Goal: Task Accomplishment & Management: Complete application form

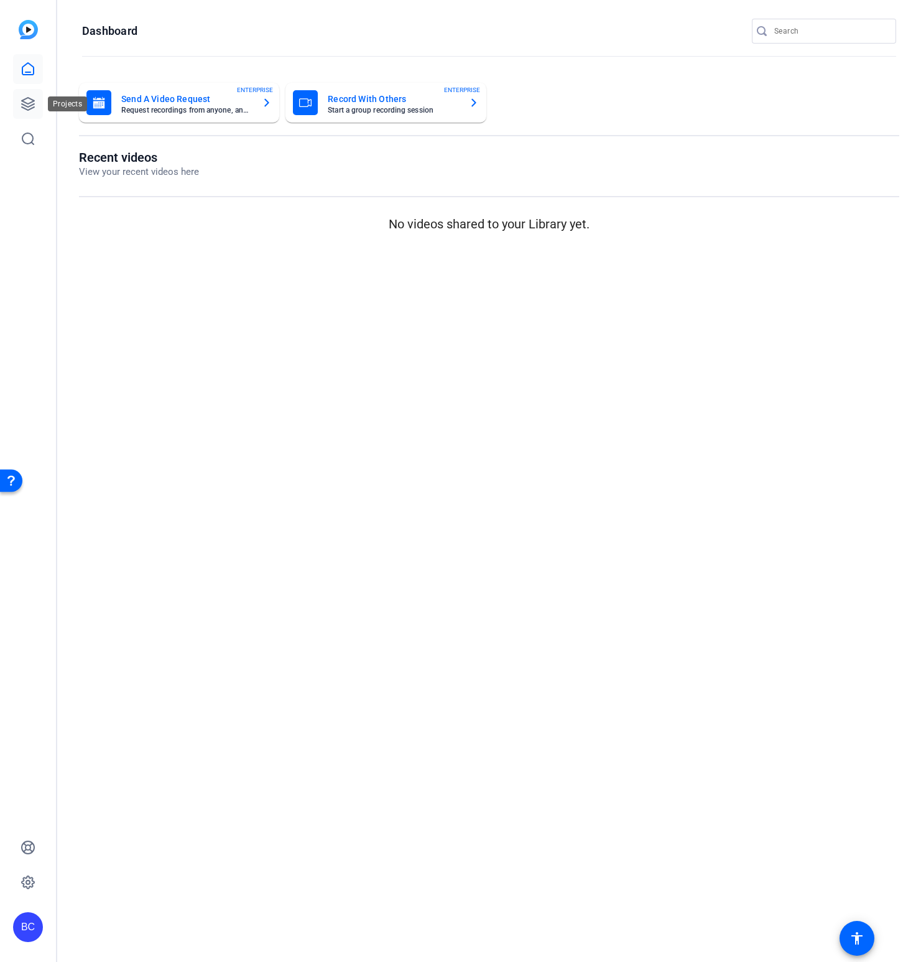
click at [30, 104] on icon at bounding box center [28, 103] width 15 height 15
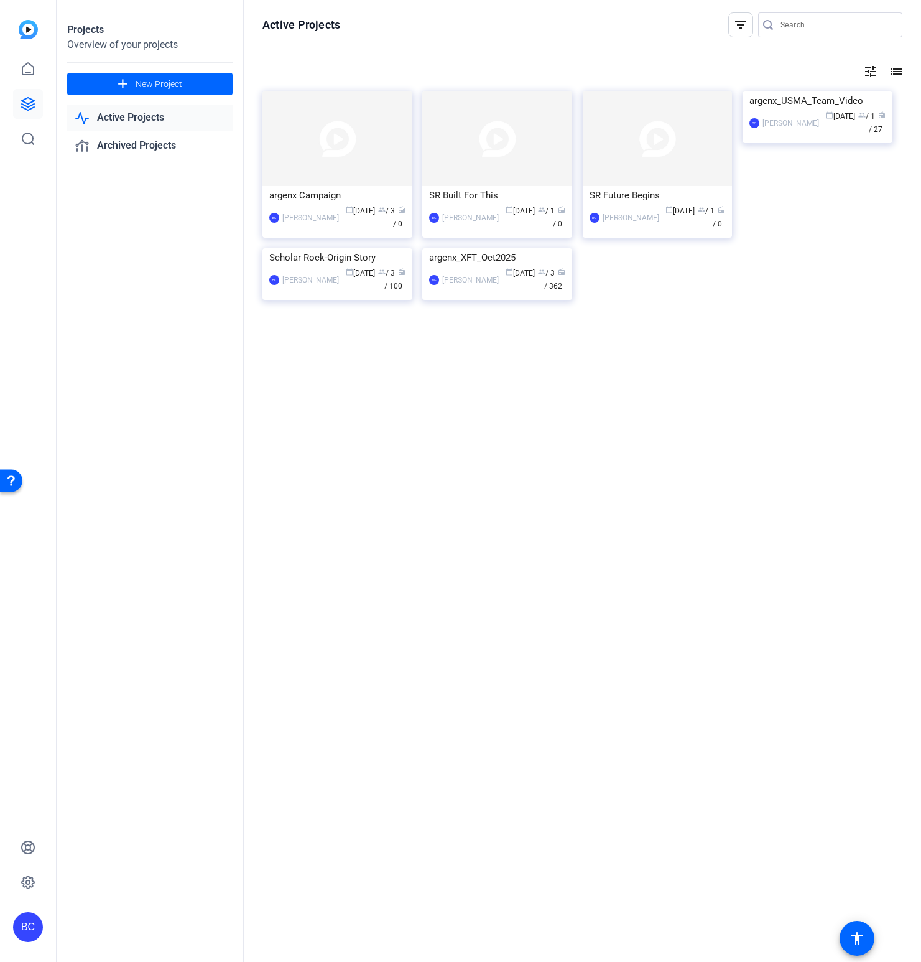
click at [322, 165] on img at bounding box center [338, 138] width 150 height 95
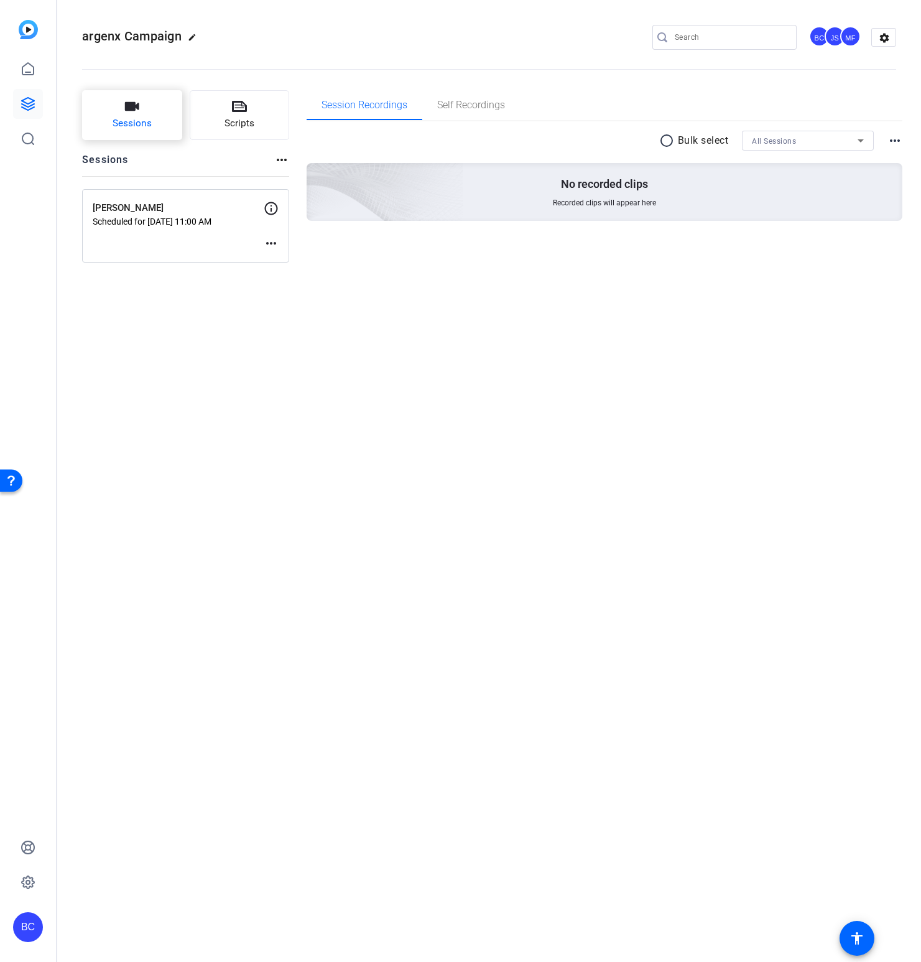
click at [125, 119] on span "Sessions" at bounding box center [132, 123] width 39 height 14
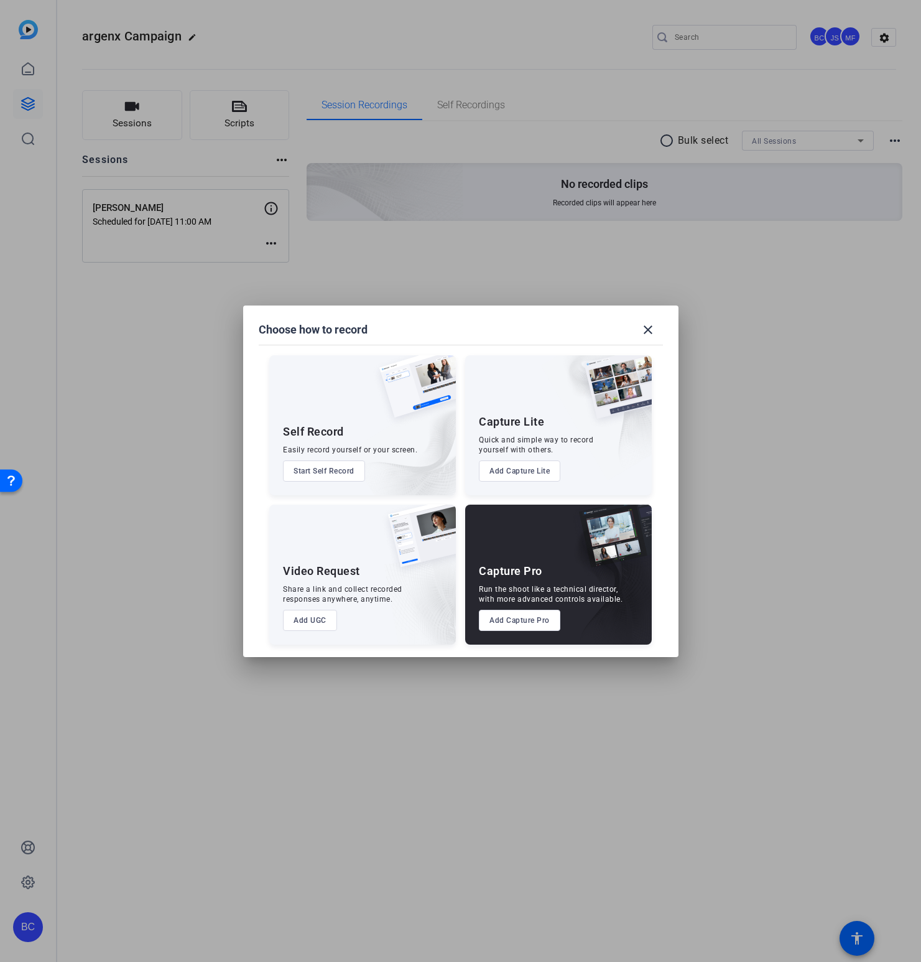
drag, startPoint x: 164, startPoint y: 363, endPoint x: 186, endPoint y: 282, distance: 84.3
click at [164, 363] on div at bounding box center [460, 481] width 921 height 962
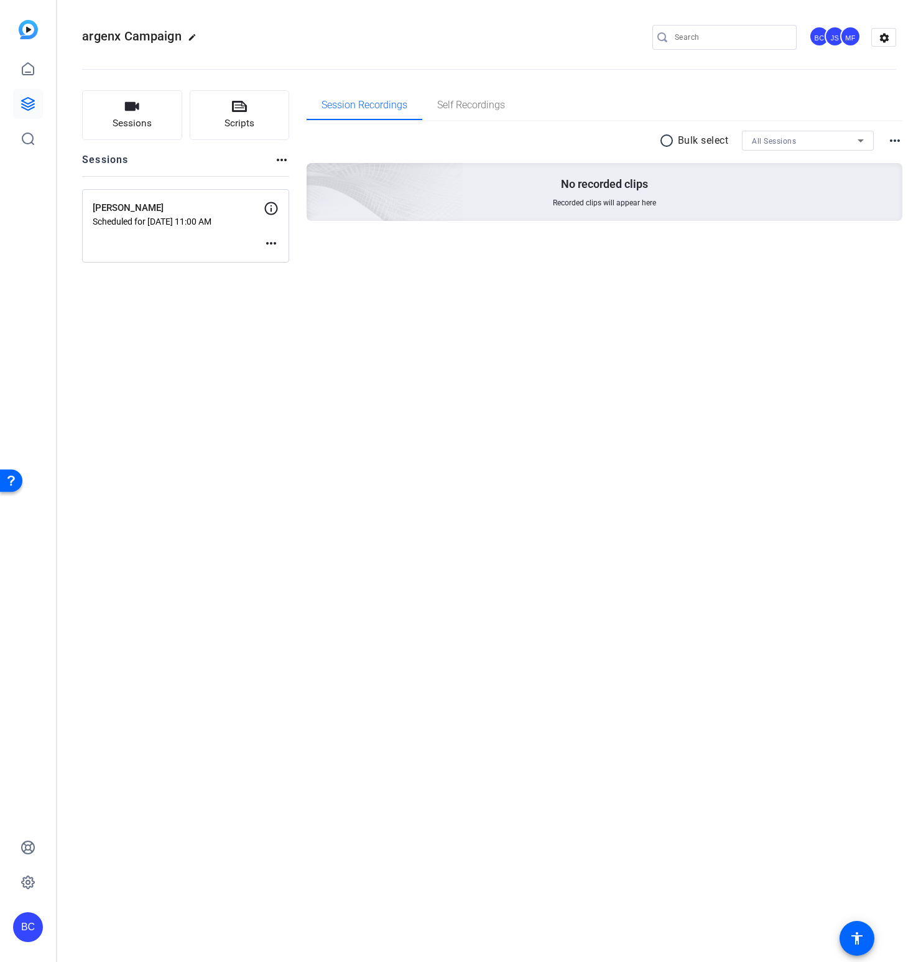
click at [274, 243] on mat-icon "more_horiz" at bounding box center [271, 243] width 15 height 15
click at [314, 276] on span "Archive Session" at bounding box center [302, 277] width 57 height 15
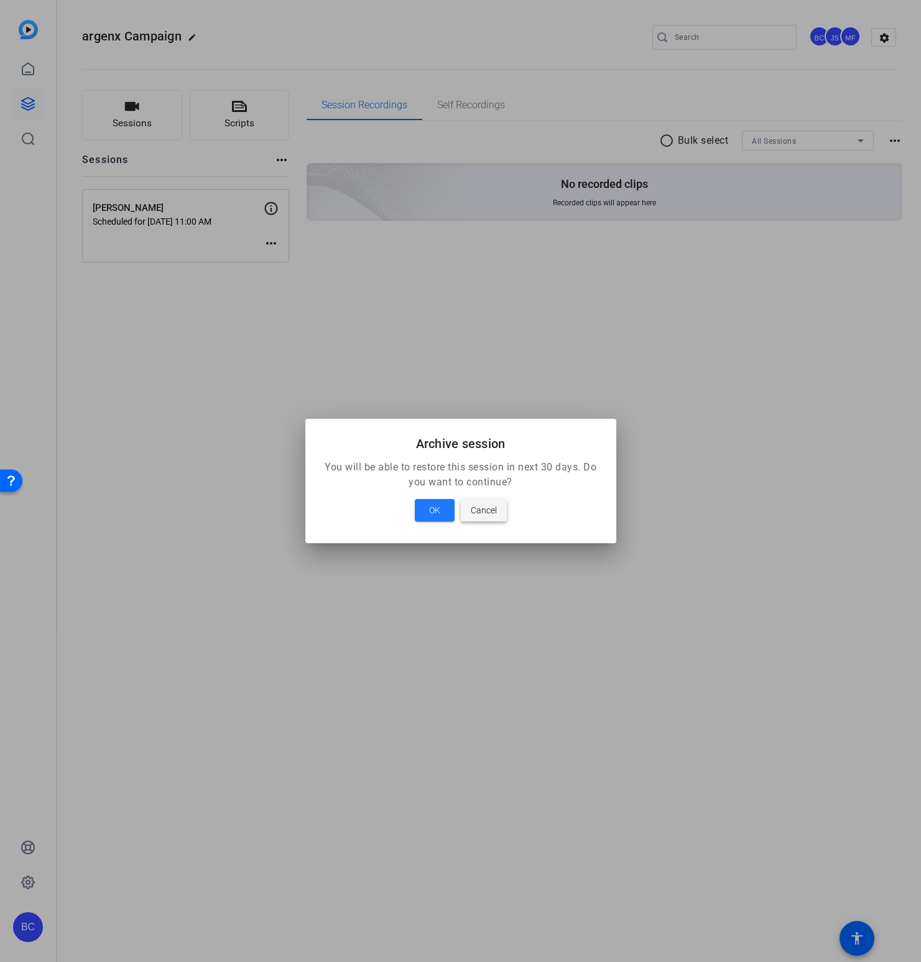
click at [472, 516] on span "Cancel" at bounding box center [484, 510] width 26 height 15
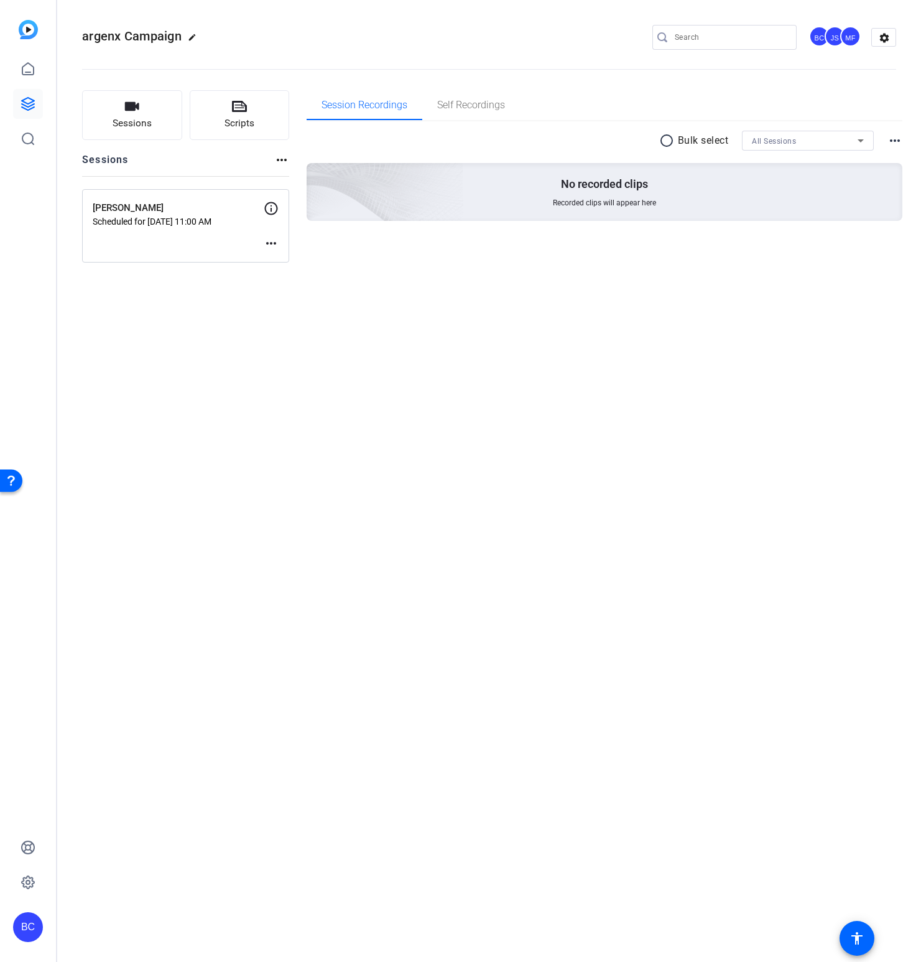
click at [268, 241] on mat-icon "more_horiz" at bounding box center [271, 243] width 15 height 15
click at [307, 263] on span "Edit Session" at bounding box center [302, 261] width 57 height 15
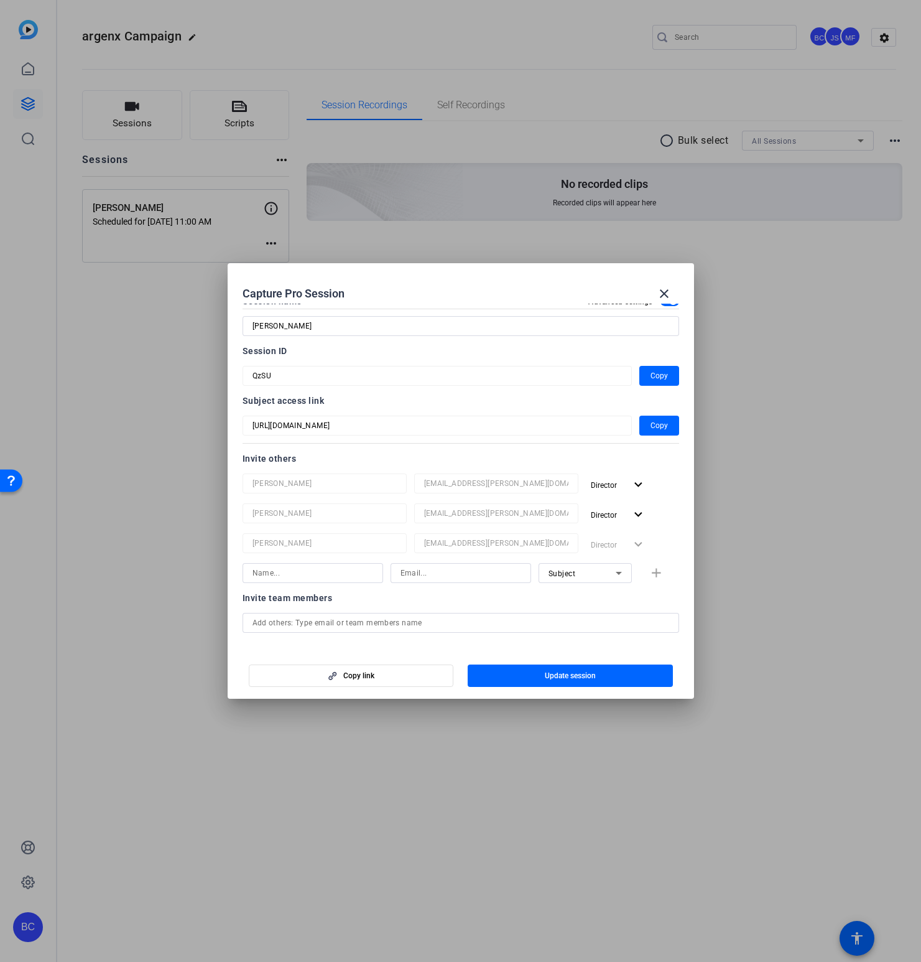
scroll to position [50, 0]
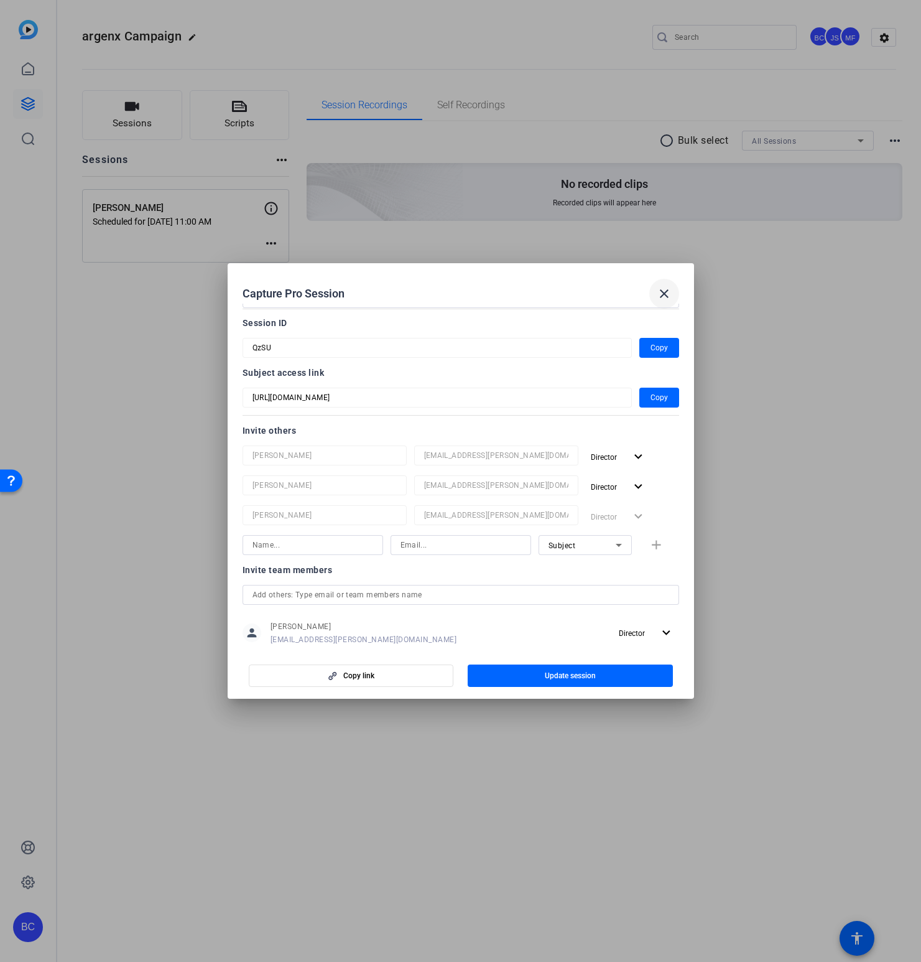
click at [661, 291] on mat-icon "close" at bounding box center [664, 293] width 15 height 15
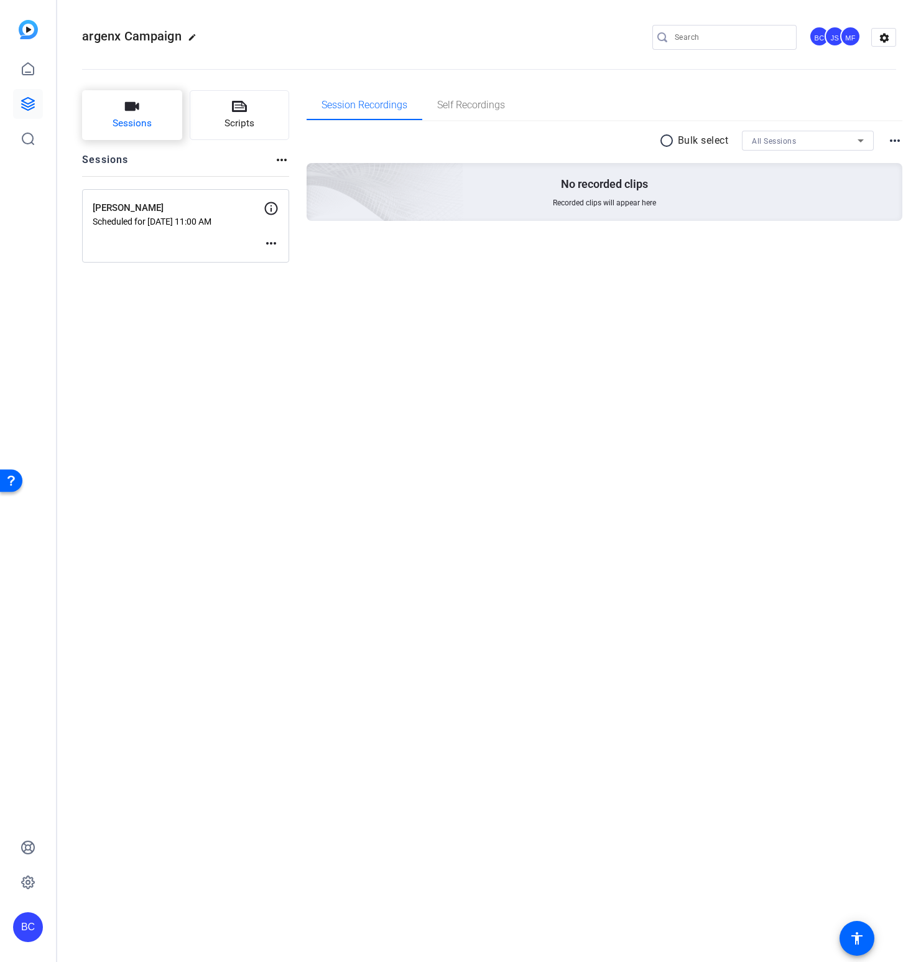
click at [144, 116] on span "Sessions" at bounding box center [132, 123] width 39 height 14
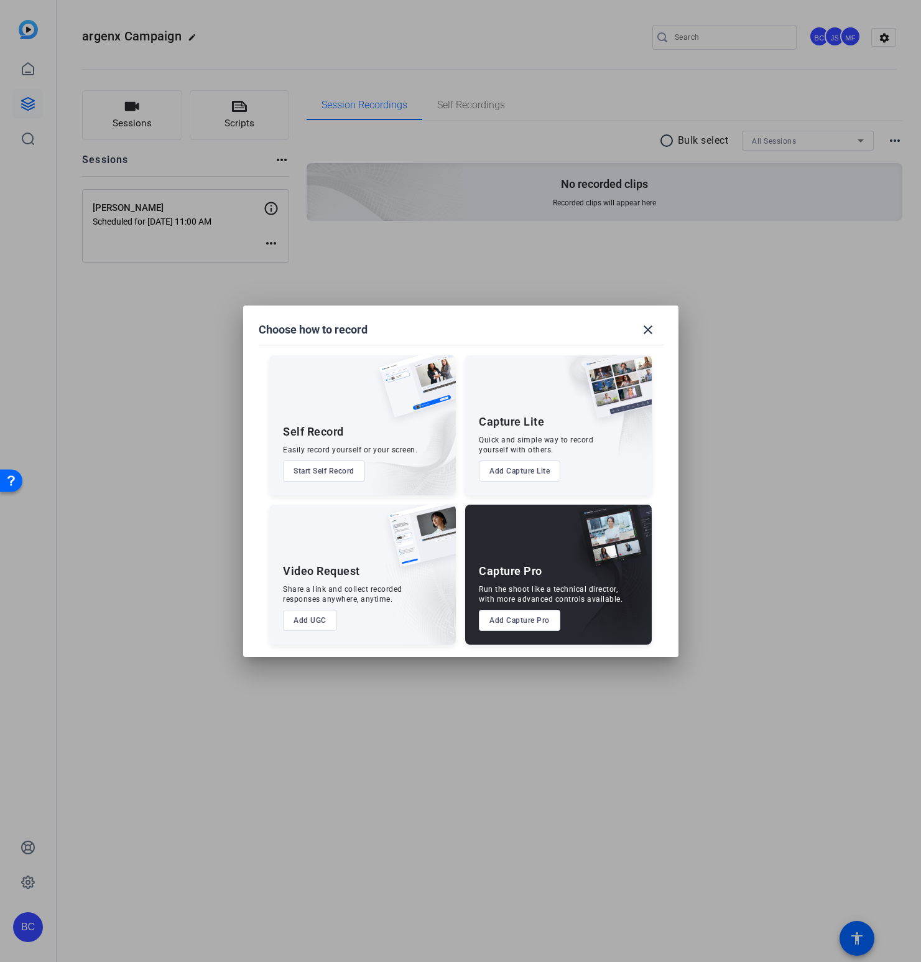
click at [526, 622] on button "Add Capture Pro" at bounding box center [519, 620] width 81 height 21
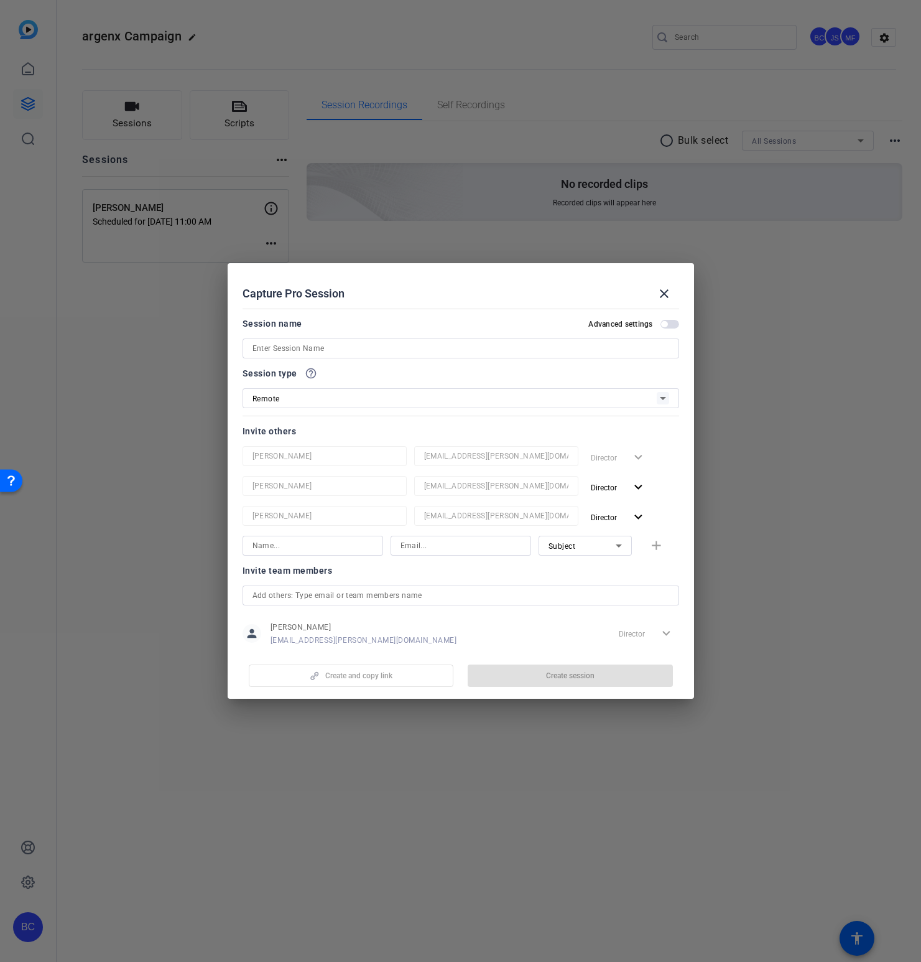
click at [315, 349] on input at bounding box center [461, 348] width 417 height 15
paste input "[PERSON_NAME]"
type input "[PERSON_NAME]"
click at [668, 322] on span "button" at bounding box center [670, 324] width 19 height 9
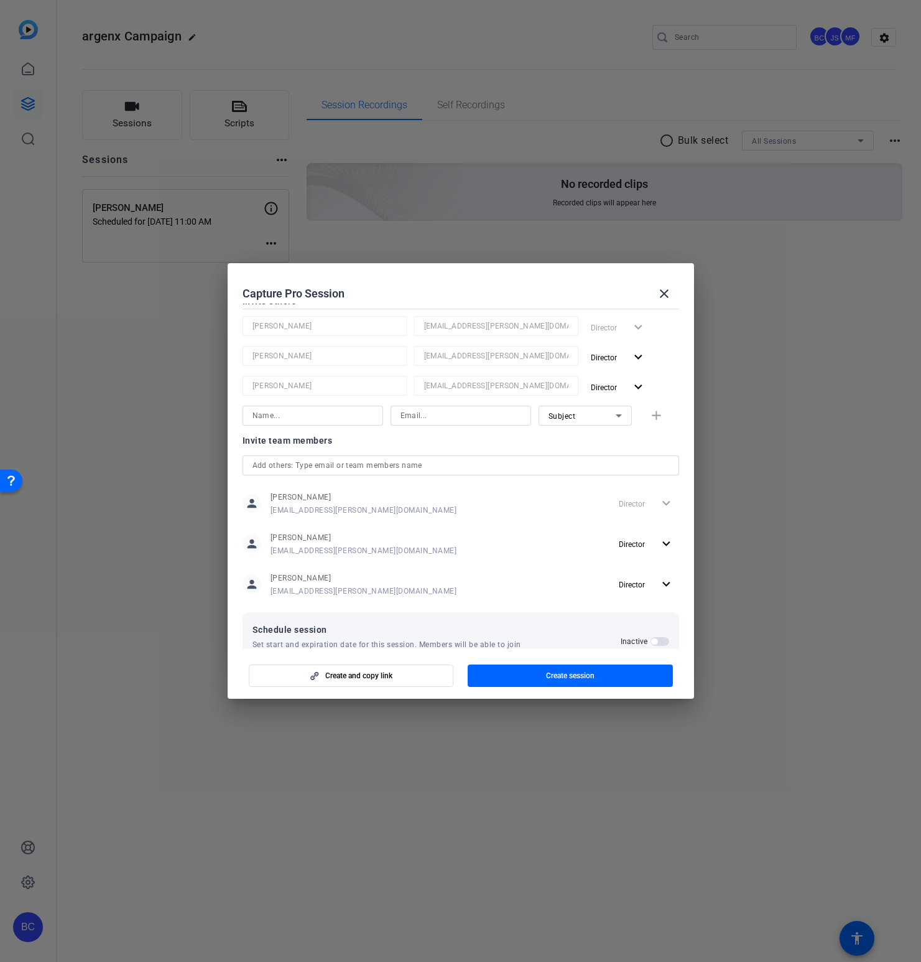
scroll to position [164, 0]
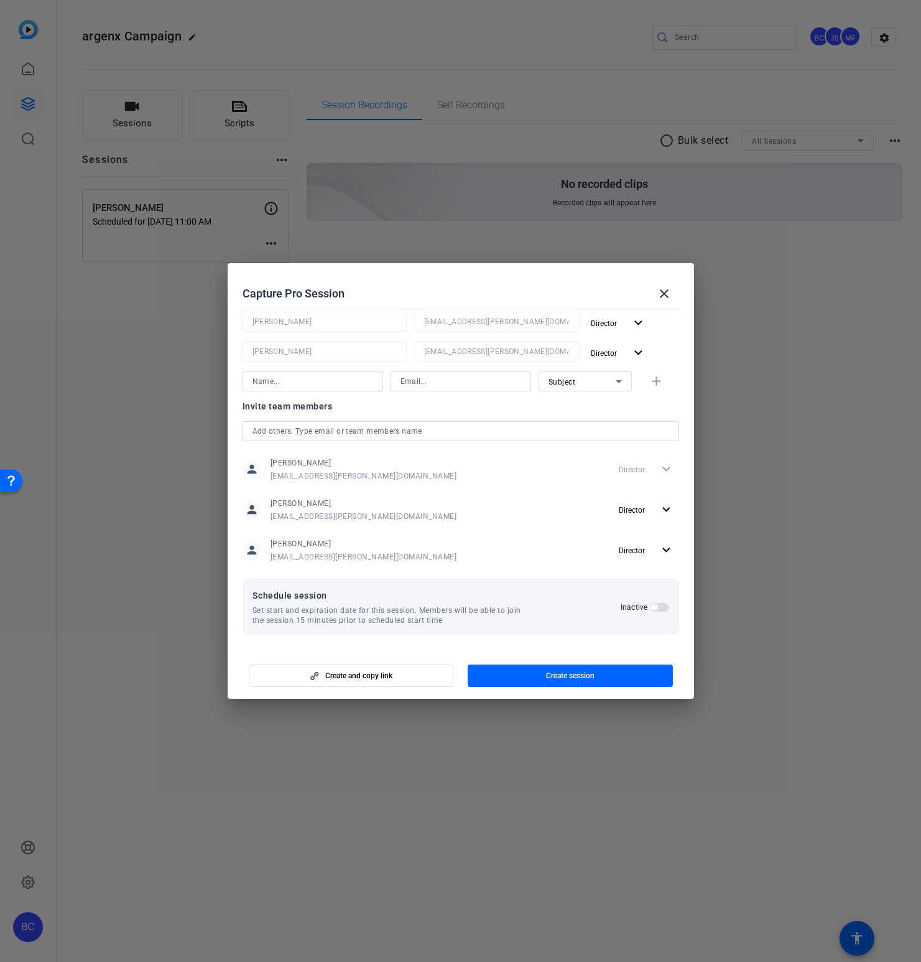
click at [663, 607] on span "button" at bounding box center [660, 607] width 19 height 9
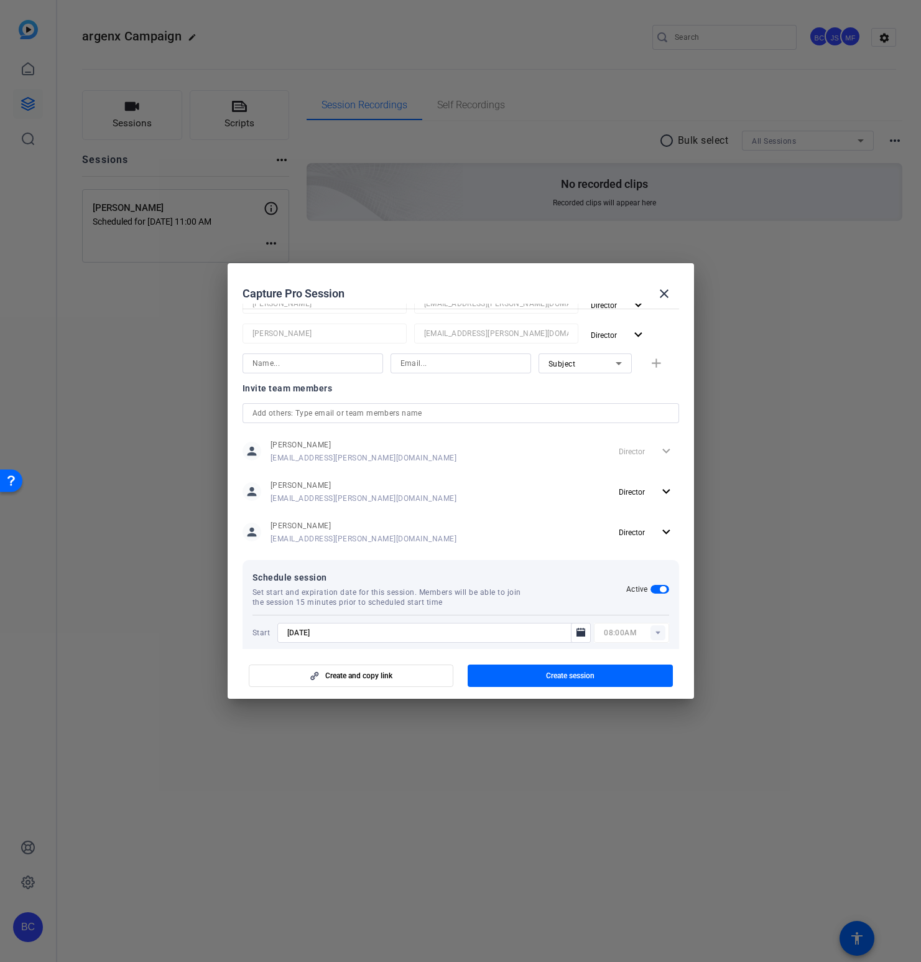
scroll to position [205, 0]
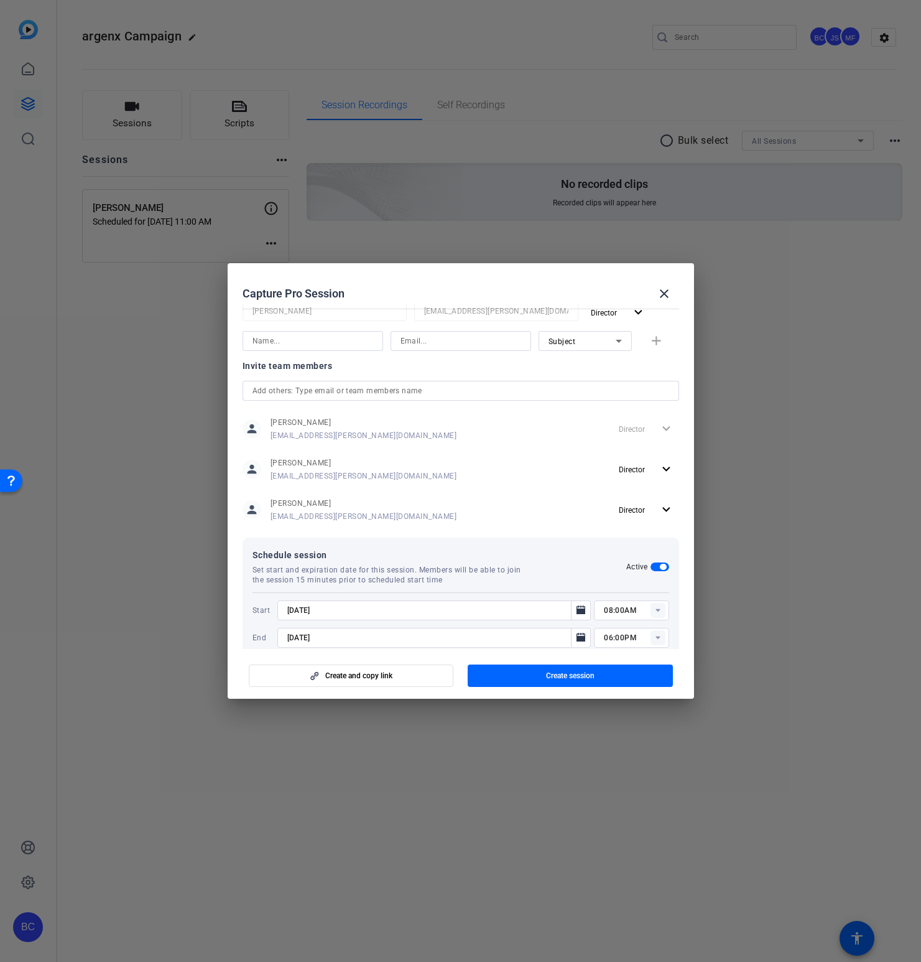
click at [341, 615] on input "[DATE]" at bounding box center [428, 610] width 282 height 15
click at [582, 609] on icon "Open calendar" at bounding box center [581, 609] width 9 height 9
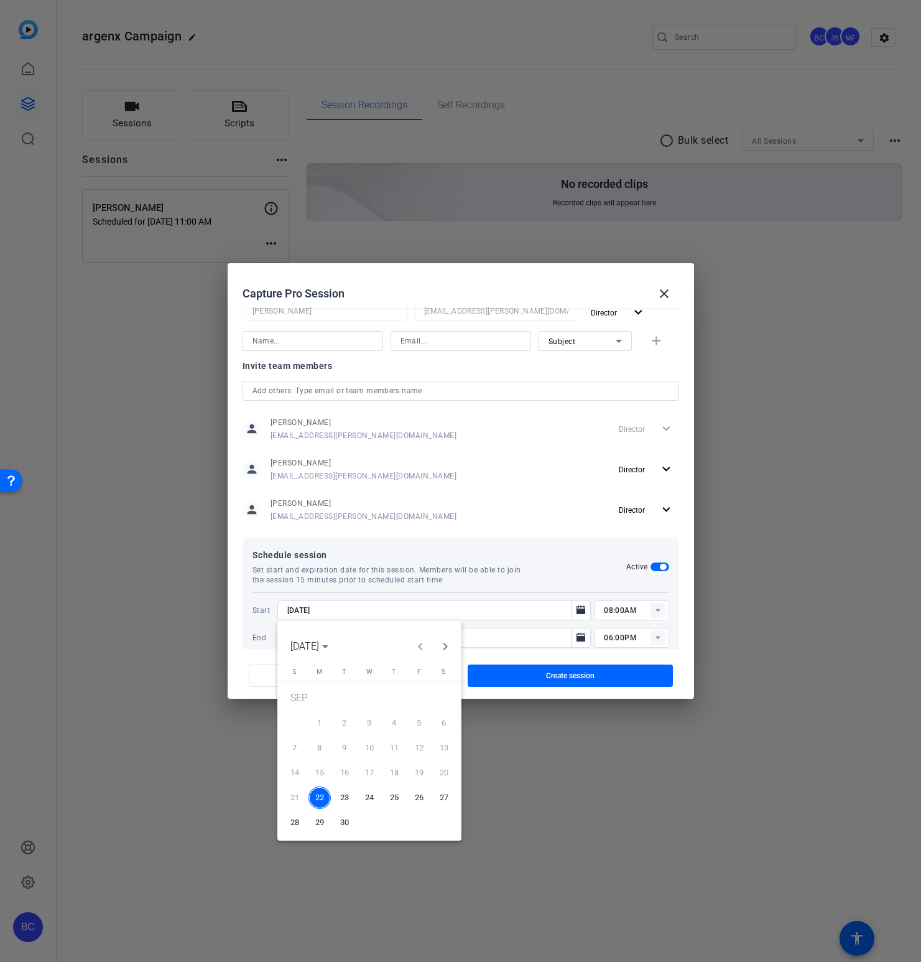
click at [368, 800] on span "24" at bounding box center [369, 797] width 22 height 22
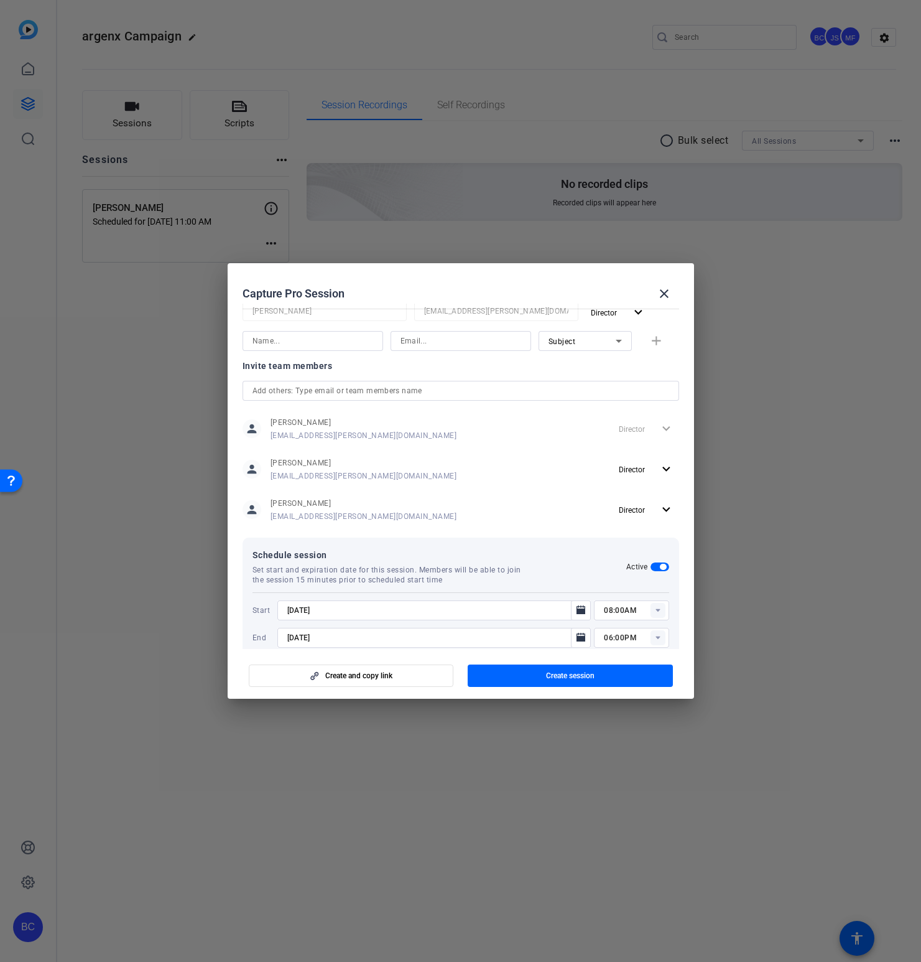
type input "[DATE]"
click at [582, 634] on icon "Open calendar" at bounding box center [581, 637] width 10 height 15
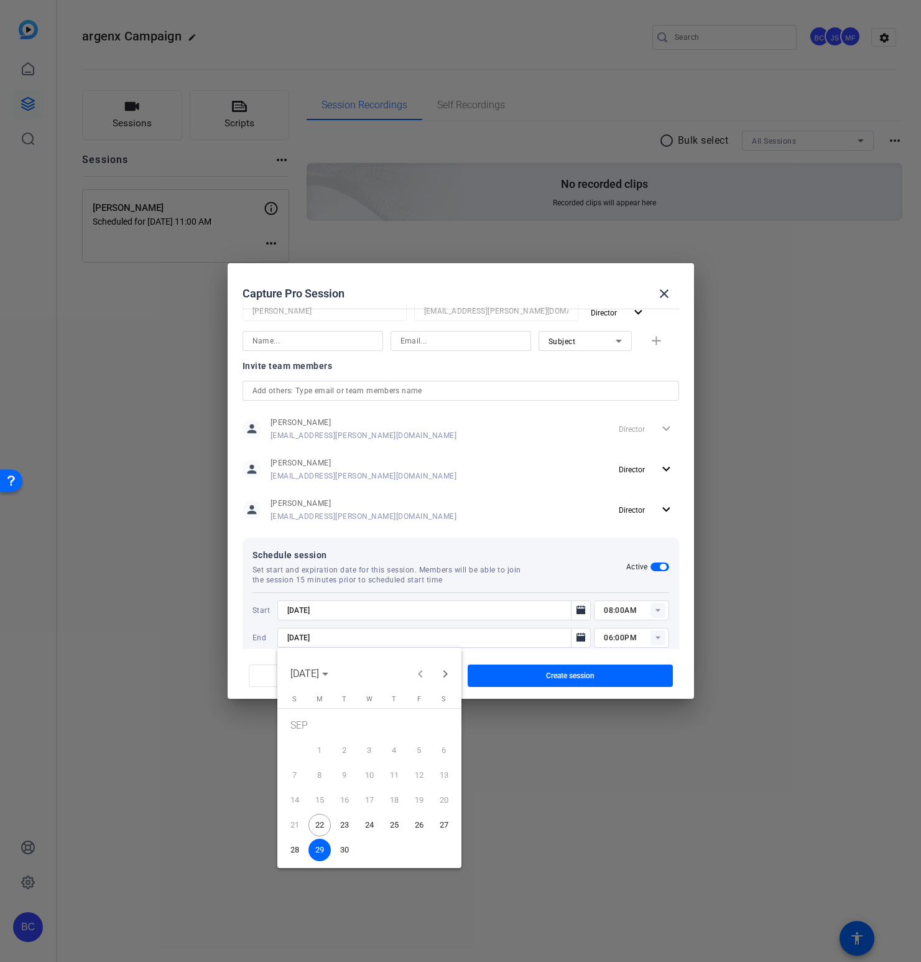
click at [365, 822] on span "24" at bounding box center [369, 825] width 22 height 22
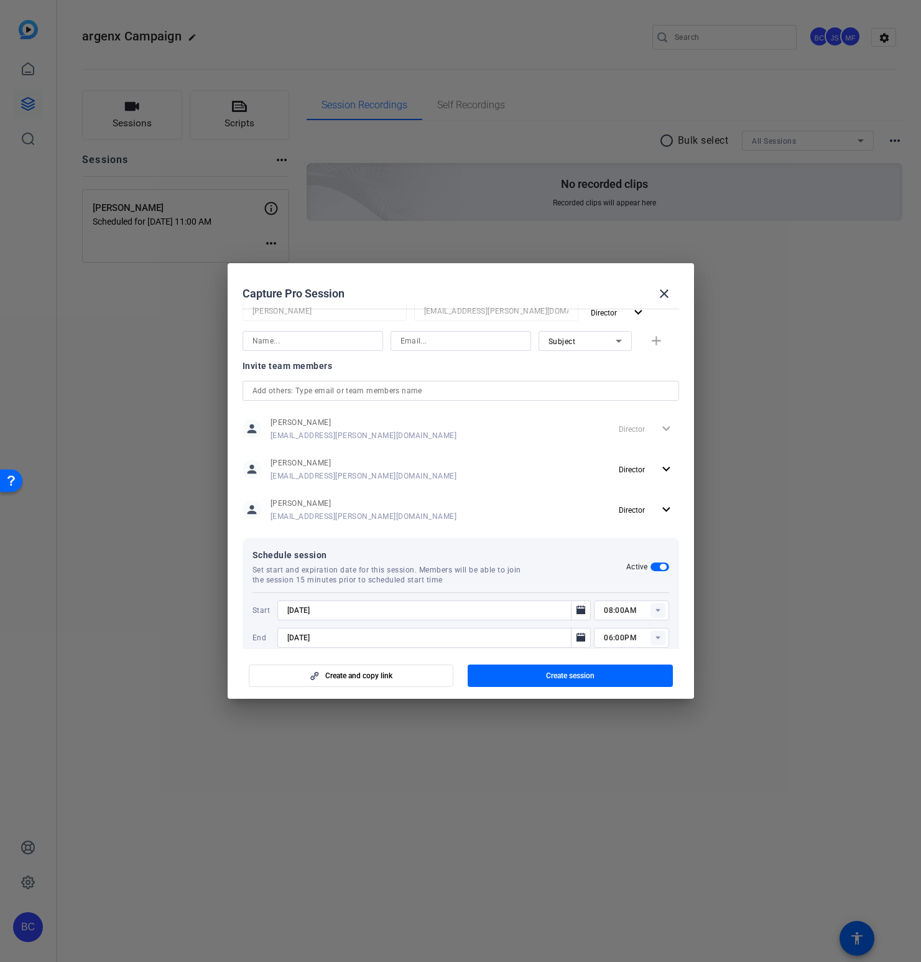
type input "[DATE]"
click at [610, 610] on input "08:00AM" at bounding box center [636, 610] width 65 height 15
type input "04:30PM"
drag, startPoint x: 610, startPoint y: 637, endPoint x: 627, endPoint y: 634, distance: 17.6
click at [610, 637] on input "06:00PM" at bounding box center [636, 637] width 65 height 15
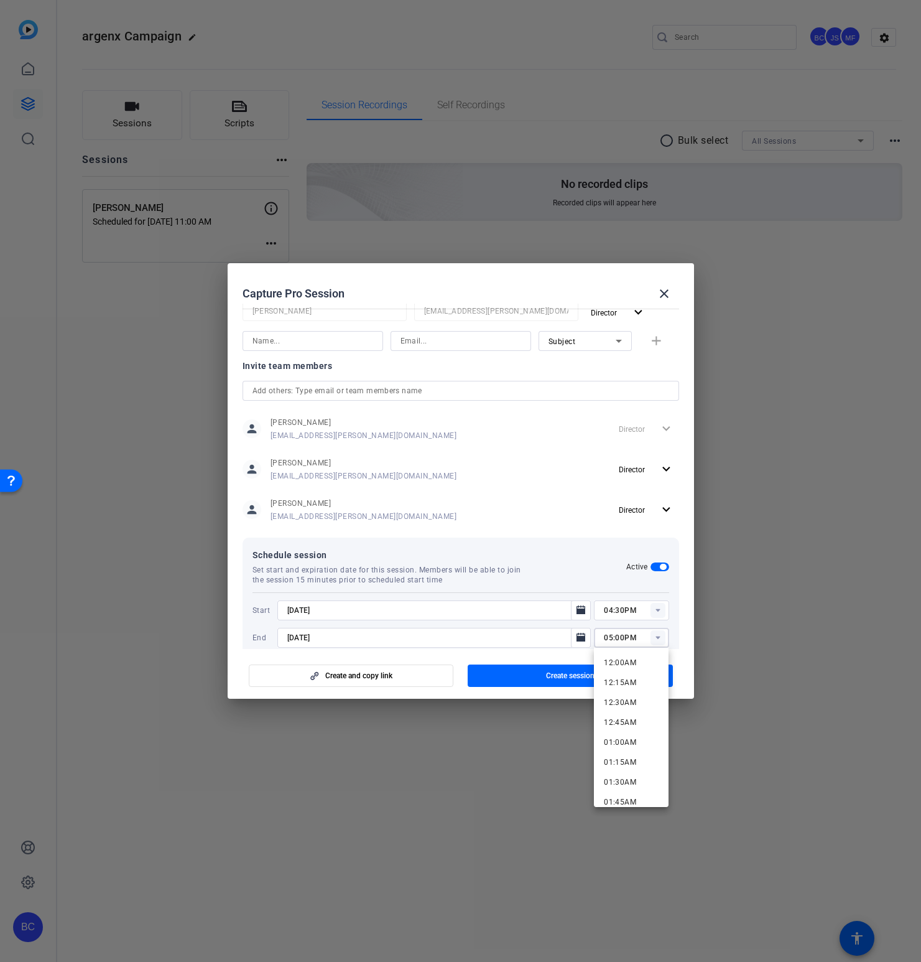
type input "05:00PM"
click at [533, 572] on div "Schedule session Set start and expiration date for this session. Members will b…" at bounding box center [440, 565] width 374 height 37
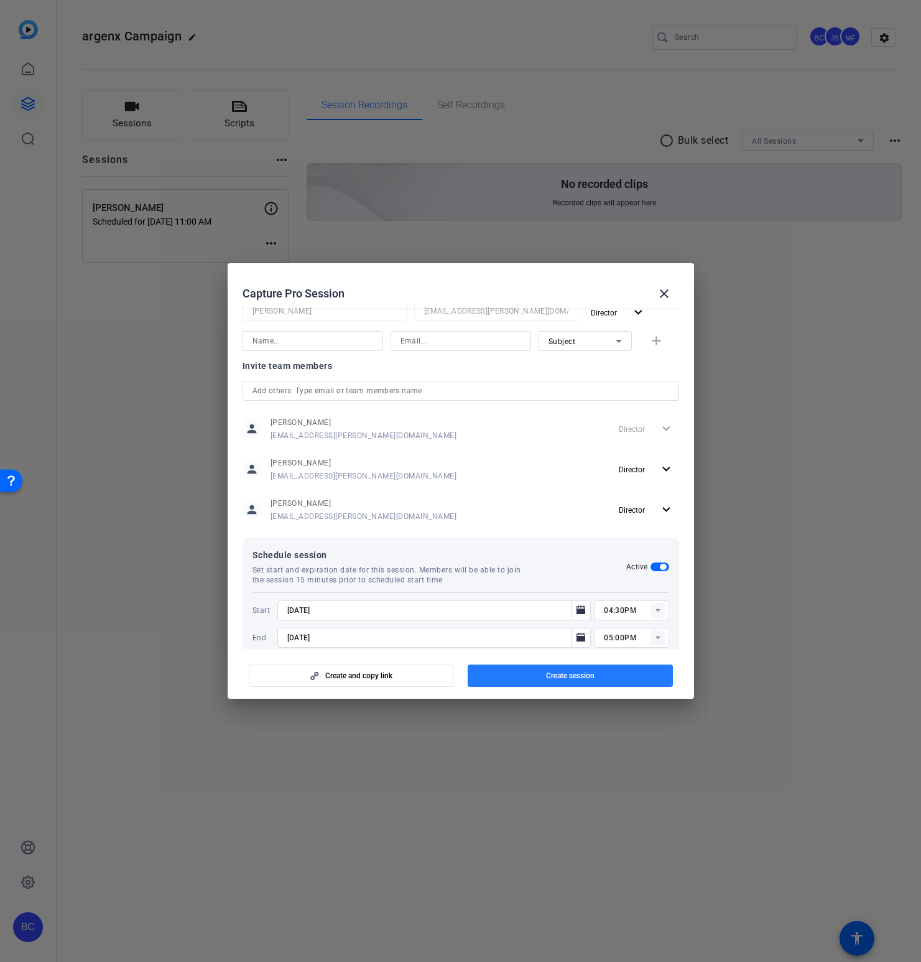
click at [567, 674] on span "Create session" at bounding box center [570, 676] width 49 height 10
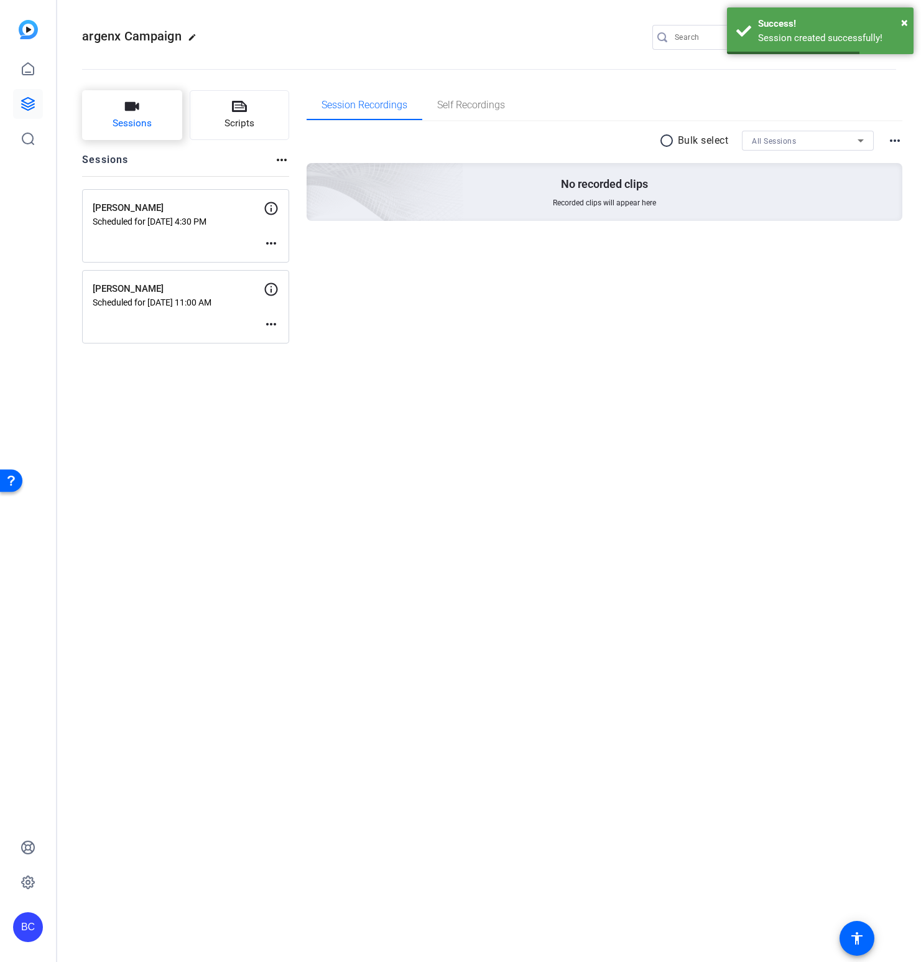
click at [137, 122] on span "Sessions" at bounding box center [132, 123] width 39 height 14
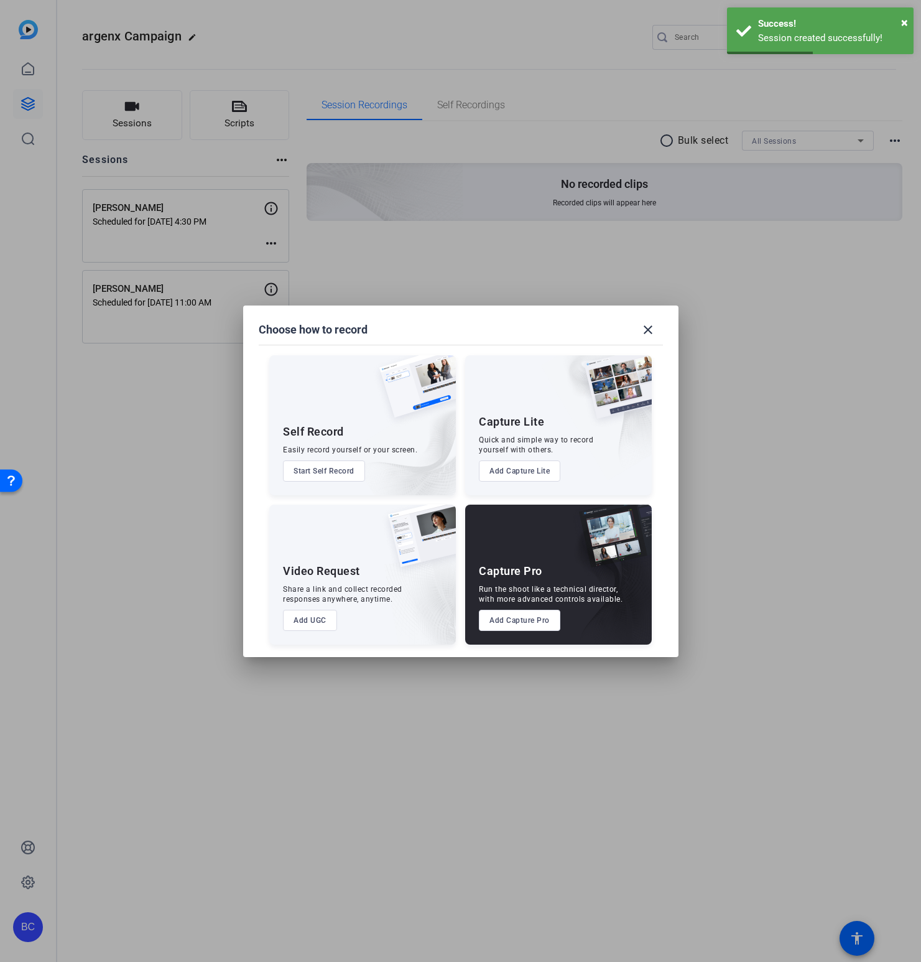
click at [511, 617] on button "Add Capture Pro" at bounding box center [519, 620] width 81 height 21
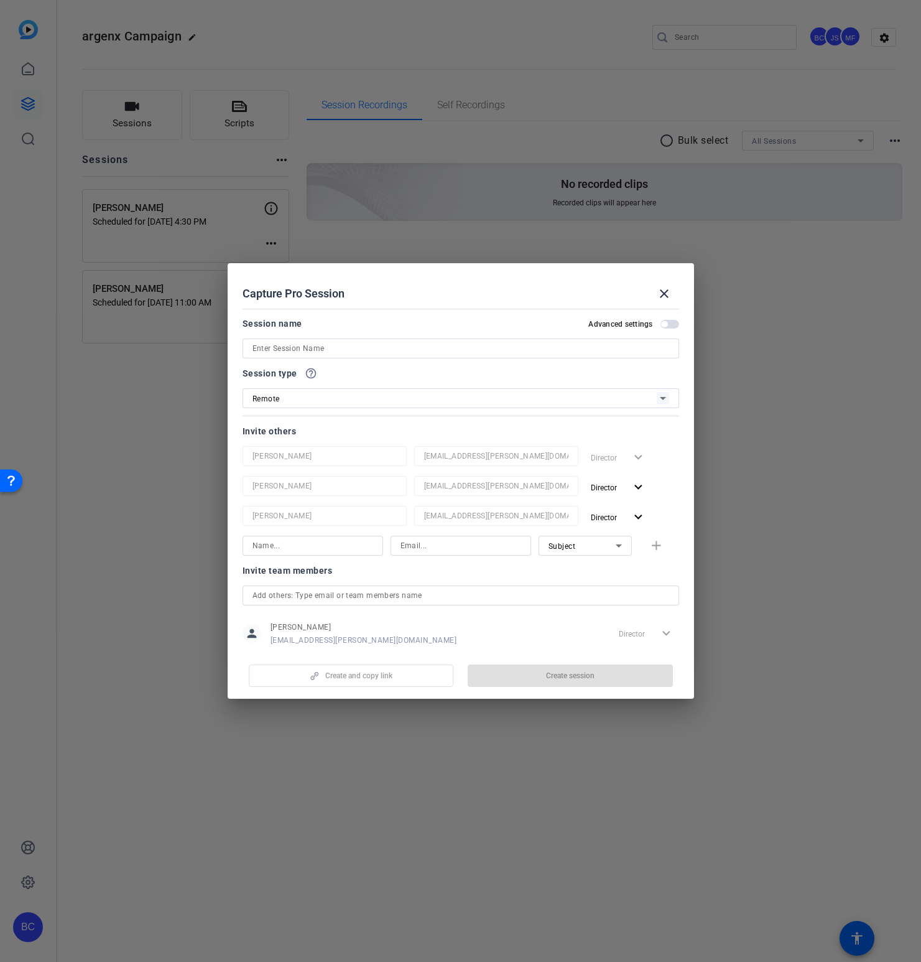
click at [311, 343] on input at bounding box center [461, 348] width 417 height 15
paste input "[PERSON_NAME]"
type input "[PERSON_NAME]"
click at [664, 323] on span "button" at bounding box center [664, 324] width 6 height 6
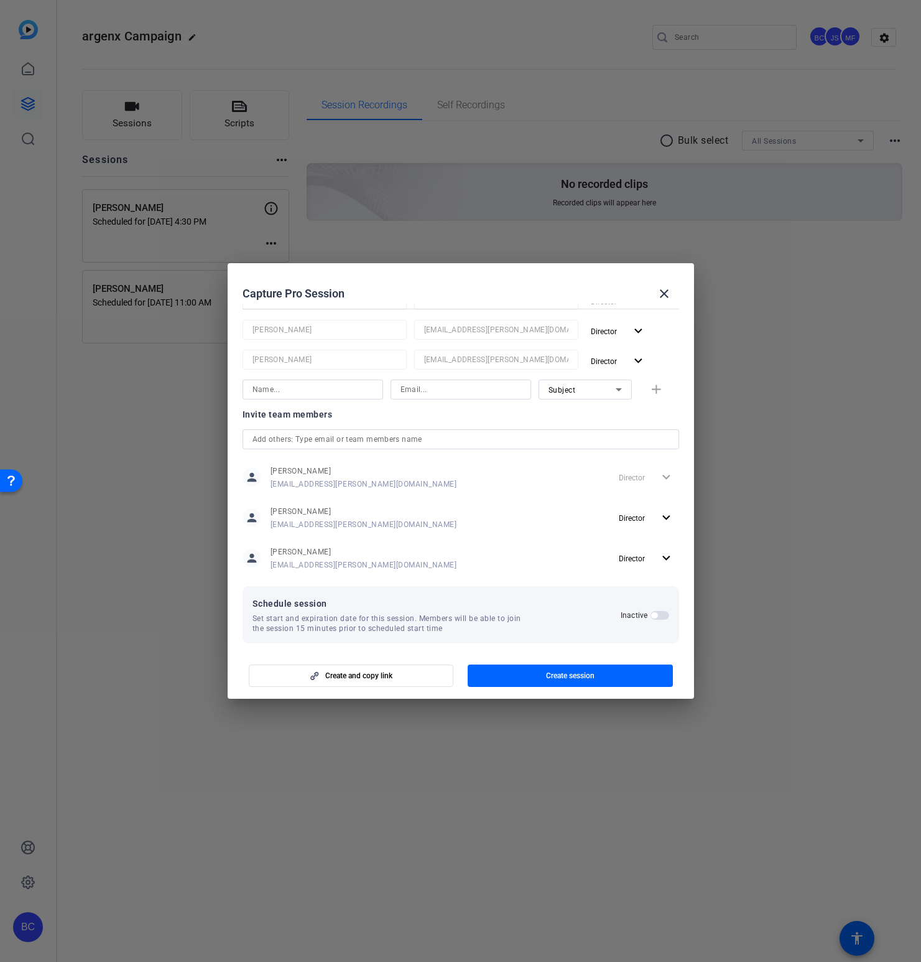
scroll to position [164, 0]
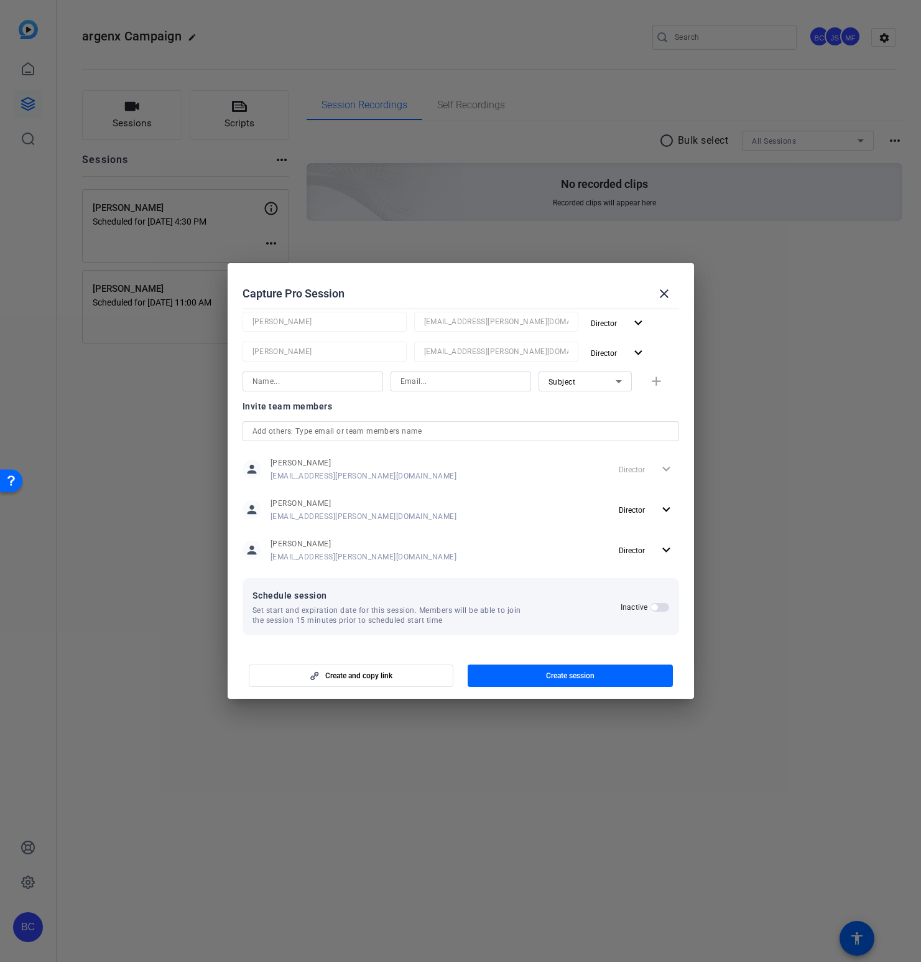
click at [661, 605] on span "button" at bounding box center [660, 607] width 19 height 9
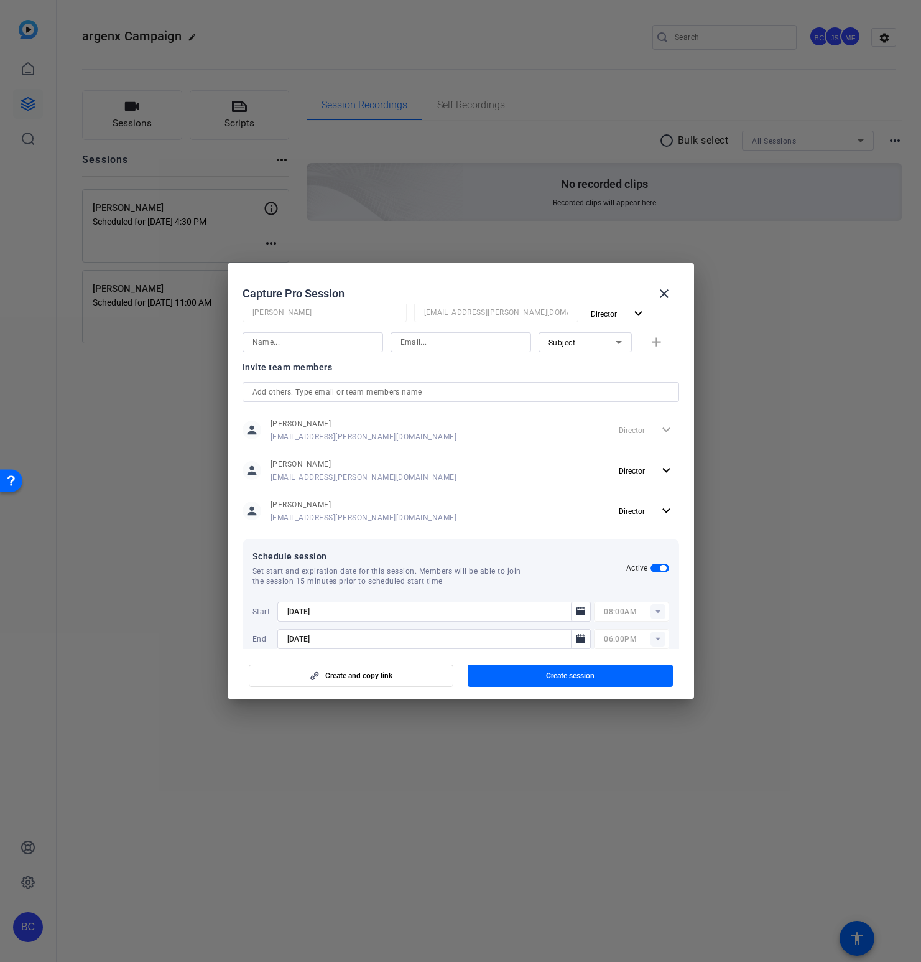
scroll to position [227, 0]
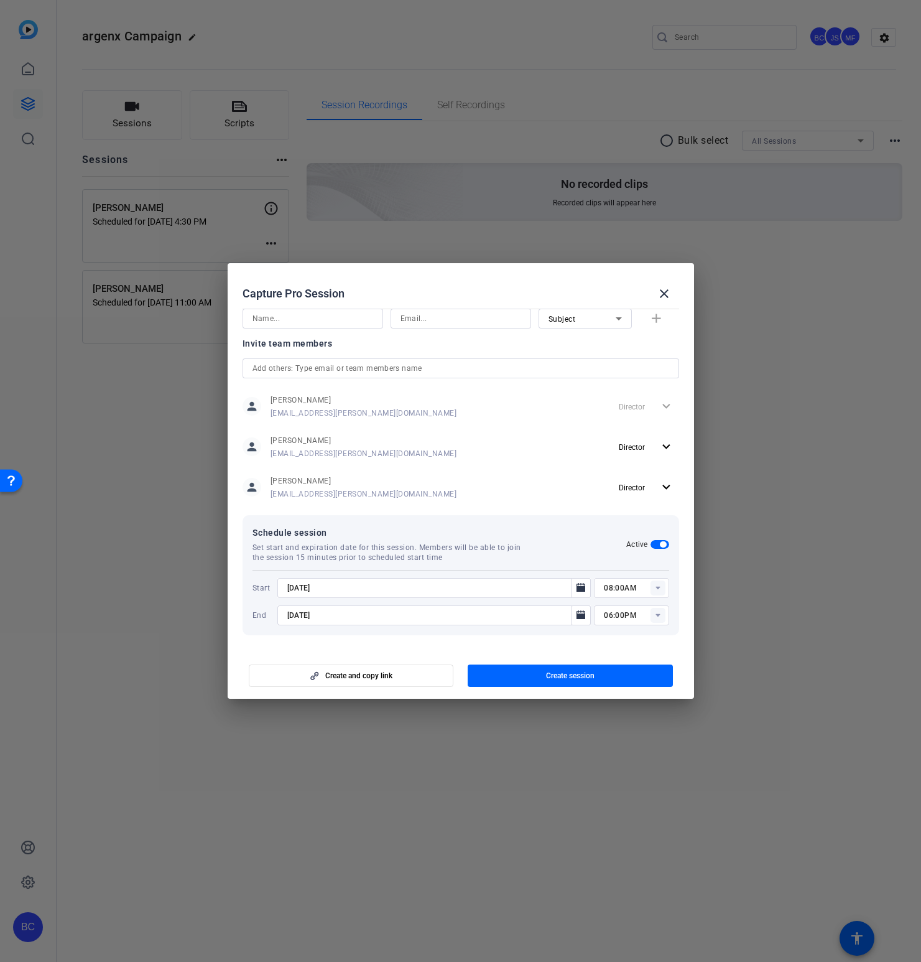
click at [432, 599] on div at bounding box center [434, 605] width 314 height 14
drag, startPoint x: 301, startPoint y: 586, endPoint x: 335, endPoint y: 587, distance: 34.2
click at [303, 586] on input "[DATE]" at bounding box center [428, 587] width 282 height 15
click at [580, 585] on icon "Open calendar" at bounding box center [581, 587] width 10 height 15
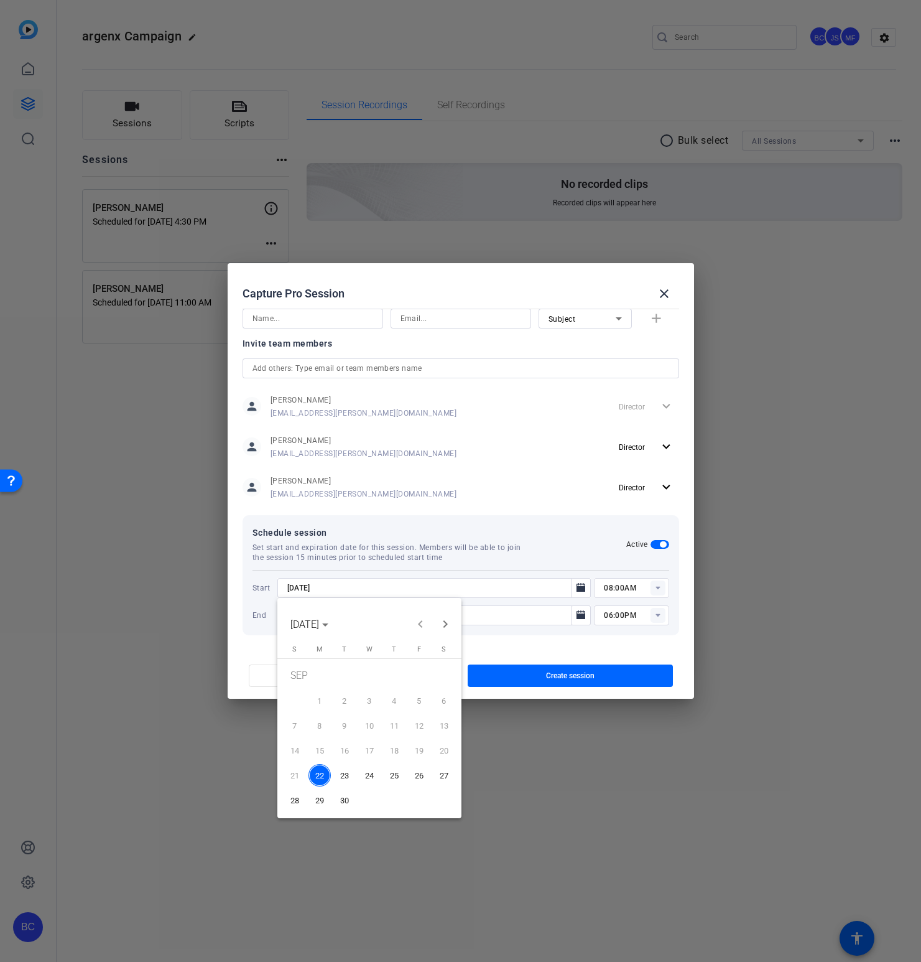
click at [368, 774] on span "24" at bounding box center [369, 775] width 22 height 22
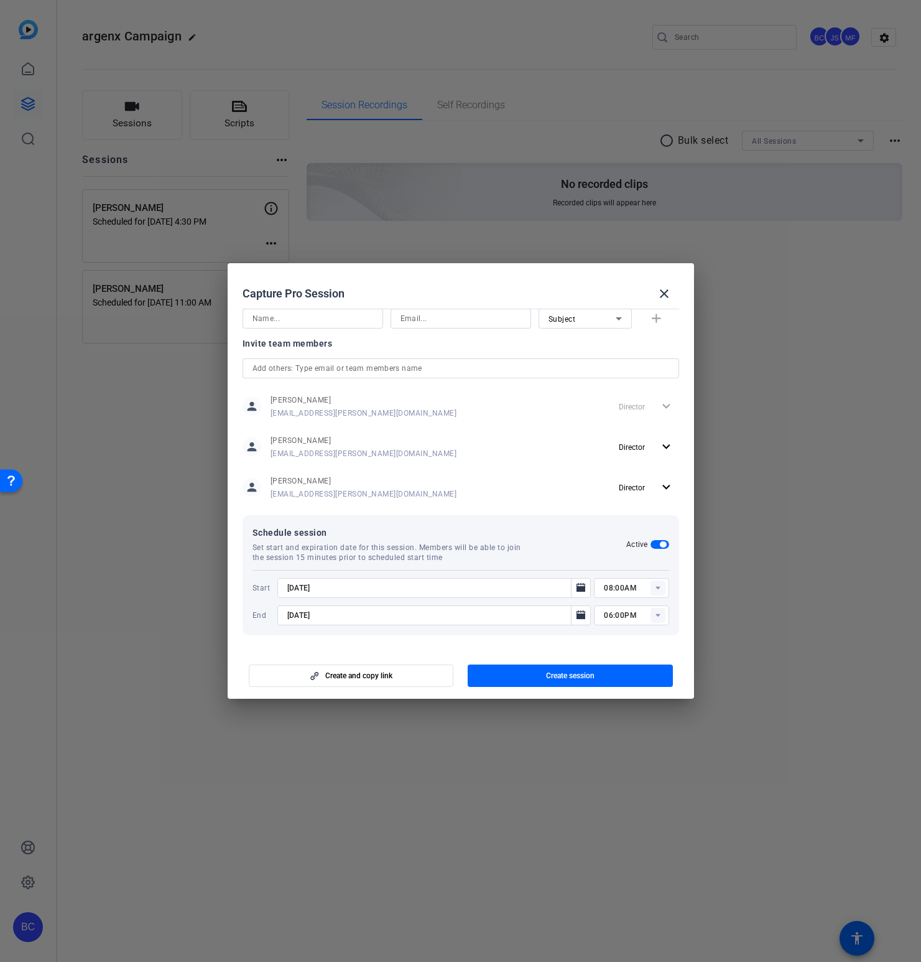
type input "[DATE]"
click at [587, 610] on mat-icon "Open calendar" at bounding box center [581, 615] width 15 height 15
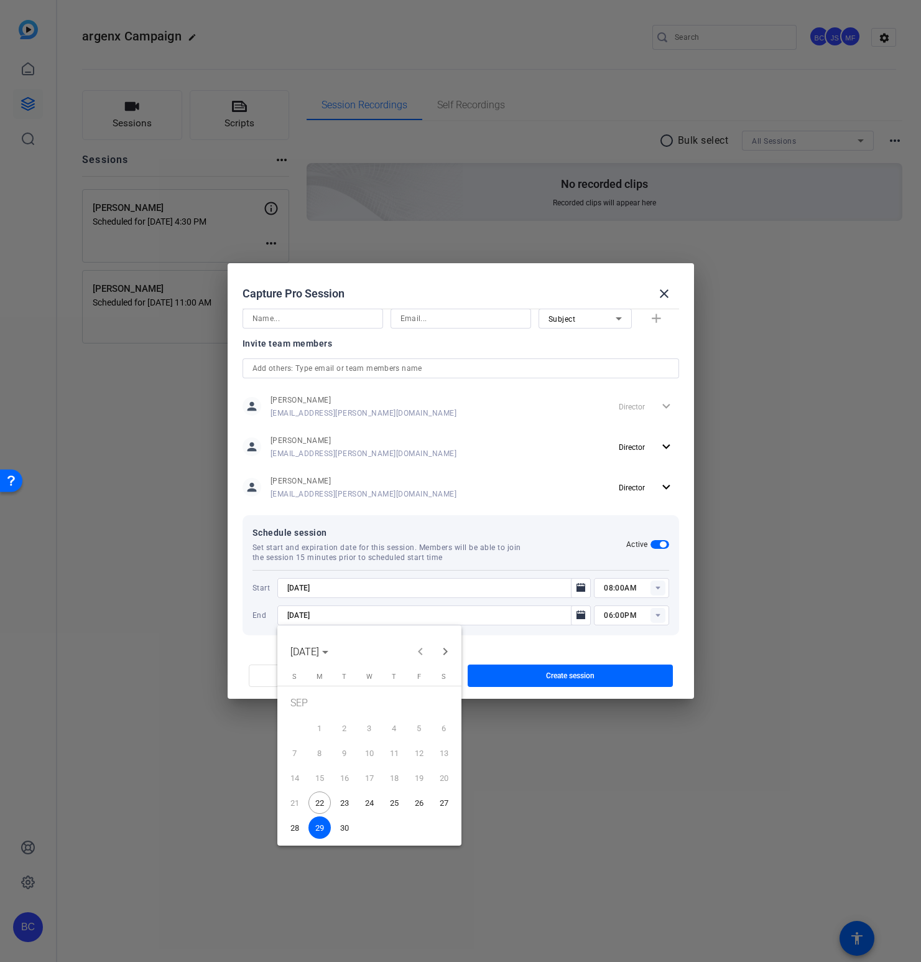
drag, startPoint x: 366, startPoint y: 800, endPoint x: 374, endPoint y: 796, distance: 8.6
click at [366, 800] on span "24" at bounding box center [369, 802] width 22 height 22
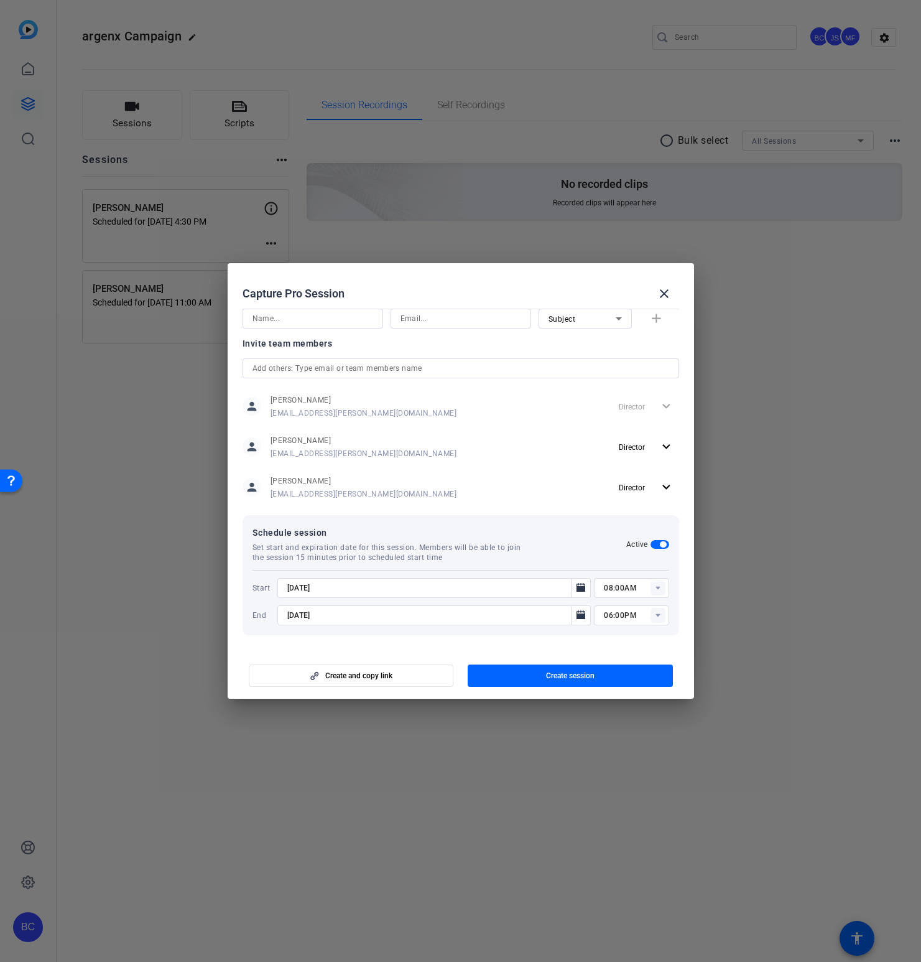
type input "[DATE]"
click at [608, 585] on input "08:00AM" at bounding box center [636, 587] width 65 height 15
click at [631, 587] on input "05:00AM" at bounding box center [636, 587] width 65 height 15
type input "05:00PM"
click at [524, 472] on div "person [PERSON_NAME] [EMAIL_ADDRESS][PERSON_NAME][DOMAIN_NAME] Director expand_…" at bounding box center [461, 487] width 437 height 31
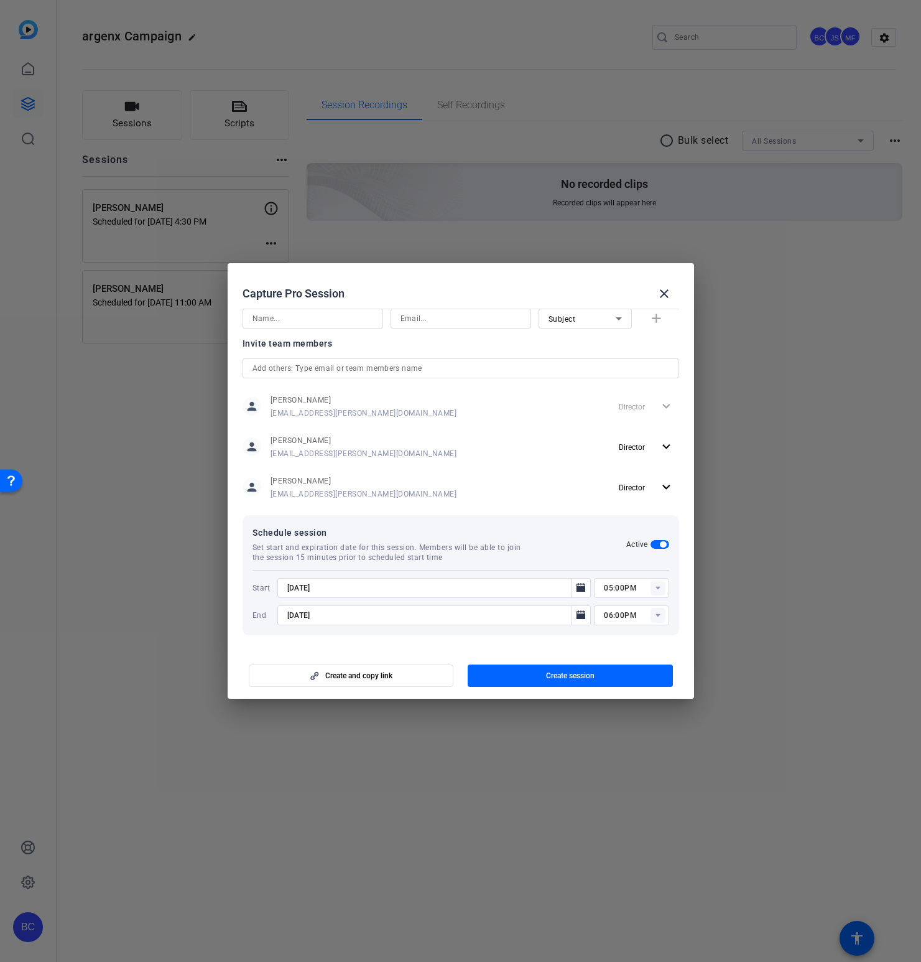
click at [565, 679] on span "Create session" at bounding box center [570, 676] width 49 height 10
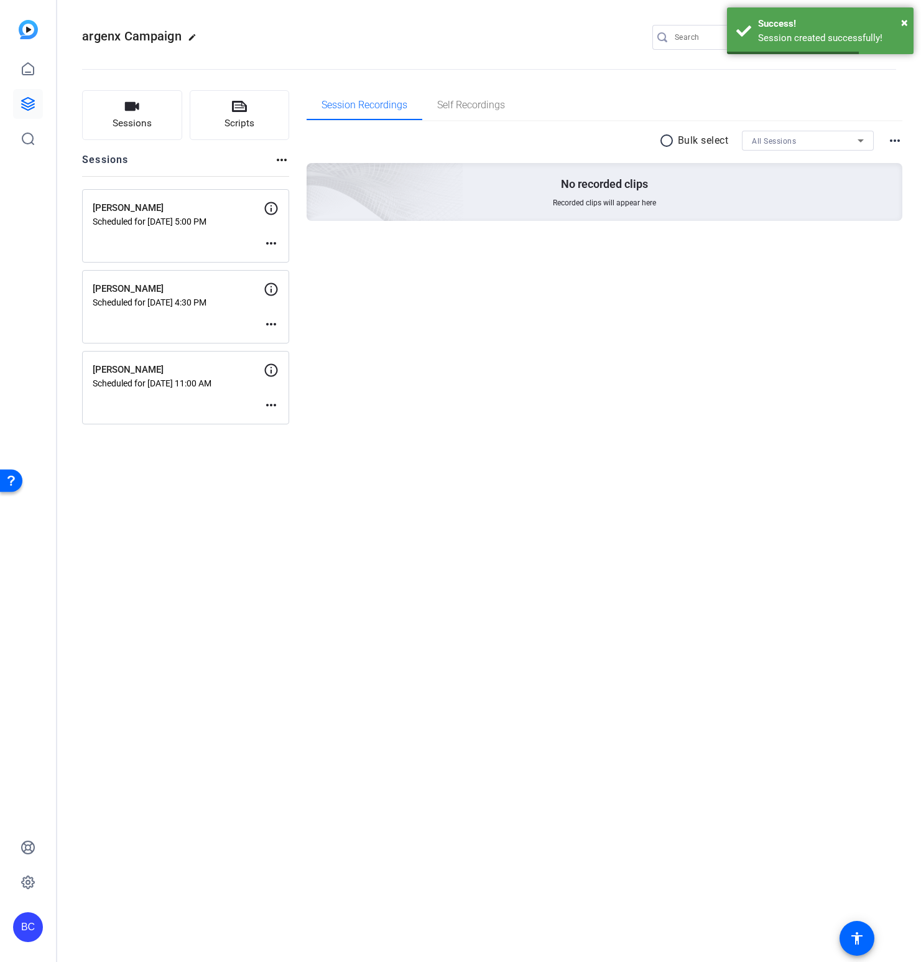
click at [266, 322] on mat-icon "more_horiz" at bounding box center [271, 324] width 15 height 15
click at [292, 345] on span "Edit Session" at bounding box center [302, 342] width 57 height 15
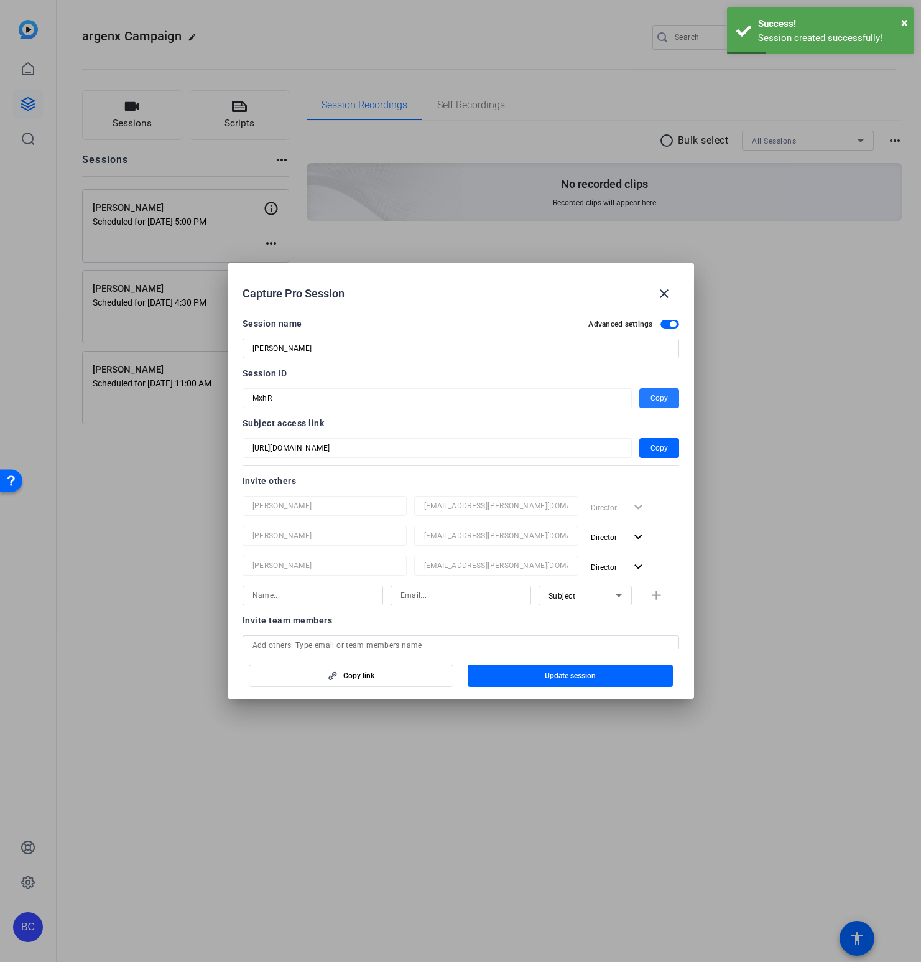
click at [648, 393] on span "button" at bounding box center [659, 398] width 40 height 30
click at [662, 293] on mat-icon "close" at bounding box center [664, 293] width 15 height 15
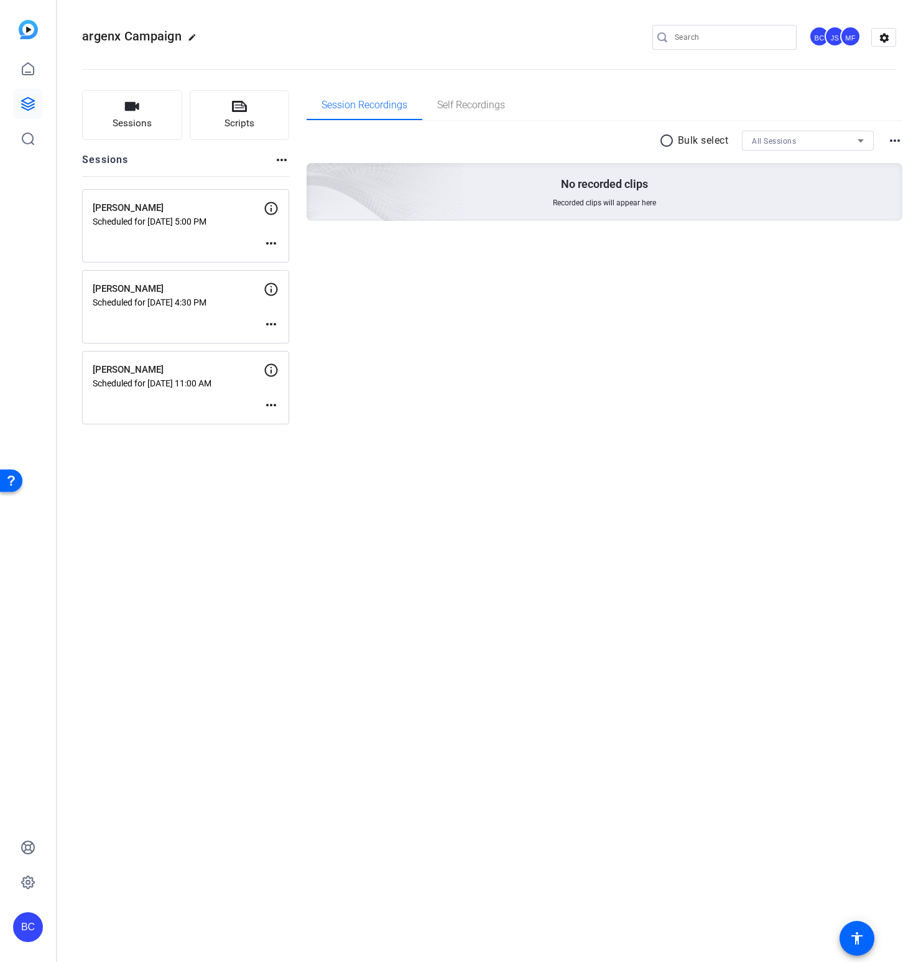
click at [266, 244] on mat-icon "more_horiz" at bounding box center [271, 243] width 15 height 15
drag, startPoint x: 305, startPoint y: 261, endPoint x: 314, endPoint y: 261, distance: 8.7
click at [305, 261] on span "Edit Session" at bounding box center [302, 261] width 57 height 15
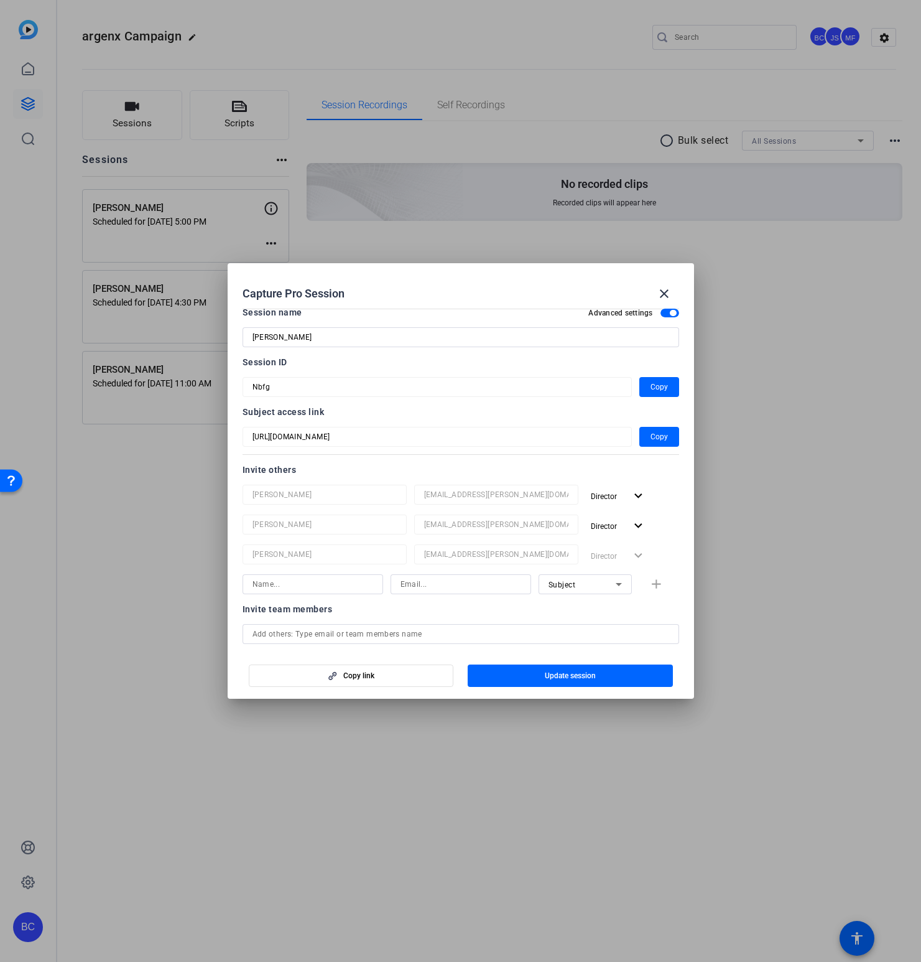
scroll to position [0, 0]
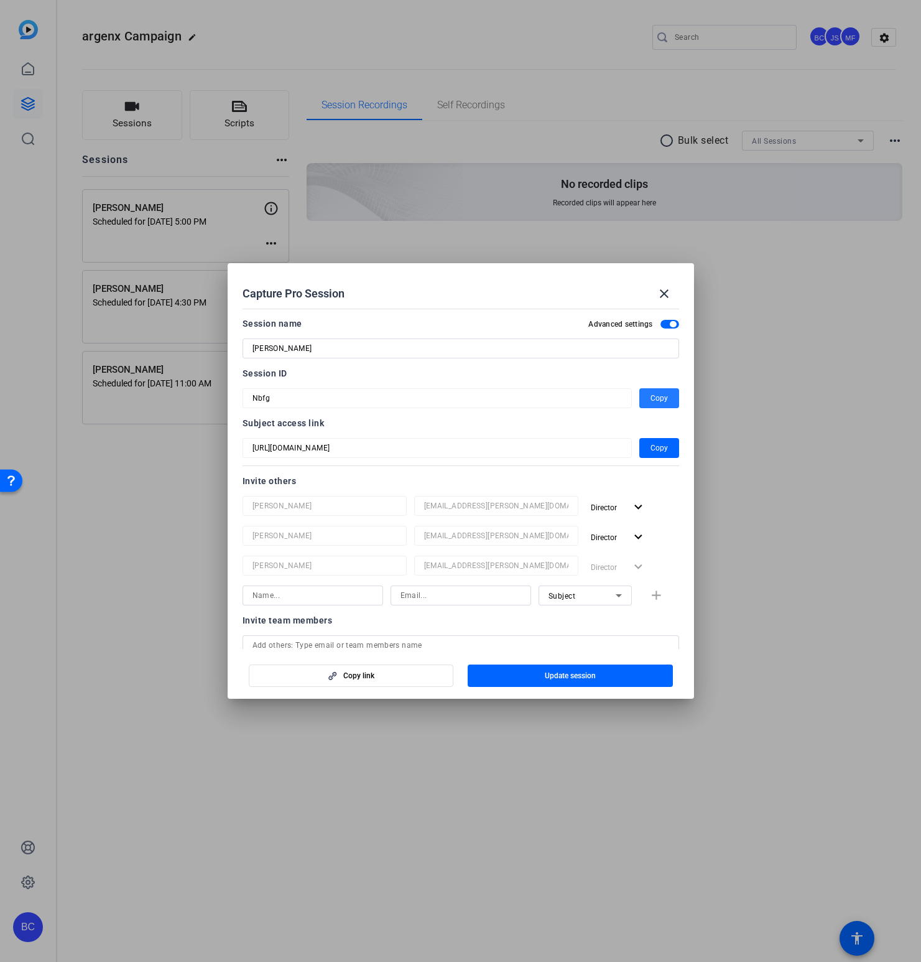
click at [662, 397] on span "Copy" at bounding box center [659, 398] width 17 height 15
click at [664, 294] on mat-icon "close" at bounding box center [664, 293] width 15 height 15
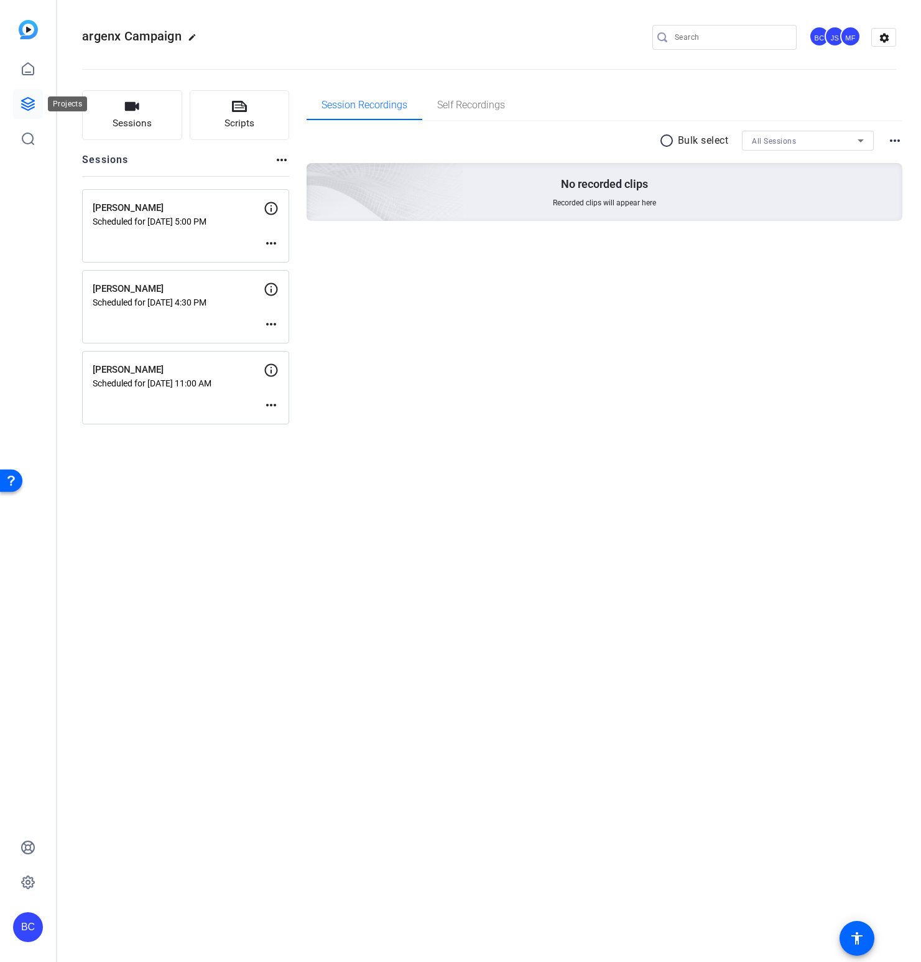
click at [31, 102] on icon at bounding box center [28, 104] width 12 height 12
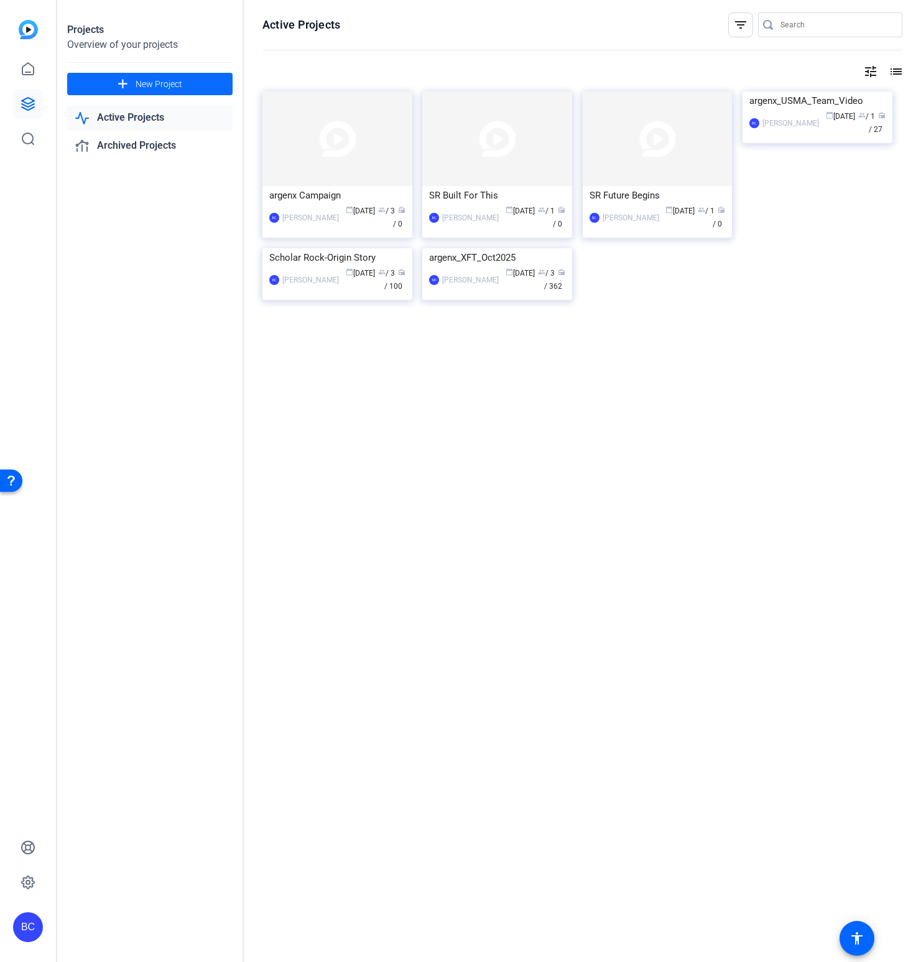
click at [134, 87] on span at bounding box center [149, 84] width 165 height 30
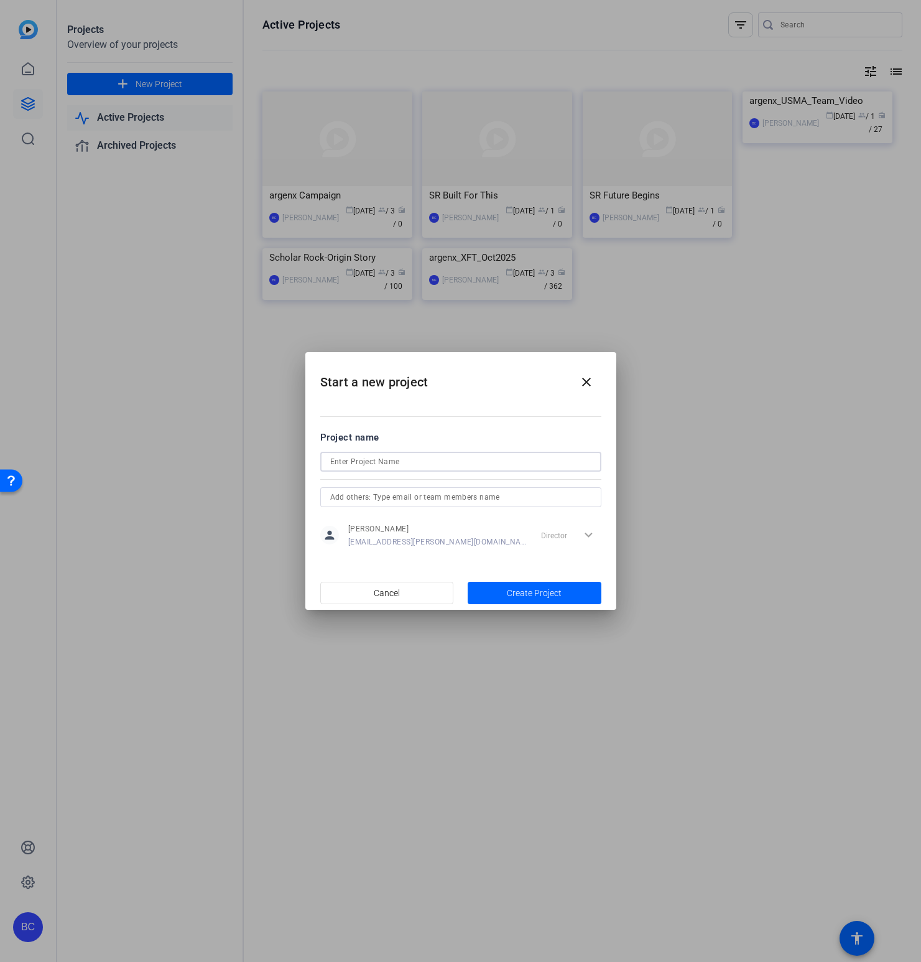
click at [368, 463] on input at bounding box center [460, 461] width 261 height 15
type input "argenx [PERSON_NAME] Congrats"
click at [510, 590] on span "Create Project" at bounding box center [534, 593] width 55 height 13
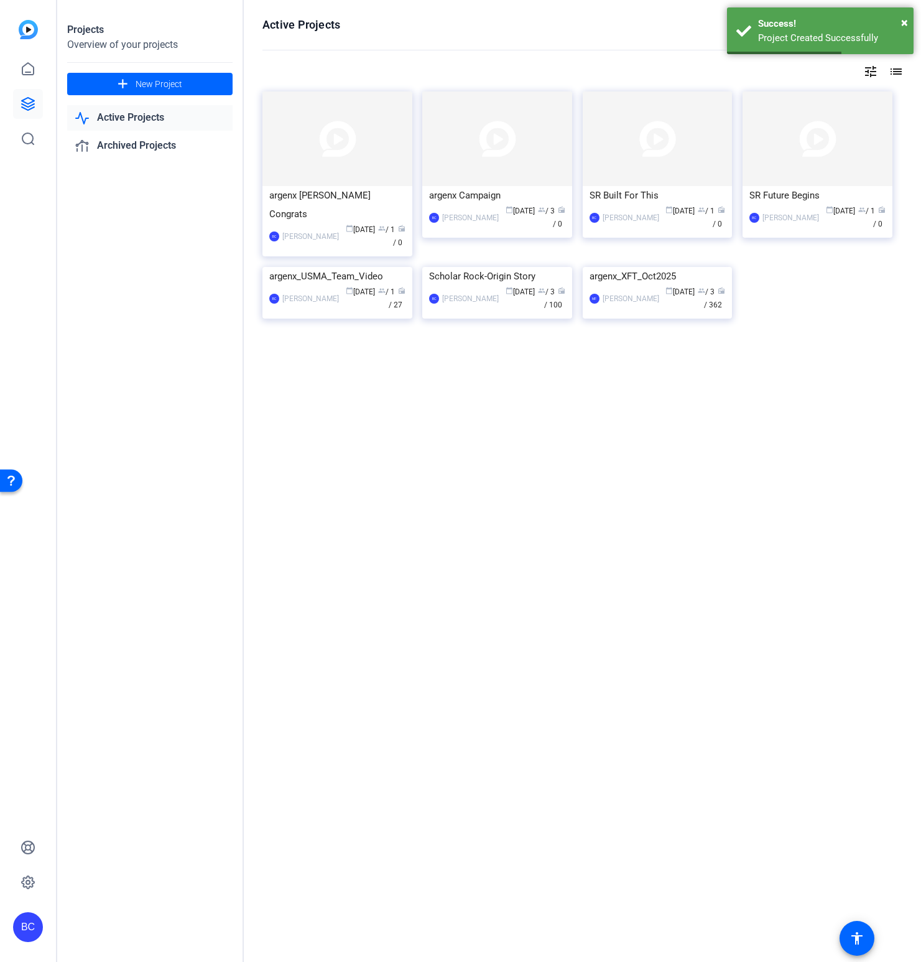
click at [295, 155] on img at bounding box center [338, 138] width 150 height 95
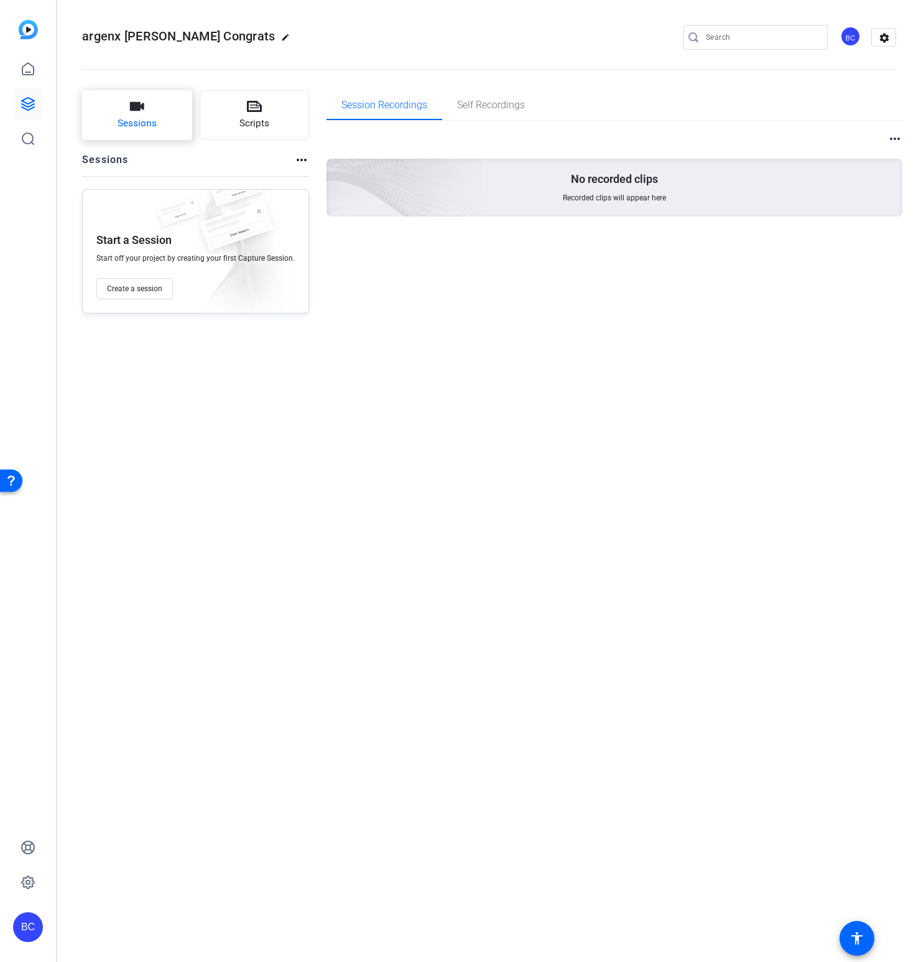
click at [121, 113] on button "Sessions" at bounding box center [137, 115] width 110 height 50
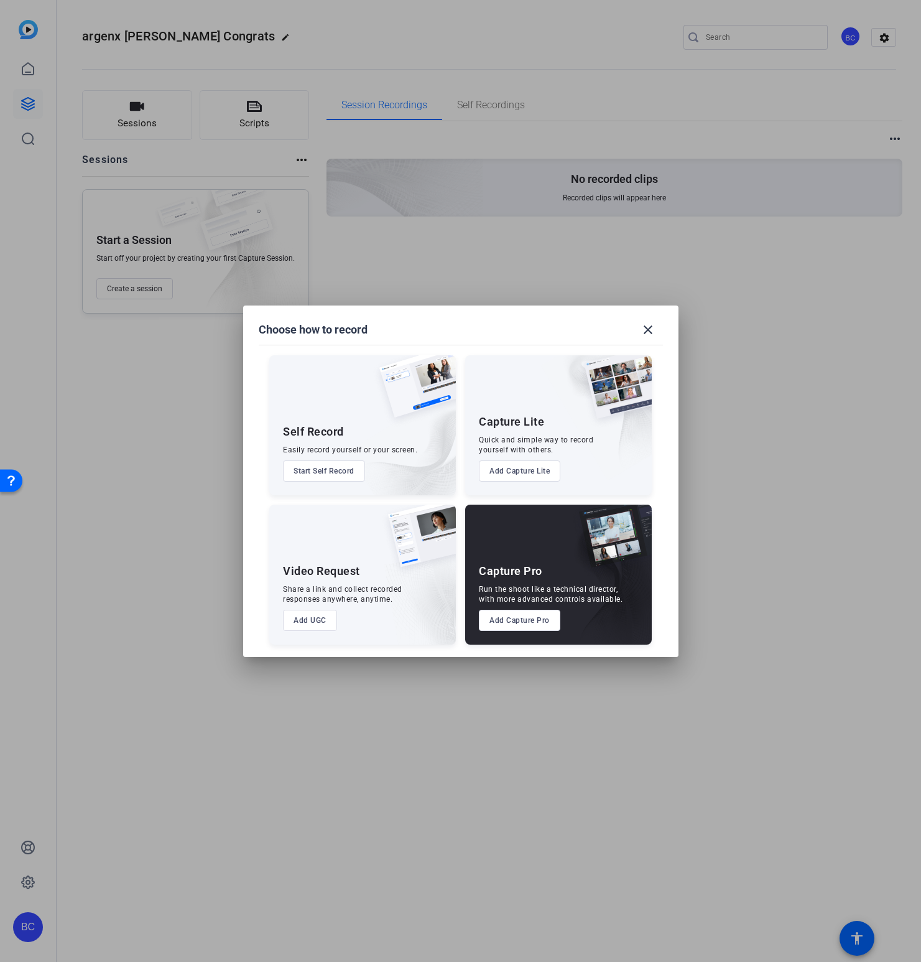
click at [515, 623] on button "Add Capture Pro" at bounding box center [519, 620] width 81 height 21
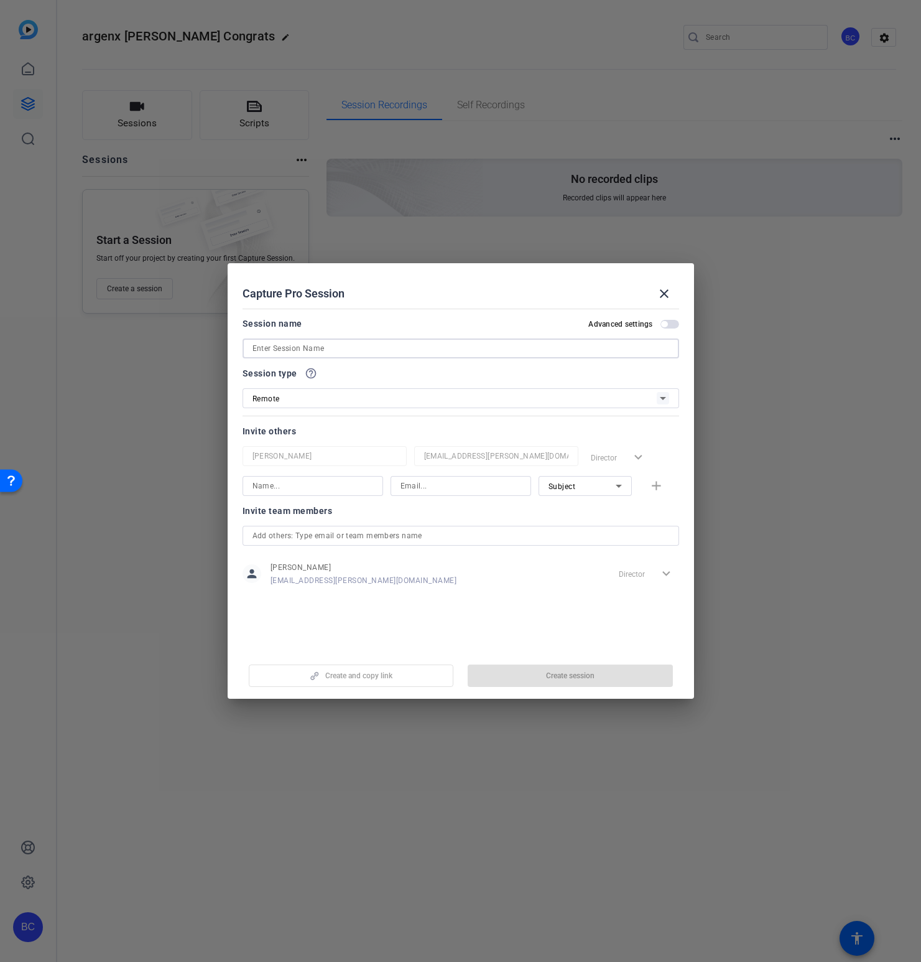
click at [305, 350] on input at bounding box center [461, 348] width 417 height 15
paste input "[PERSON_NAME]"
type input "[PERSON_NAME]"
click at [672, 325] on span "button" at bounding box center [670, 324] width 19 height 9
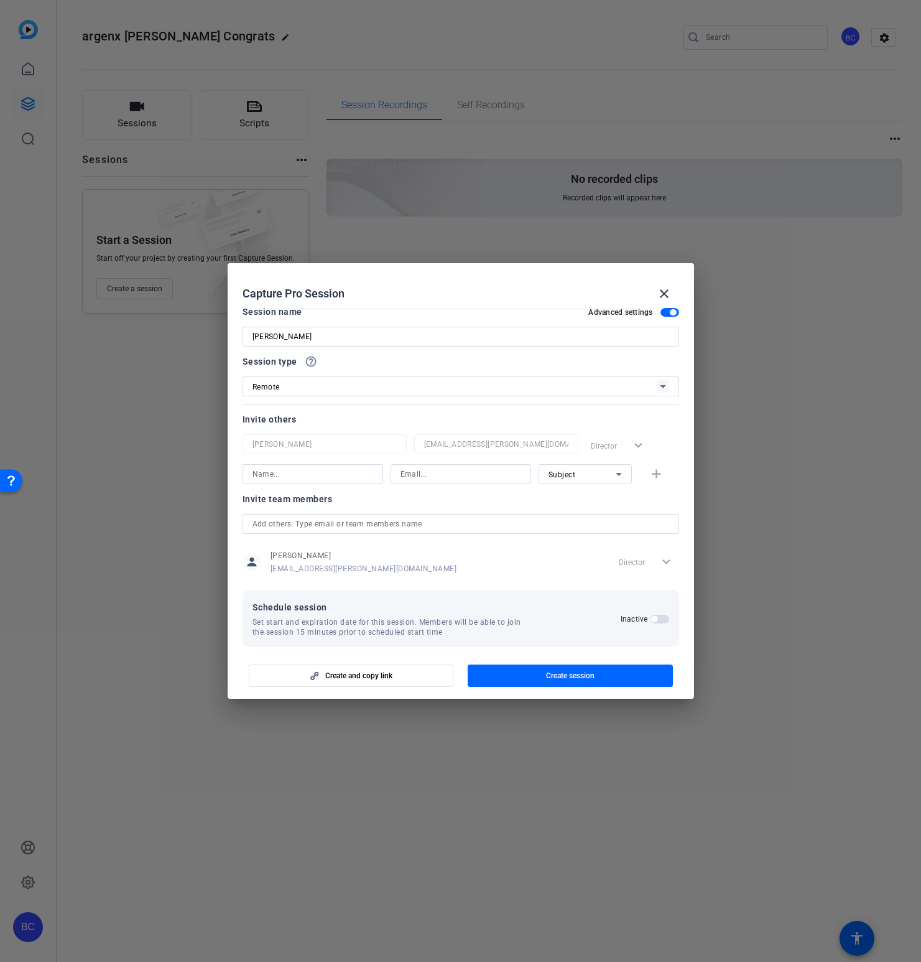
scroll to position [24, 0]
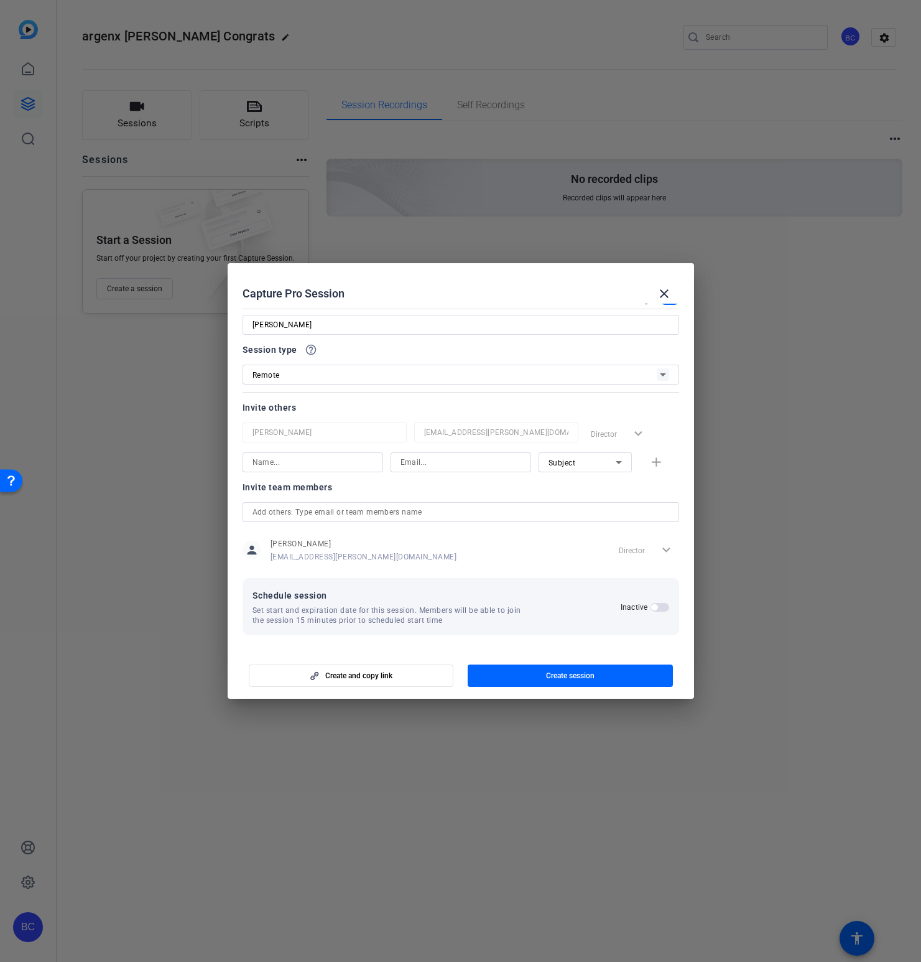
click at [663, 610] on span "button" at bounding box center [660, 607] width 19 height 9
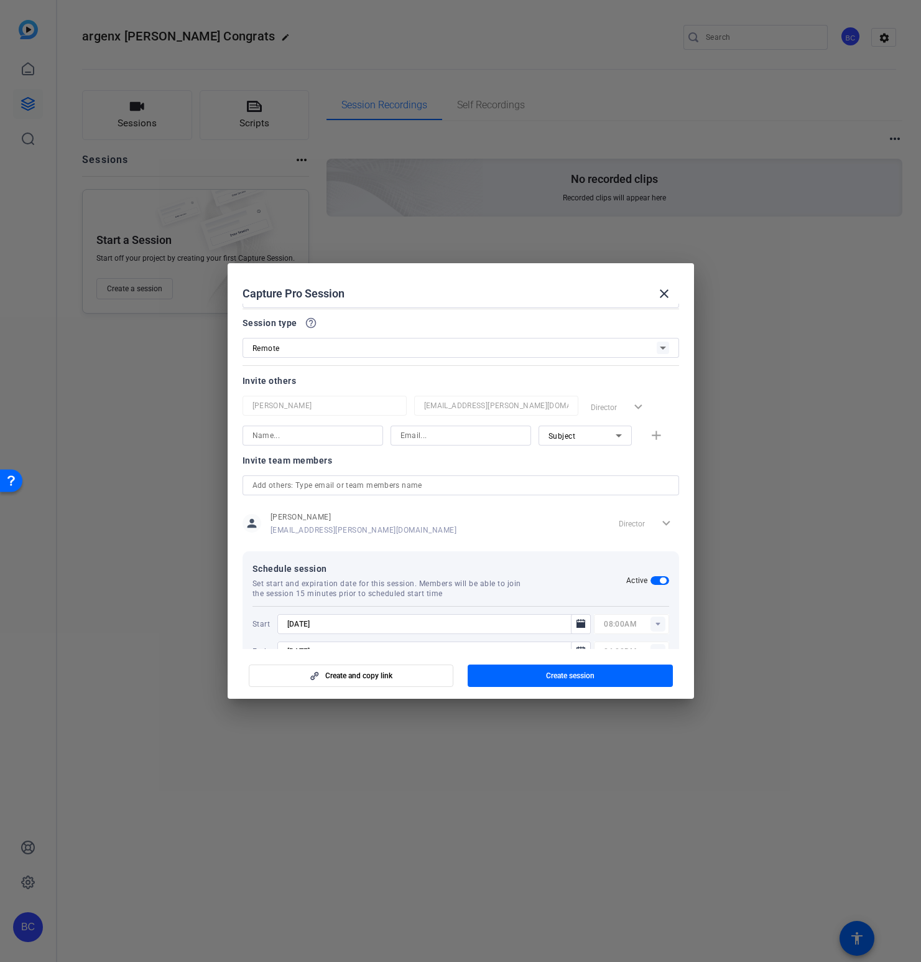
scroll to position [86, 0]
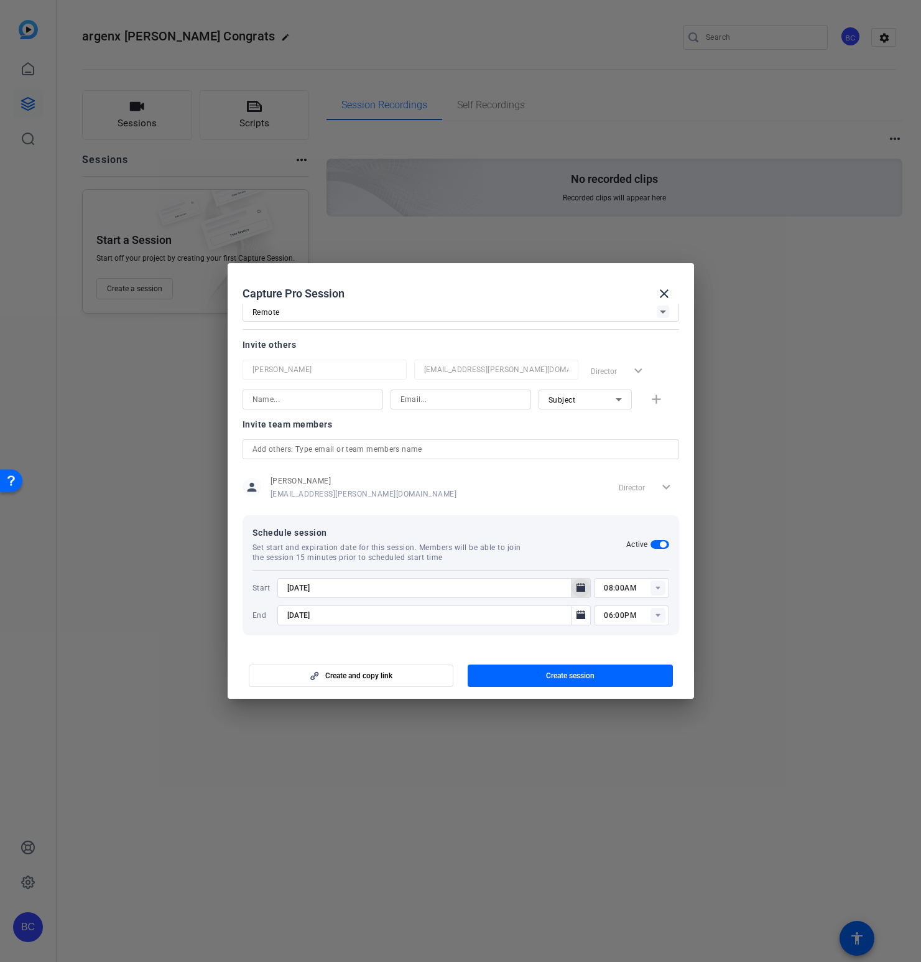
click at [584, 587] on icon "Open calendar" at bounding box center [581, 587] width 9 height 9
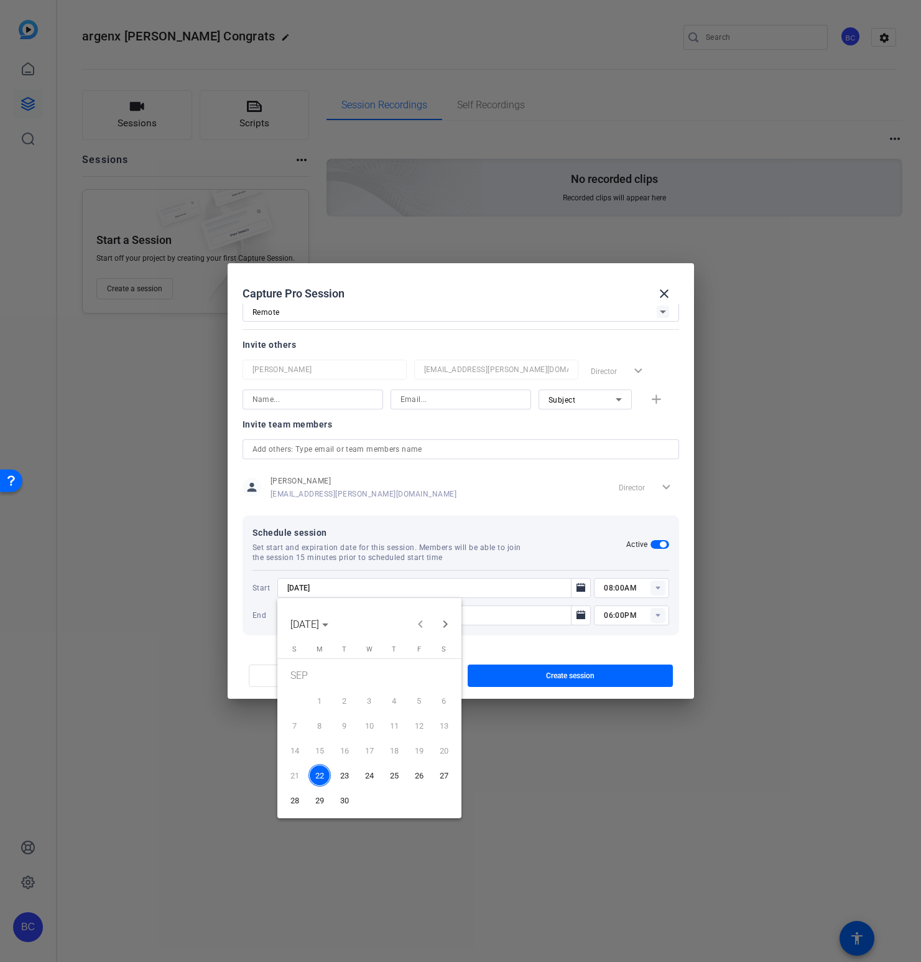
click at [322, 797] on span "29" at bounding box center [320, 800] width 22 height 22
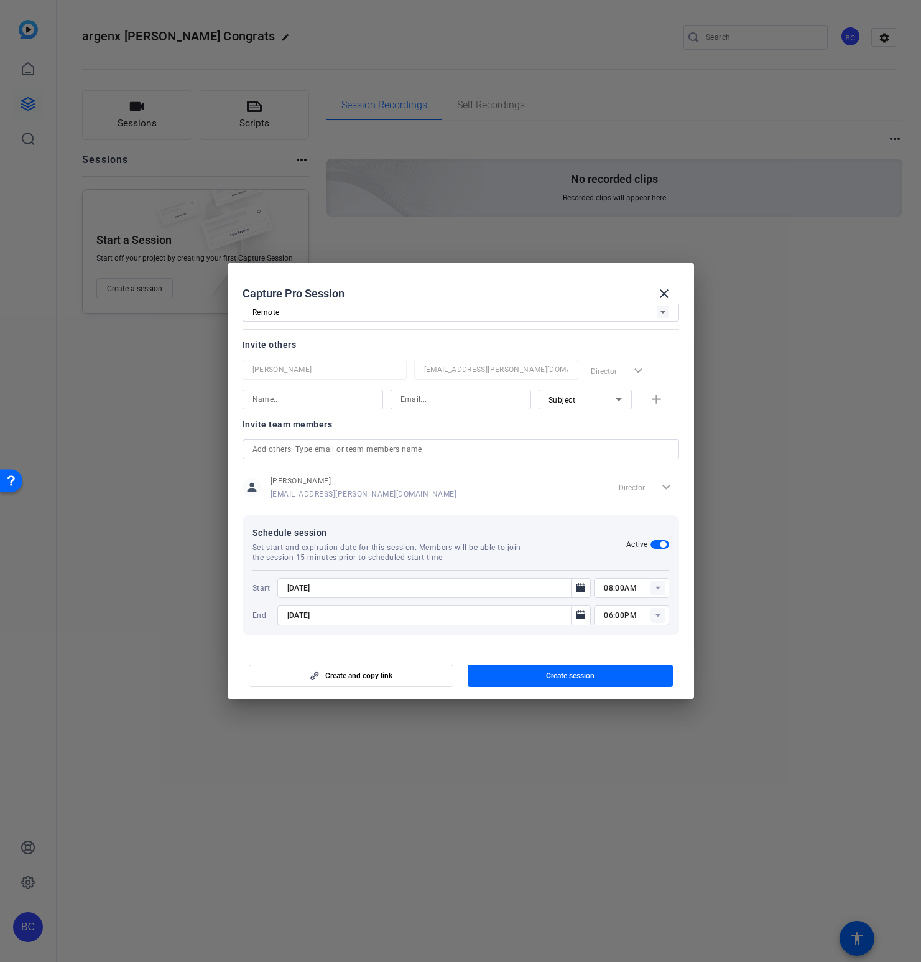
type input "[DATE]"
click at [578, 613] on icon "Open calendar" at bounding box center [581, 615] width 10 height 15
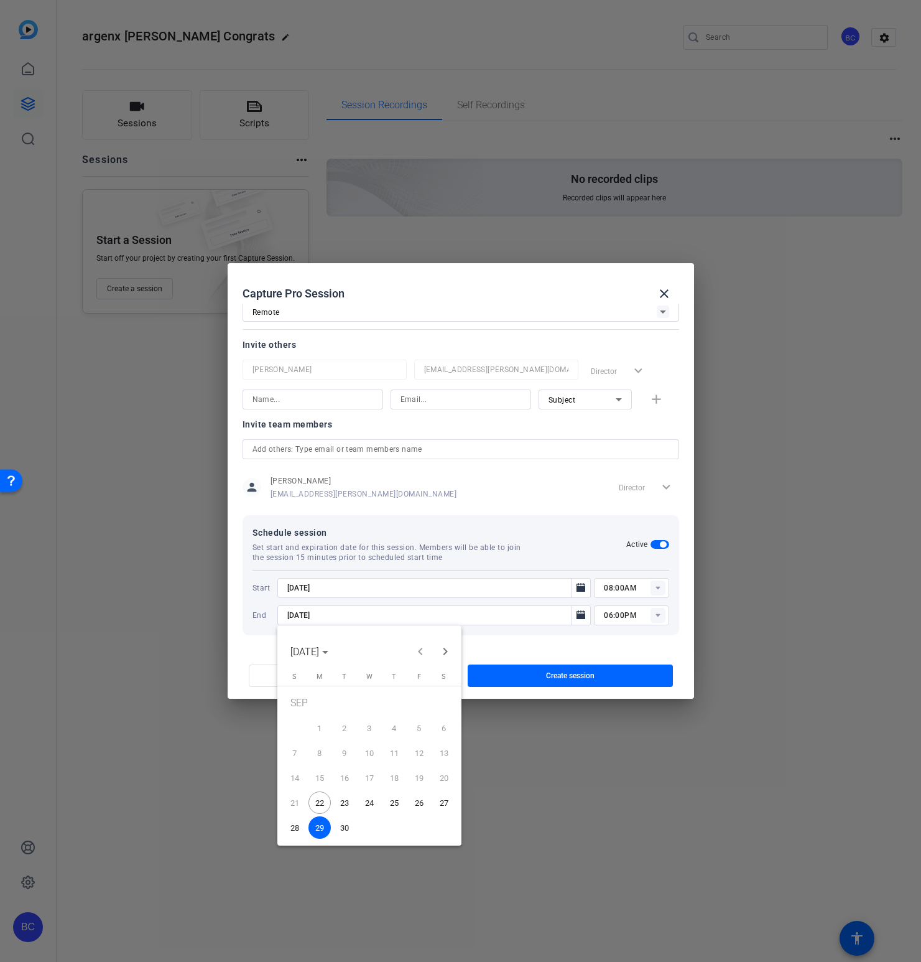
drag, startPoint x: 321, startPoint y: 824, endPoint x: 341, endPoint y: 821, distance: 20.1
click at [321, 824] on span "29" at bounding box center [320, 827] width 22 height 22
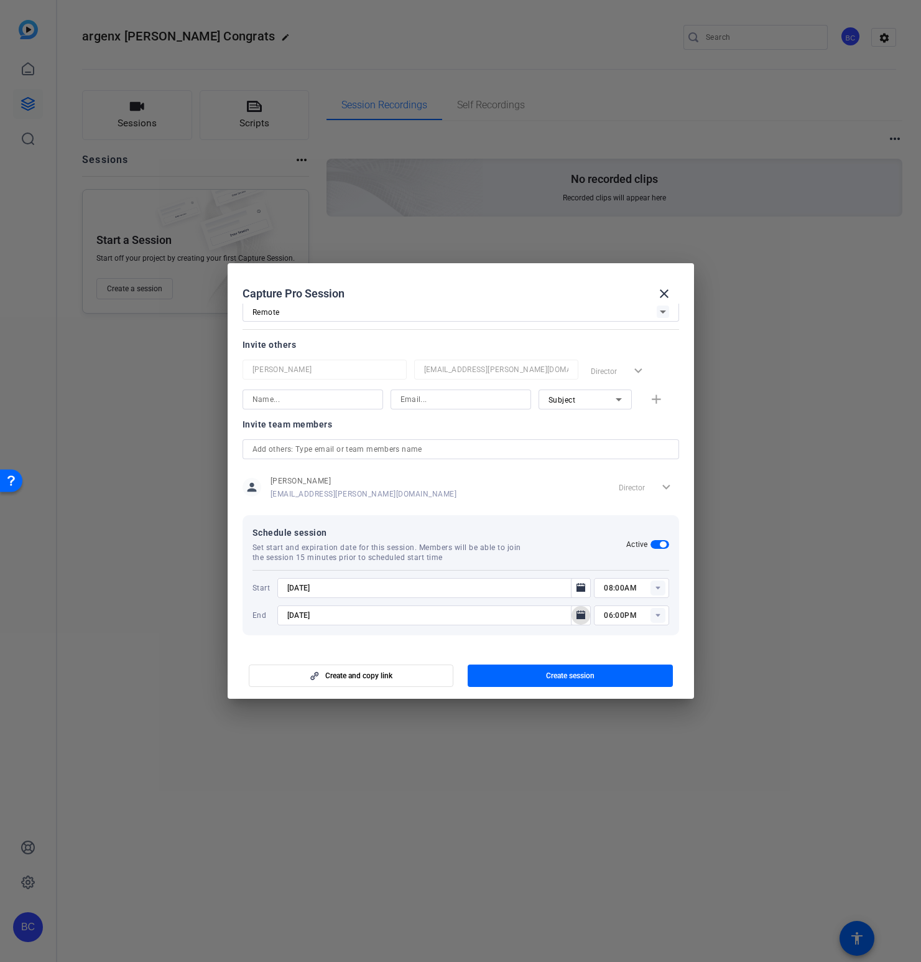
click at [609, 585] on input "08:00AM" at bounding box center [636, 587] width 65 height 15
type input "09:00AM"
type input "10:00AM"
click at [572, 677] on span "Create session" at bounding box center [570, 676] width 49 height 10
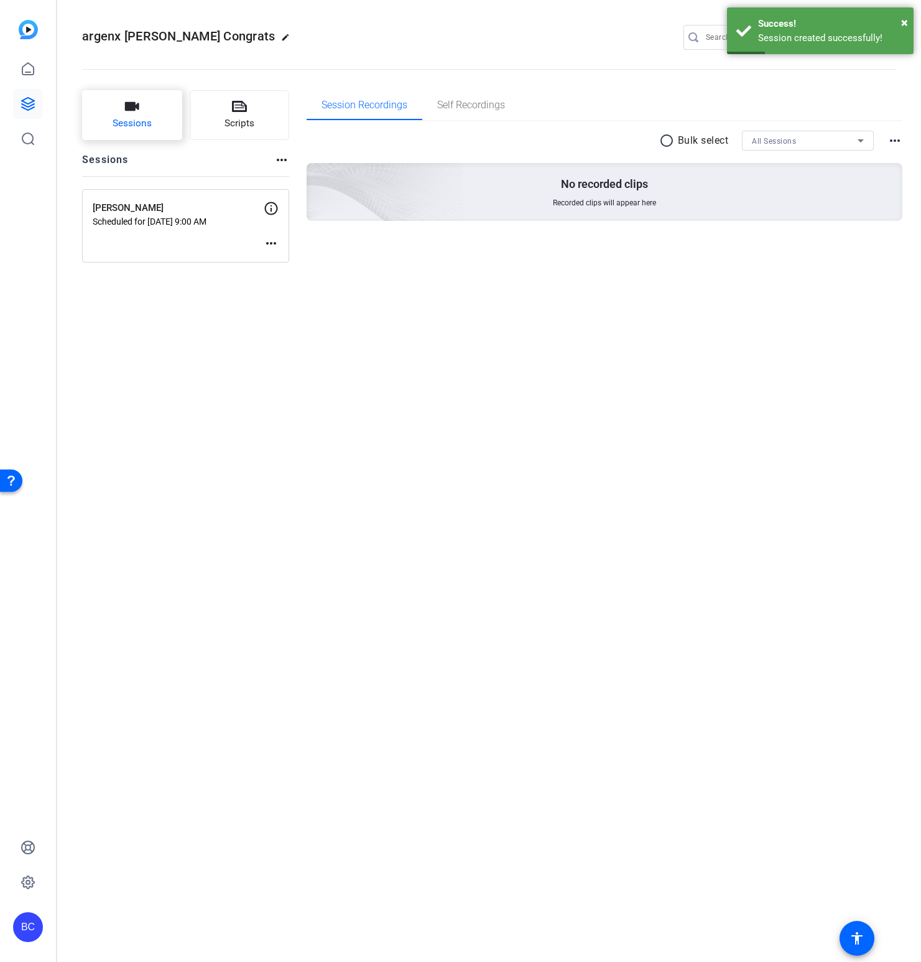
click at [146, 118] on span "Sessions" at bounding box center [132, 123] width 39 height 14
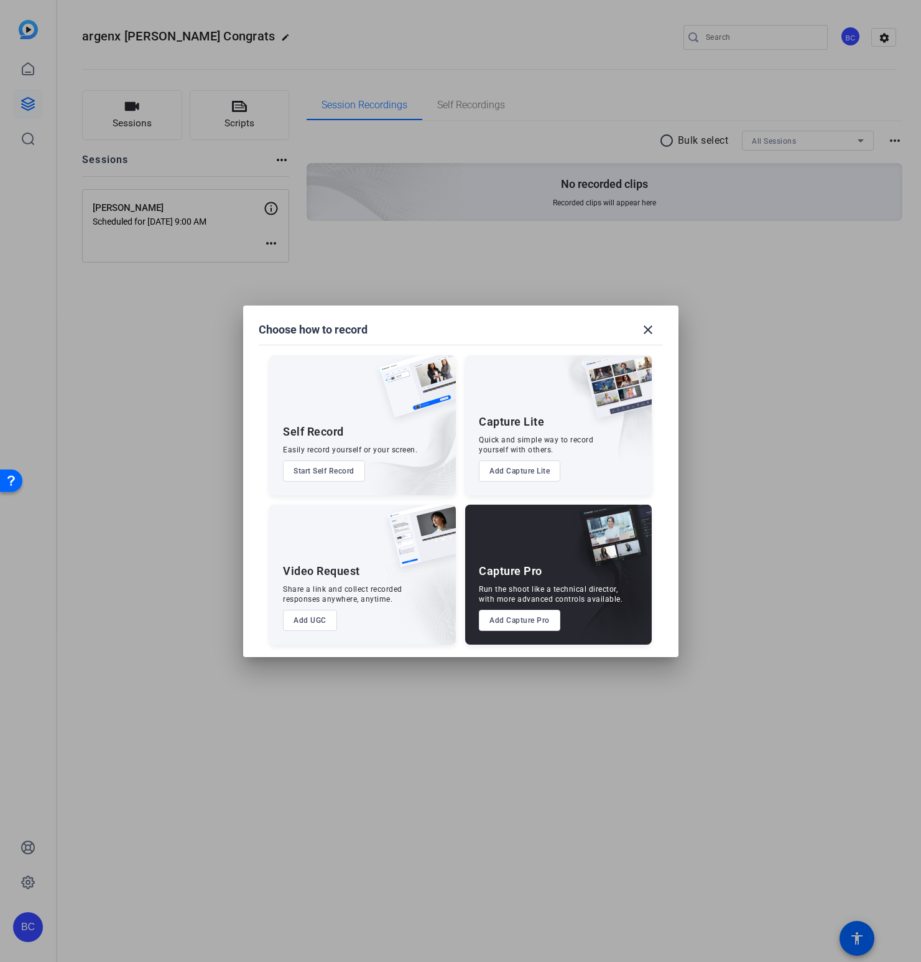
click at [524, 620] on button "Add Capture Pro" at bounding box center [519, 620] width 81 height 21
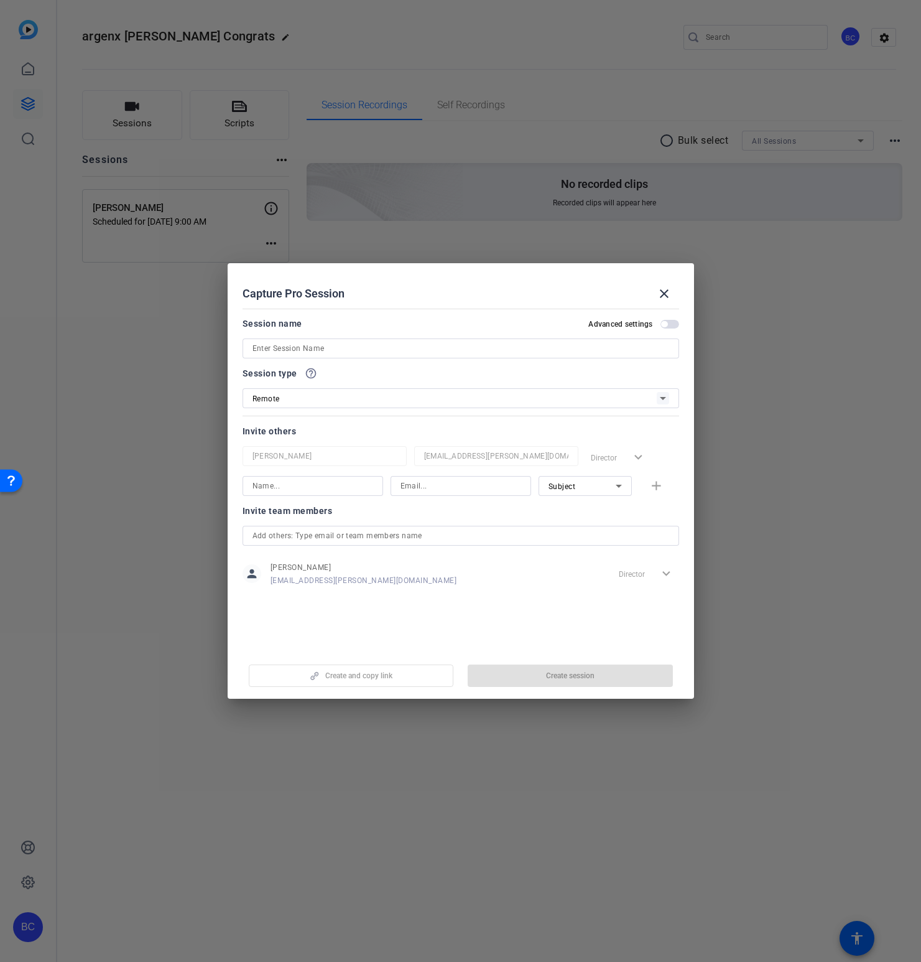
click at [339, 346] on input at bounding box center [461, 348] width 417 height 15
paste input "[PERSON_NAME]"
type input "[PERSON_NAME]"
click at [665, 322] on span "button" at bounding box center [664, 324] width 6 height 6
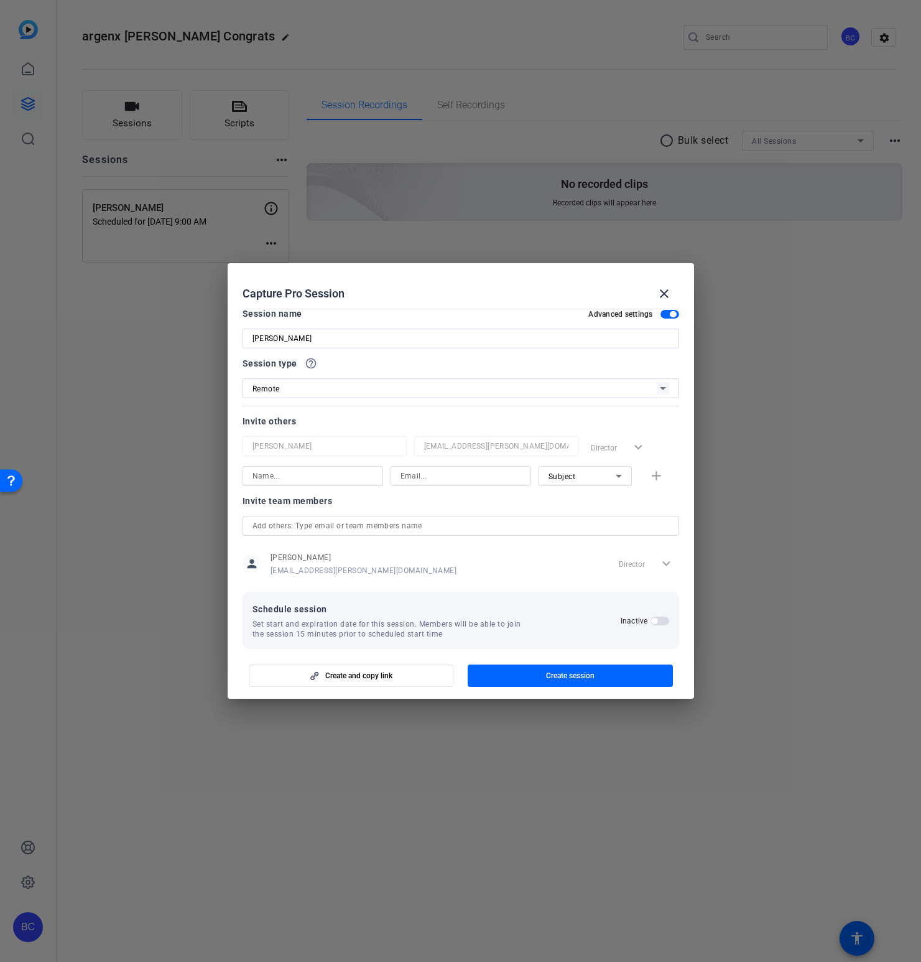
scroll to position [24, 0]
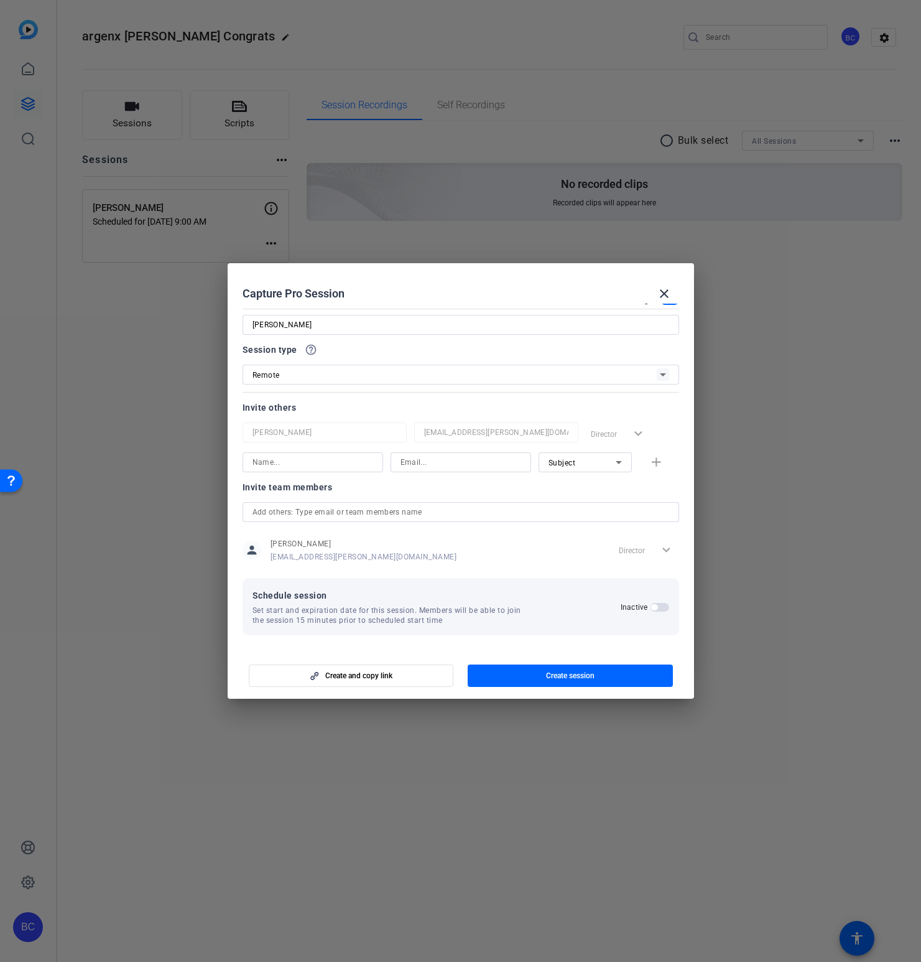
click at [657, 608] on span "button" at bounding box center [654, 607] width 6 height 6
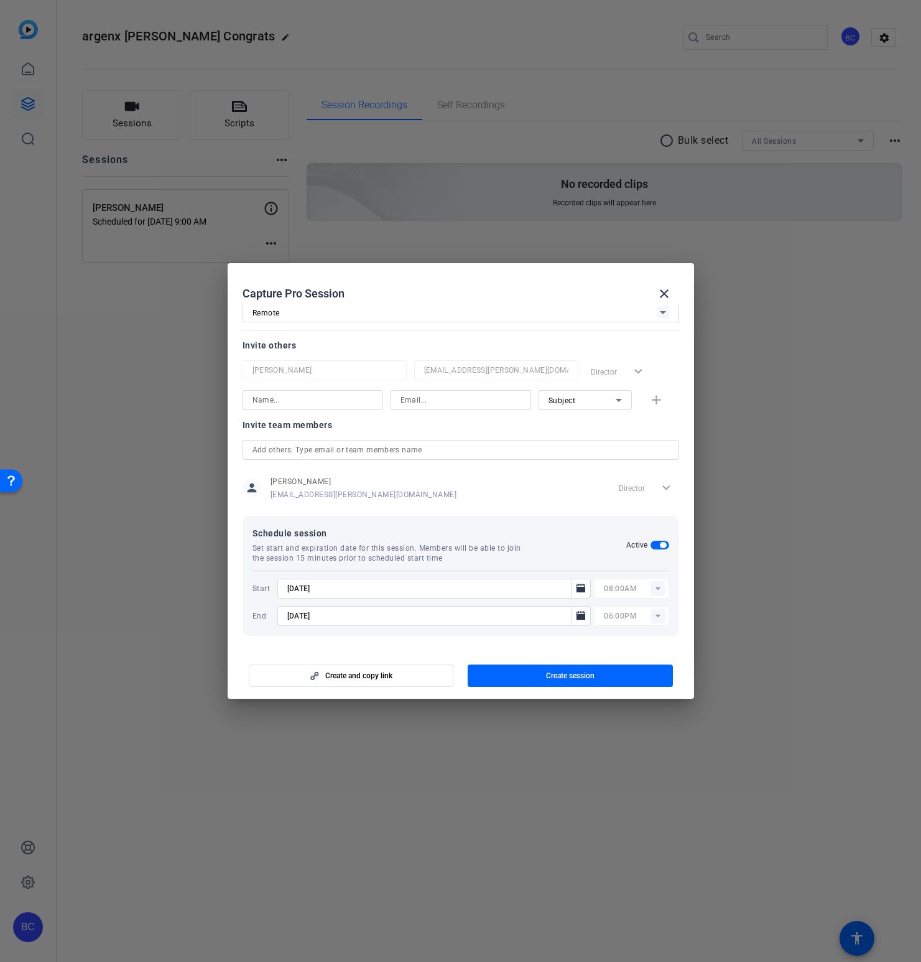
scroll to position [86, 0]
click at [586, 590] on mat-icon "Open calendar" at bounding box center [581, 587] width 15 height 15
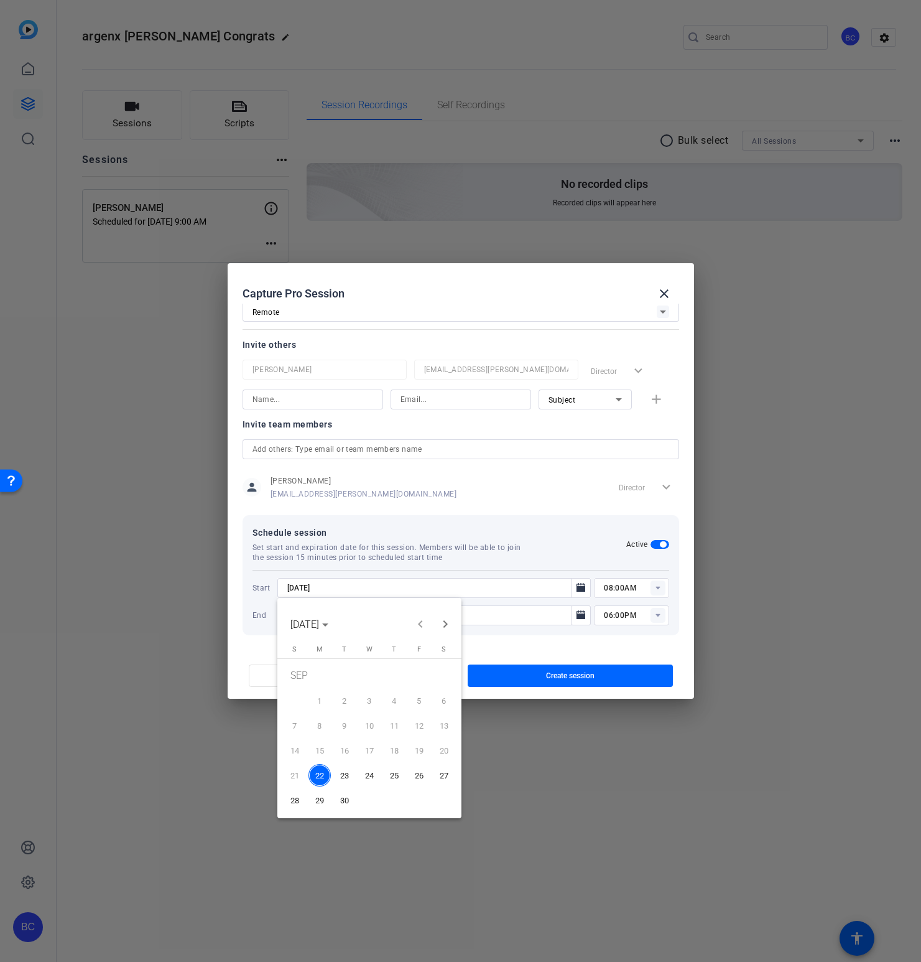
click at [326, 804] on span "29" at bounding box center [320, 800] width 22 height 22
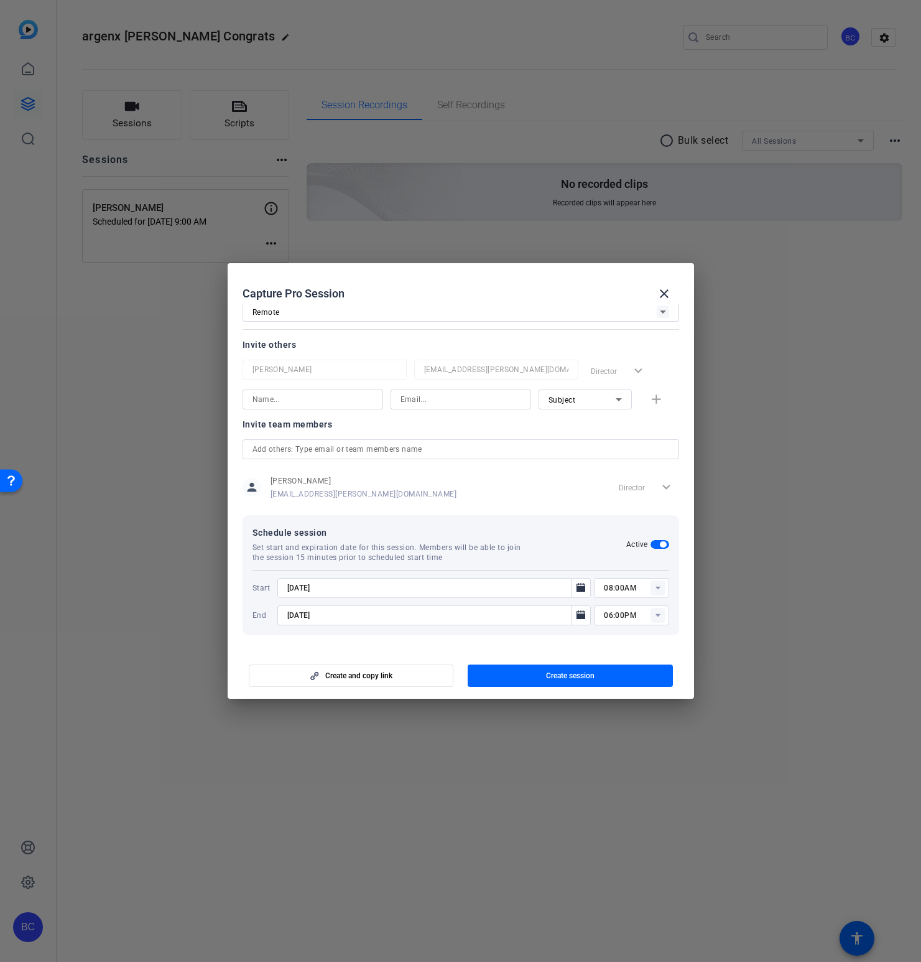
type input "[DATE]"
click at [581, 617] on icon "Open calendar" at bounding box center [581, 614] width 9 height 9
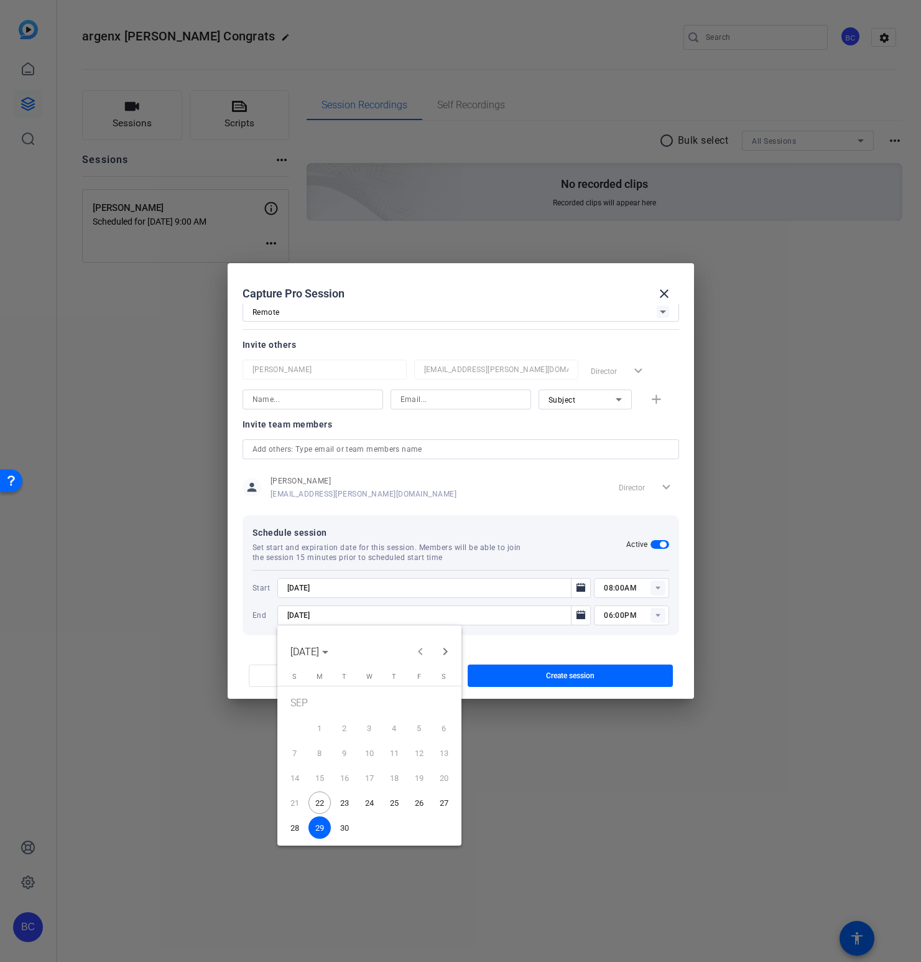
click at [637, 587] on div at bounding box center [460, 481] width 921 height 962
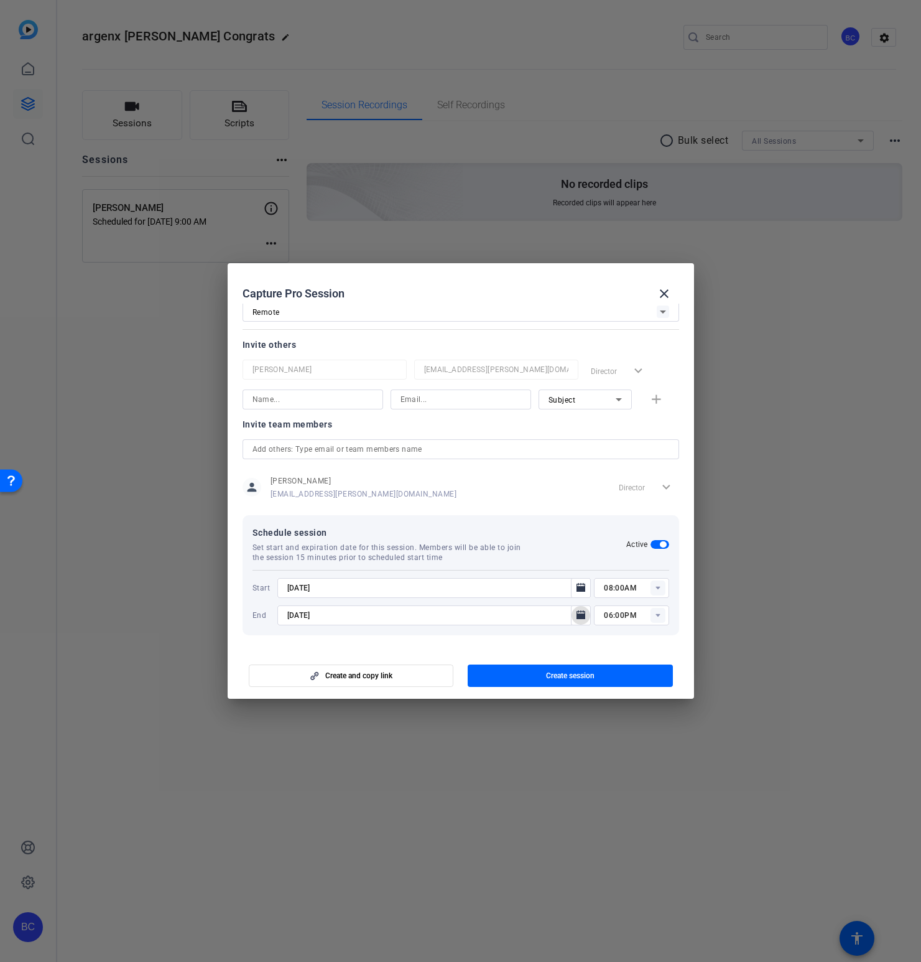
click at [610, 588] on input "08:00AM" at bounding box center [636, 587] width 65 height 15
type input "01:00PM"
type input "02:00PM"
click at [569, 678] on span "Create session" at bounding box center [570, 676] width 49 height 10
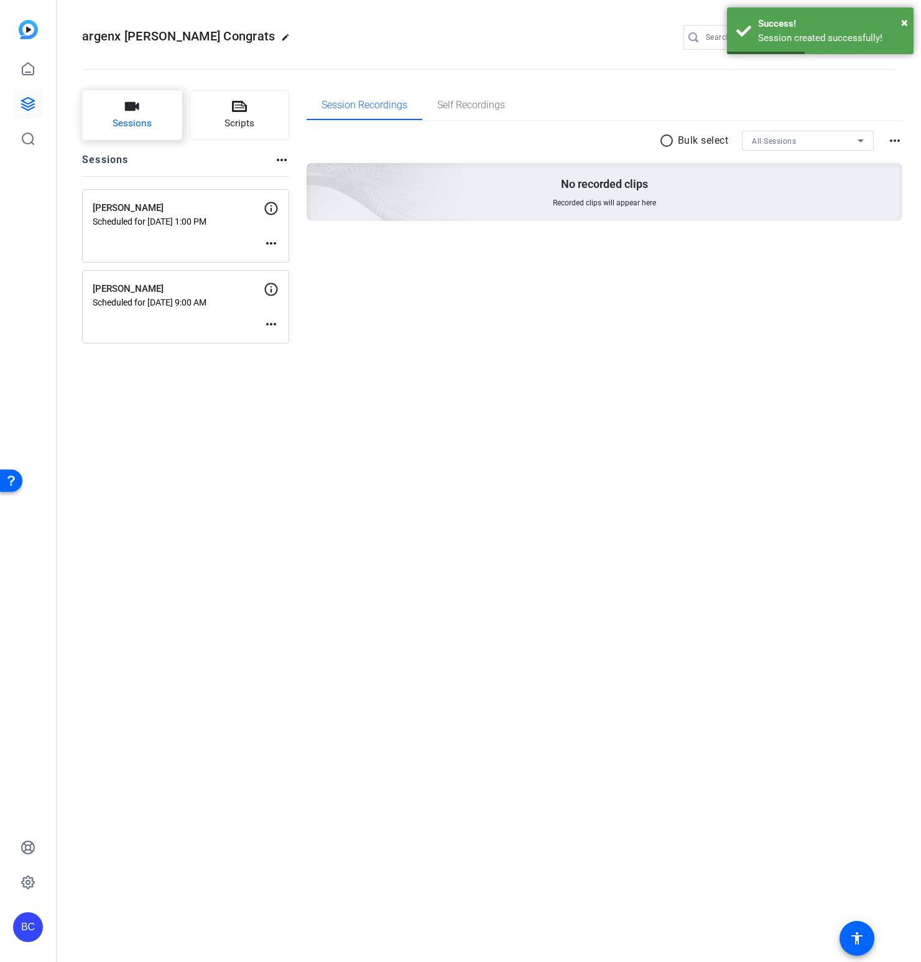
click at [140, 113] on button "Sessions" at bounding box center [132, 115] width 100 height 50
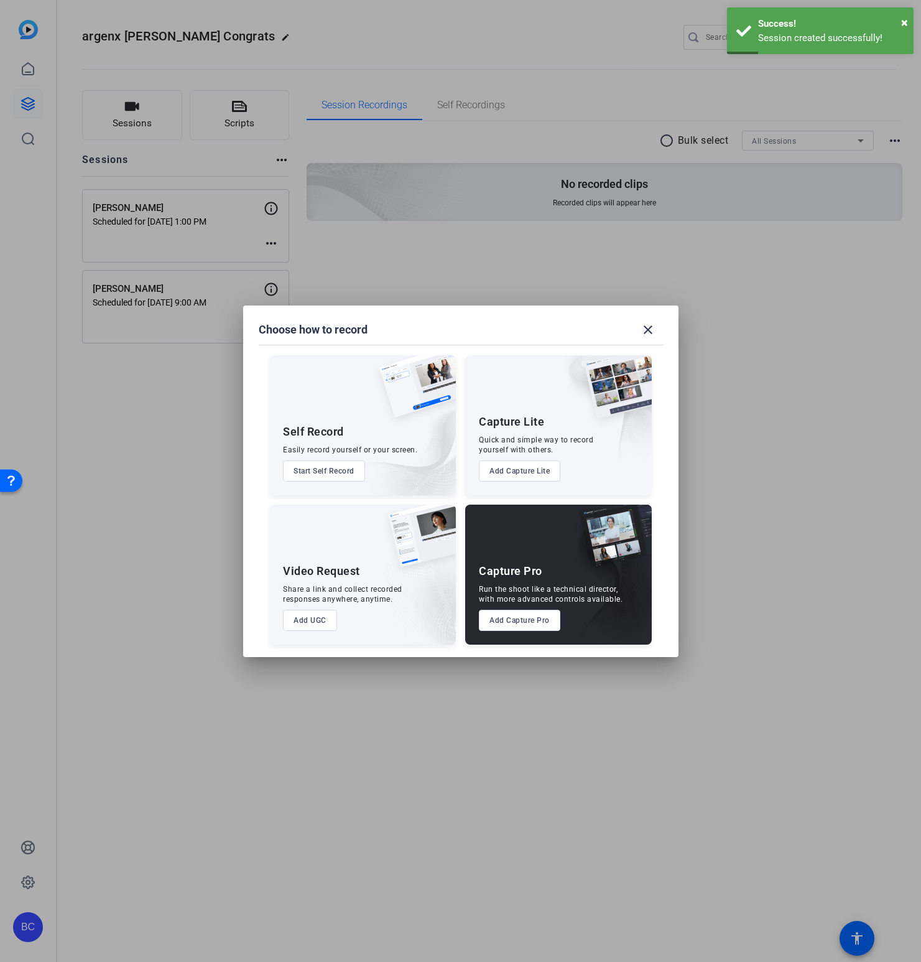
click at [526, 622] on button "Add Capture Pro" at bounding box center [519, 620] width 81 height 21
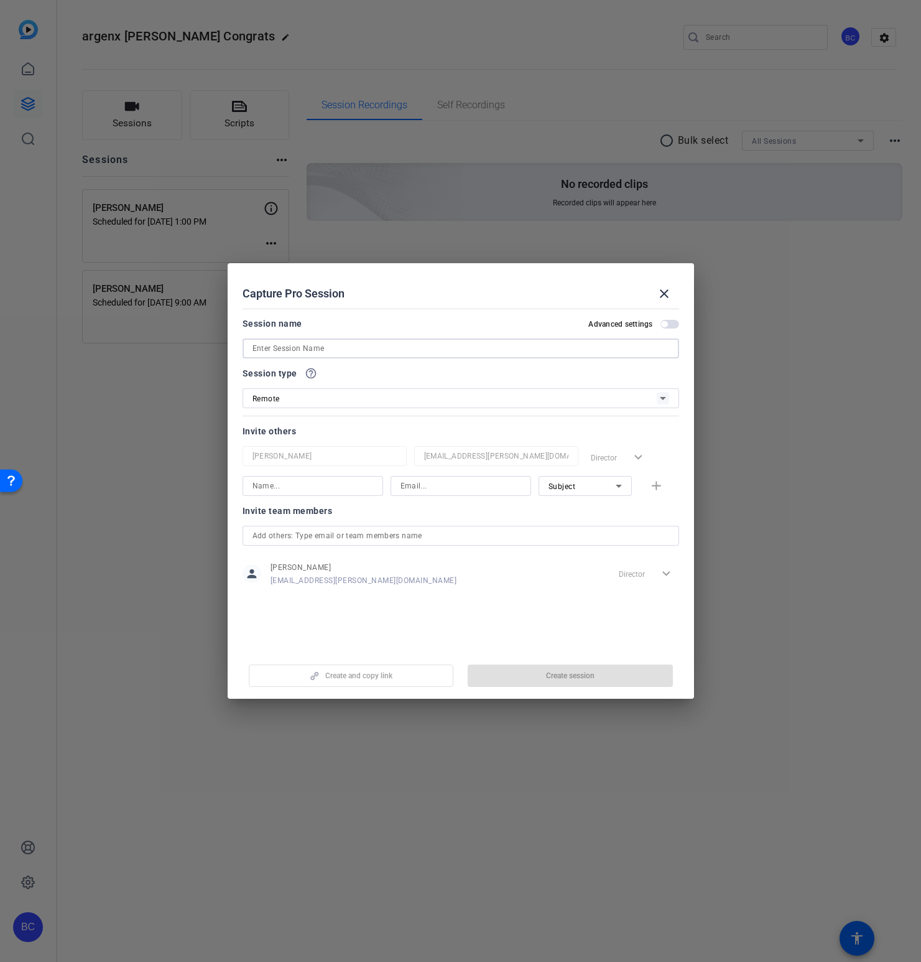
click at [510, 346] on input at bounding box center [461, 348] width 417 height 15
paste input "[PERSON_NAME]"
type input "[PERSON_NAME]"
click at [669, 319] on div "Advanced settings" at bounding box center [633, 324] width 90 height 10
click at [675, 321] on span "button" at bounding box center [670, 324] width 19 height 9
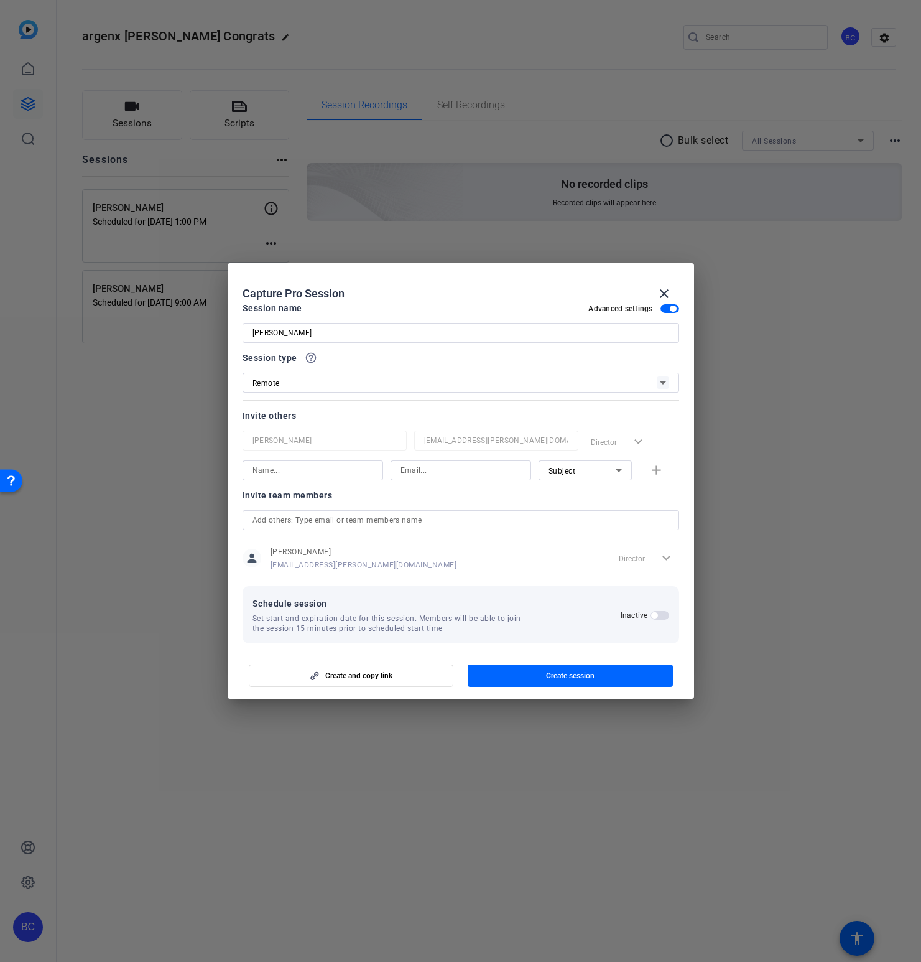
scroll to position [24, 0]
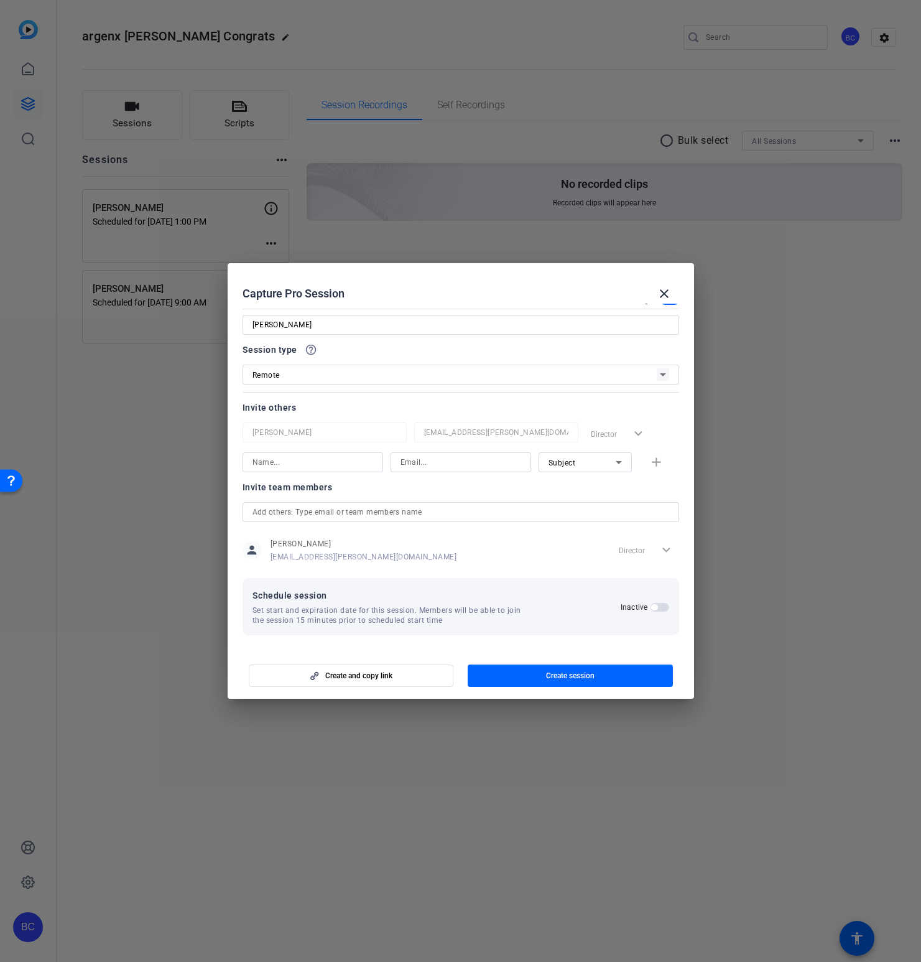
click at [657, 607] on span "button" at bounding box center [654, 607] width 6 height 6
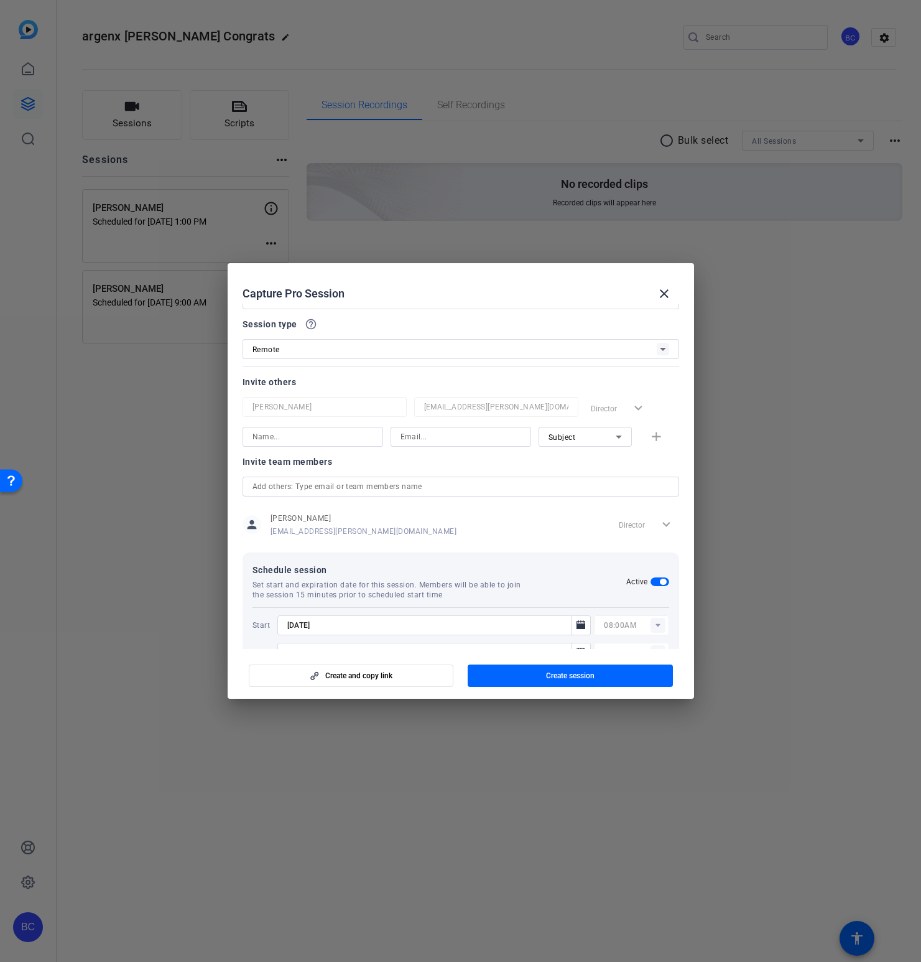
scroll to position [86, 0]
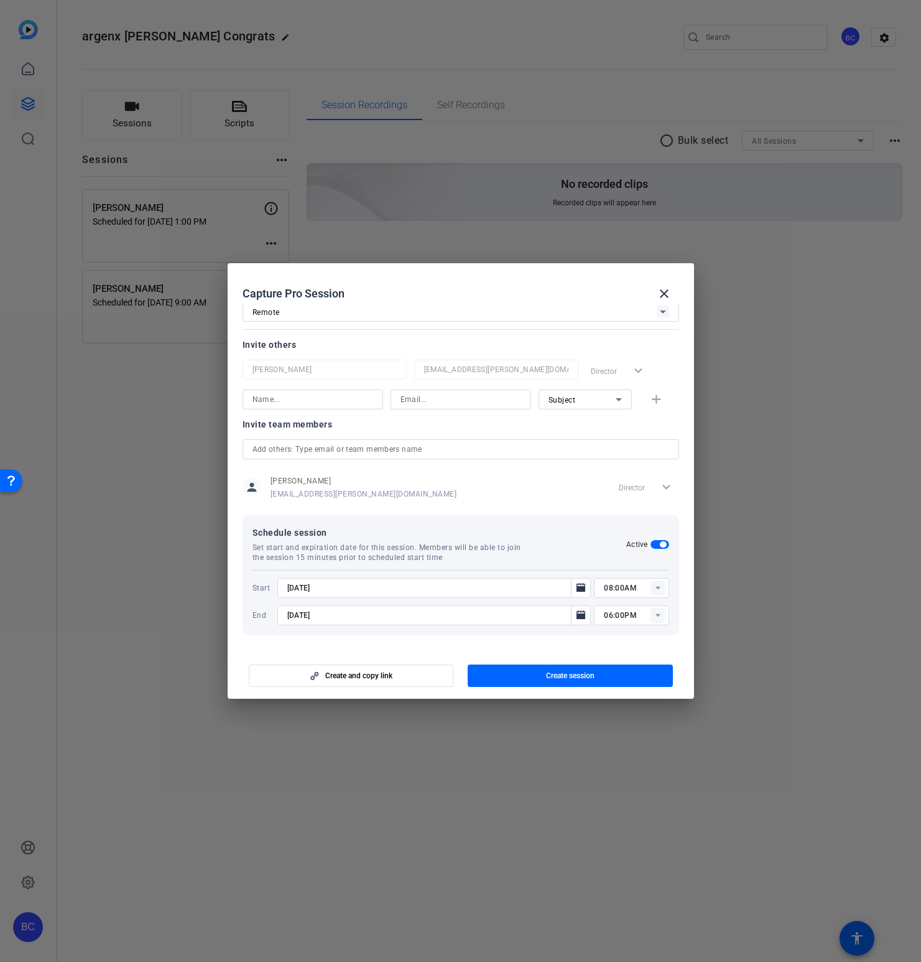
click at [295, 587] on input "[DATE]" at bounding box center [428, 587] width 282 height 15
type input "[DATE]"
type input "01:30PM"
type input "02:30PM"
click at [507, 658] on div "Create and copy link Create session" at bounding box center [461, 671] width 437 height 32
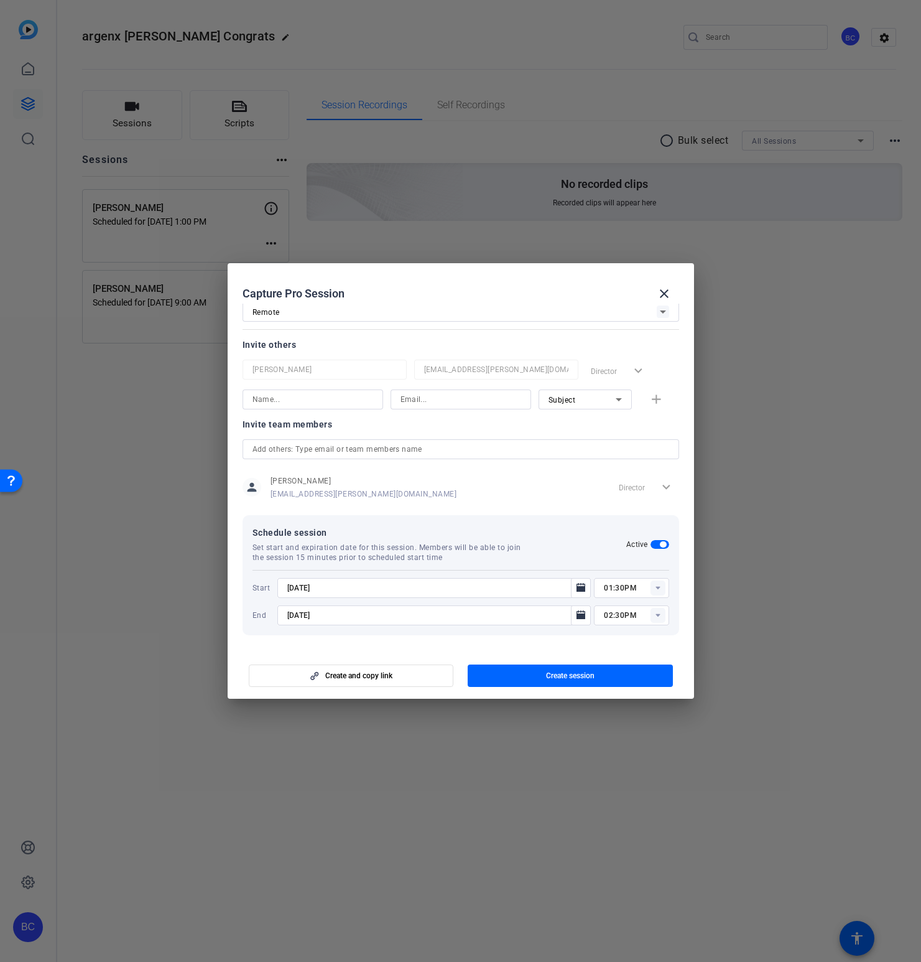
click at [513, 666] on span "button" at bounding box center [570, 676] width 205 height 30
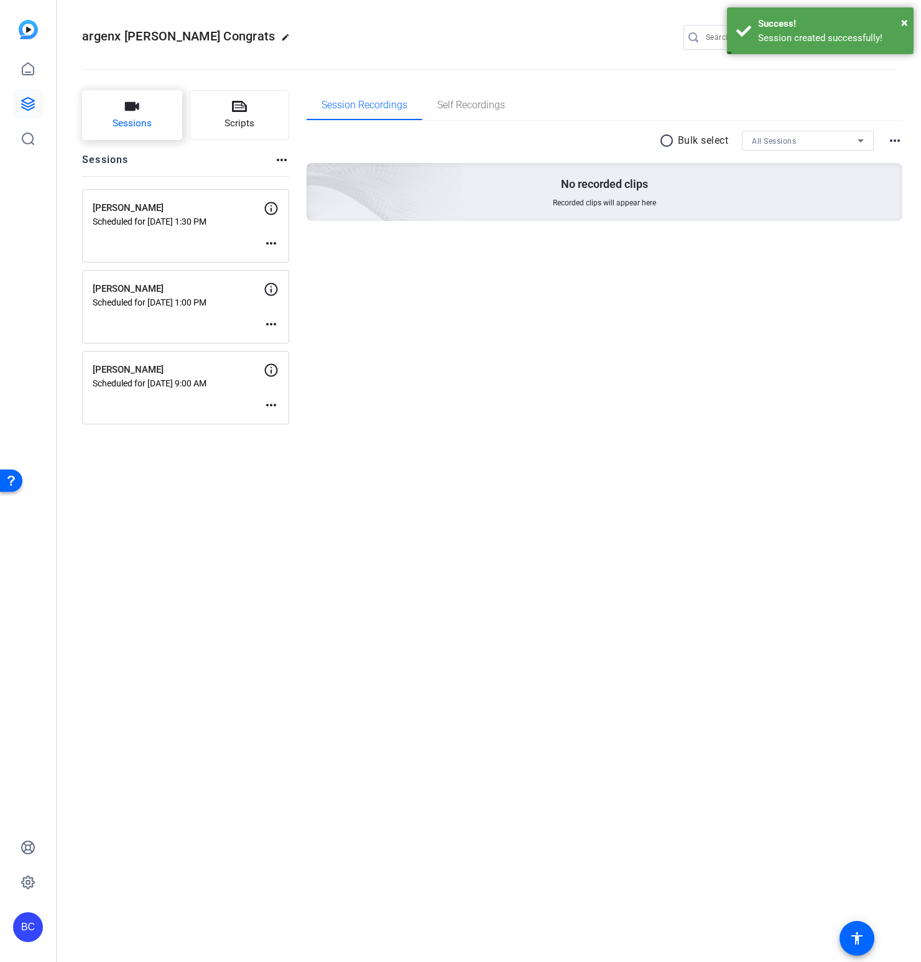
click at [123, 113] on button "Sessions" at bounding box center [132, 115] width 100 height 50
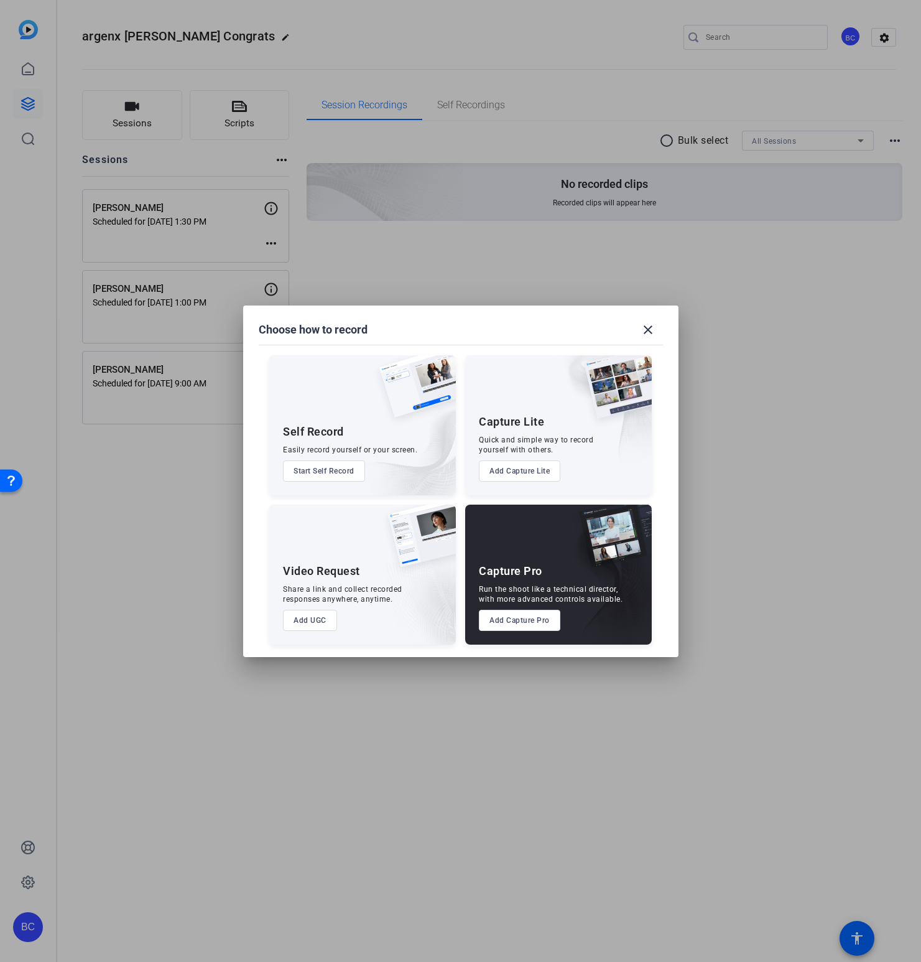
click at [515, 621] on button "Add Capture Pro" at bounding box center [519, 620] width 81 height 21
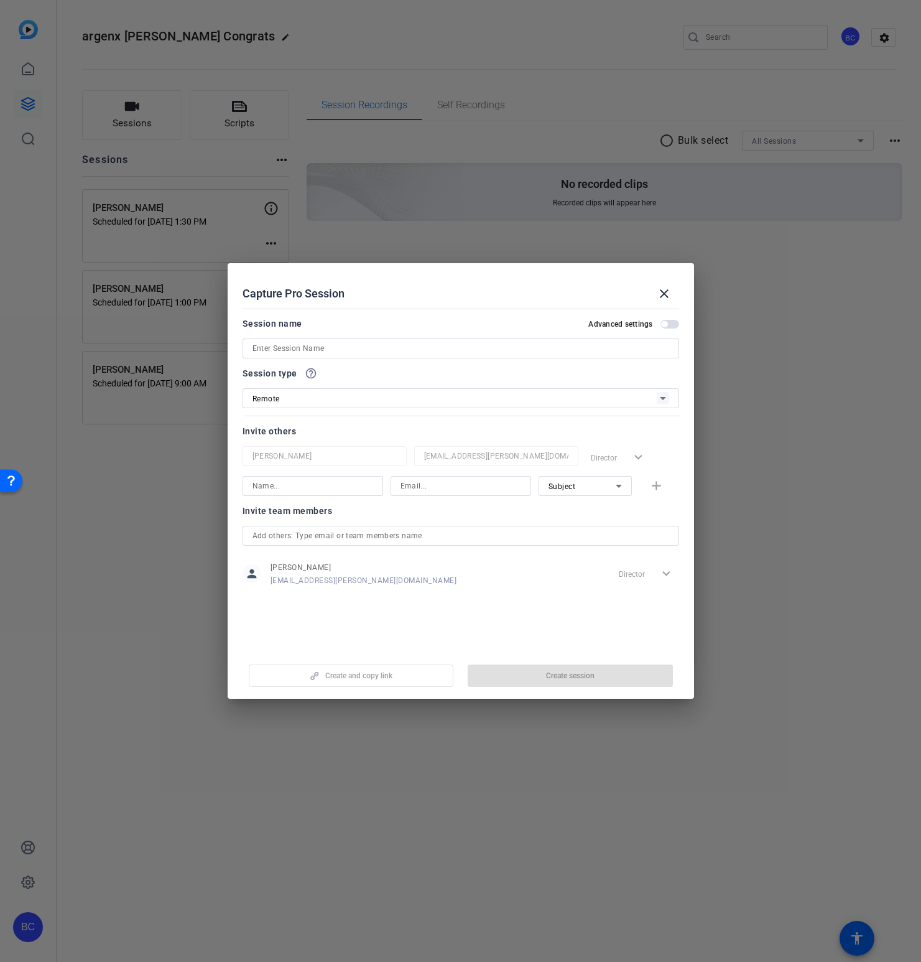
click at [333, 341] on input at bounding box center [461, 348] width 417 height 15
paste input "[PERSON_NAME]"
type input "[PERSON_NAME]"
click at [668, 325] on span "button" at bounding box center [670, 324] width 19 height 9
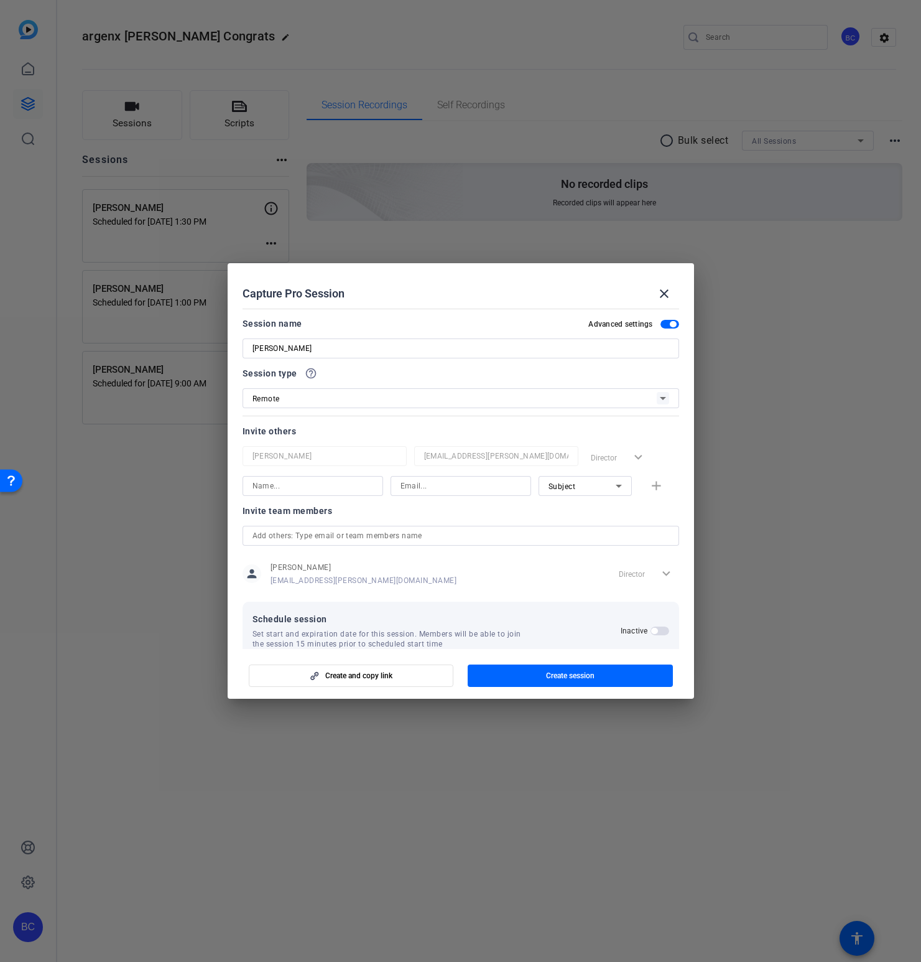
click at [654, 631] on span "button" at bounding box center [654, 631] width 6 height 6
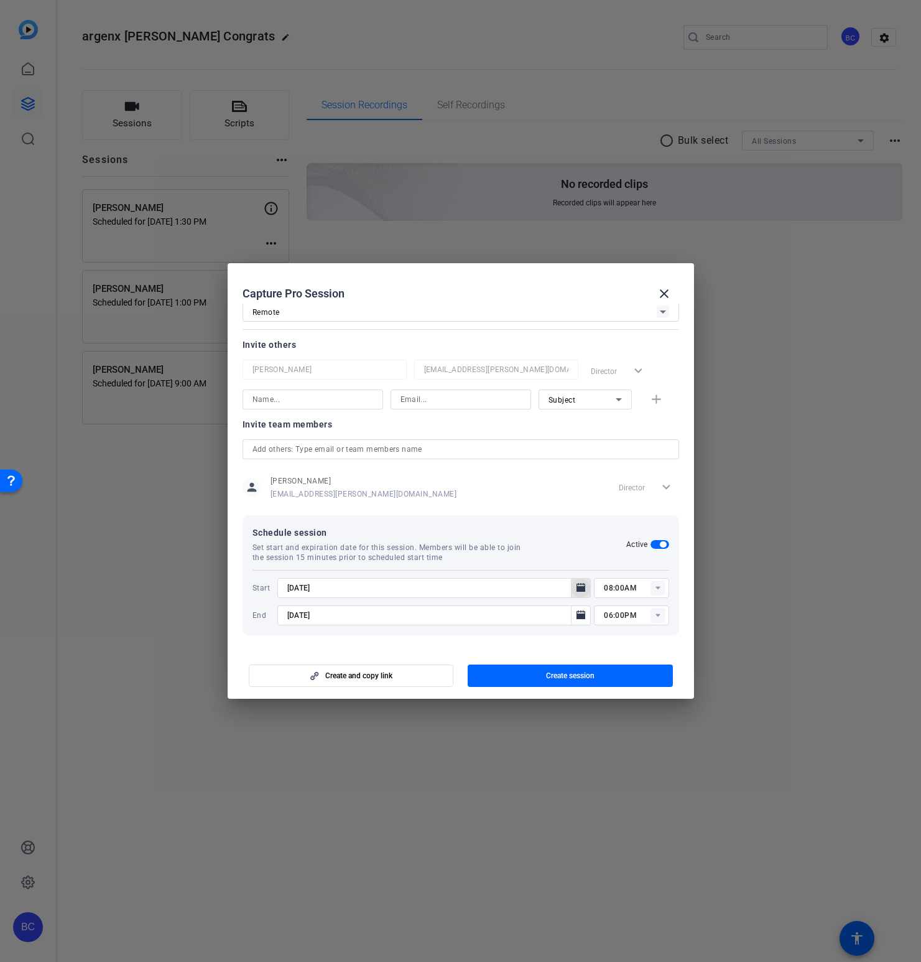
click at [582, 589] on icon "Open calendar" at bounding box center [581, 587] width 9 height 9
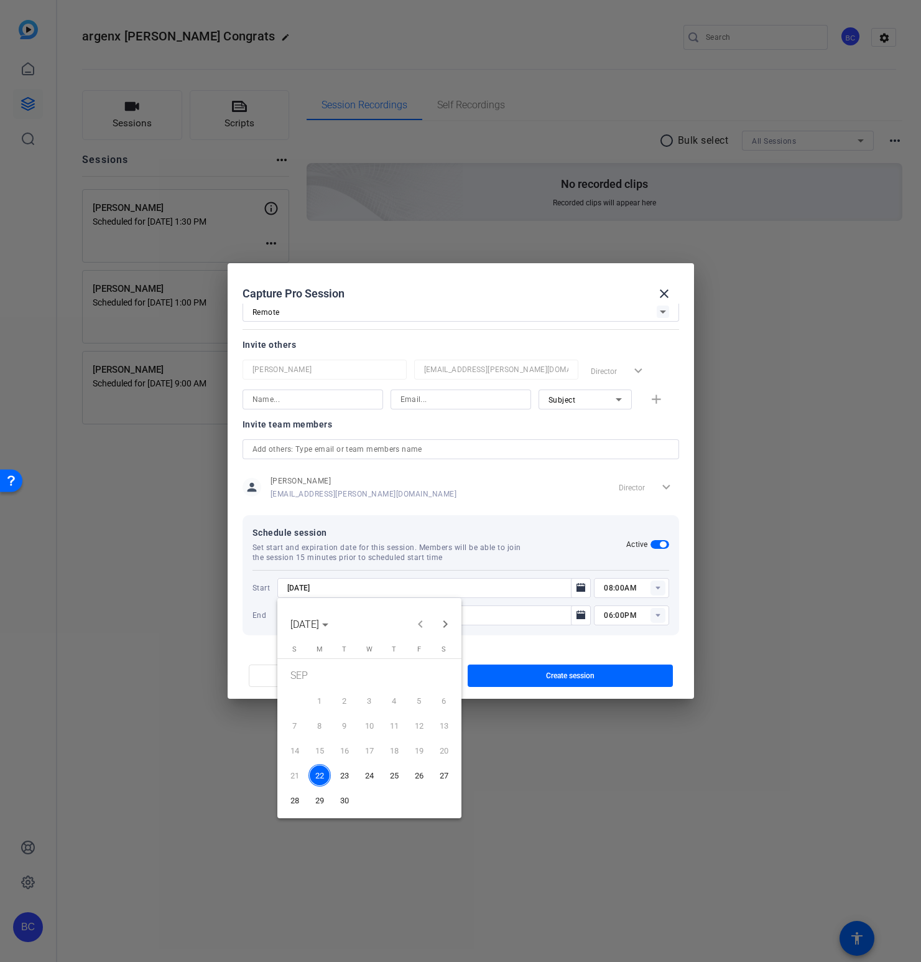
drag, startPoint x: 346, startPoint y: 795, endPoint x: 353, endPoint y: 789, distance: 9.3
click at [346, 795] on span "30" at bounding box center [344, 800] width 22 height 22
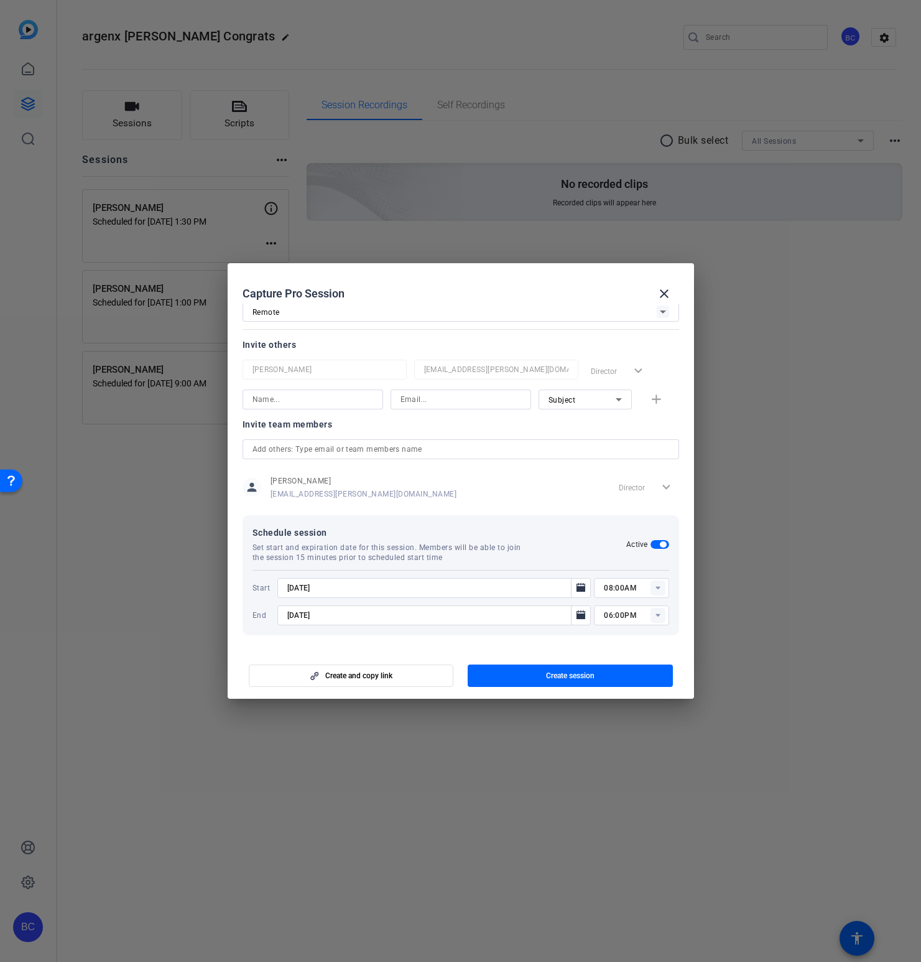
type input "[DATE]"
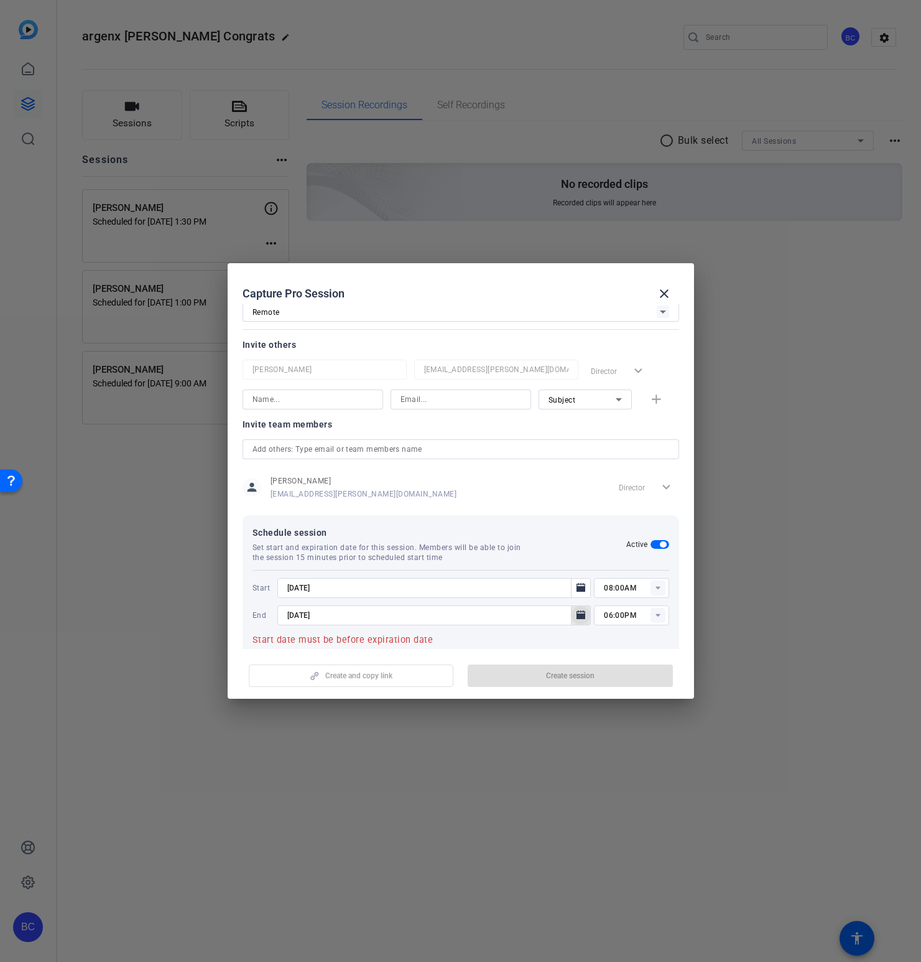
click at [579, 616] on icon "Open calendar" at bounding box center [581, 614] width 9 height 9
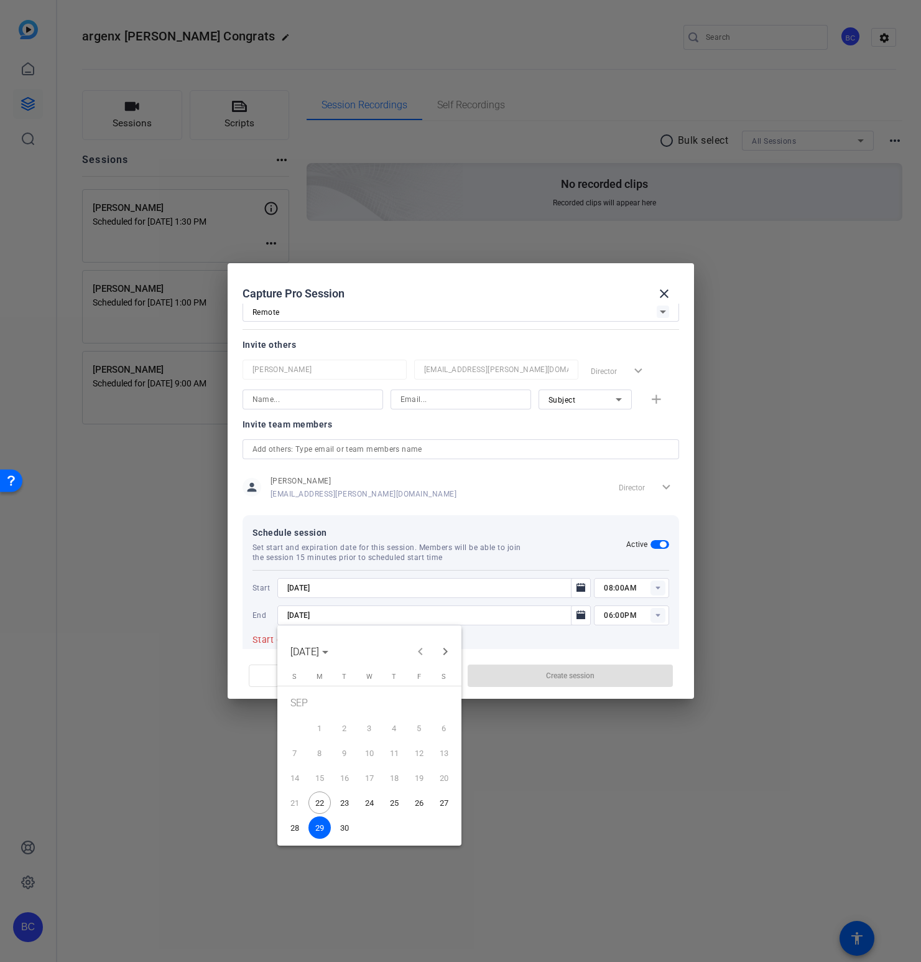
drag, startPoint x: 343, startPoint y: 830, endPoint x: 407, endPoint y: 784, distance: 79.8
click at [343, 830] on span "30" at bounding box center [344, 827] width 22 height 22
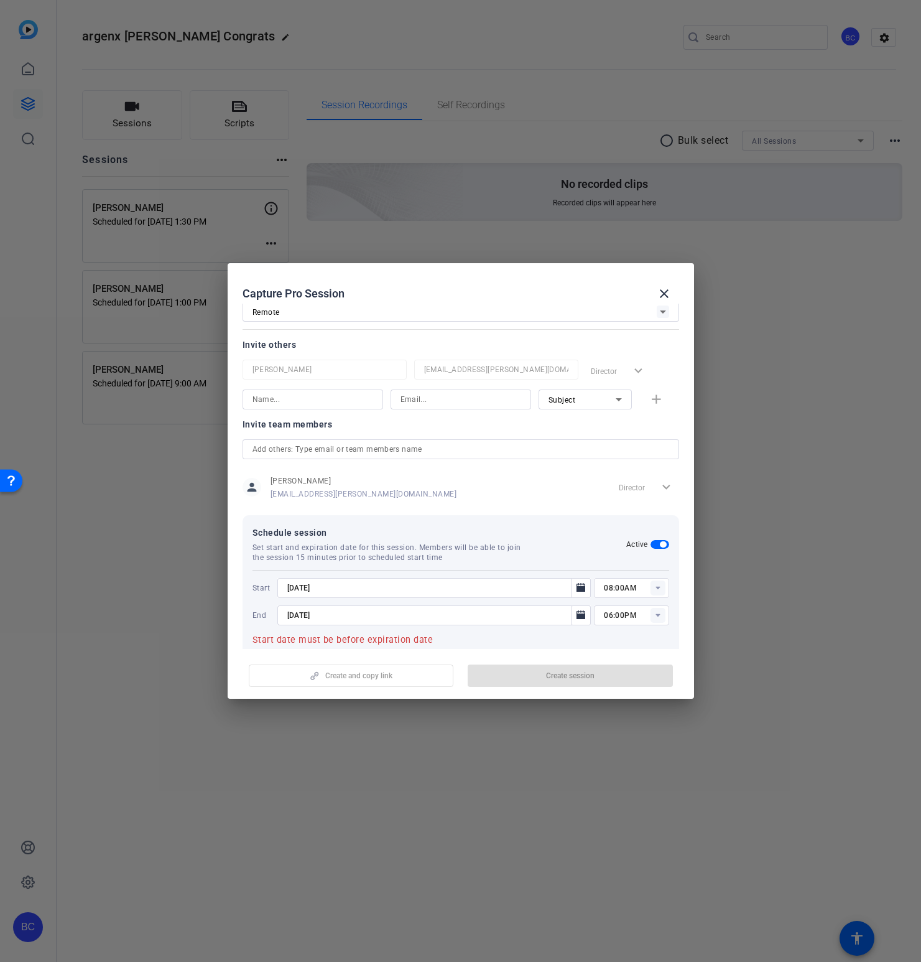
type input "[DATE]"
click at [606, 581] on input "08:00AM" at bounding box center [636, 587] width 65 height 15
type input "11:00AM"
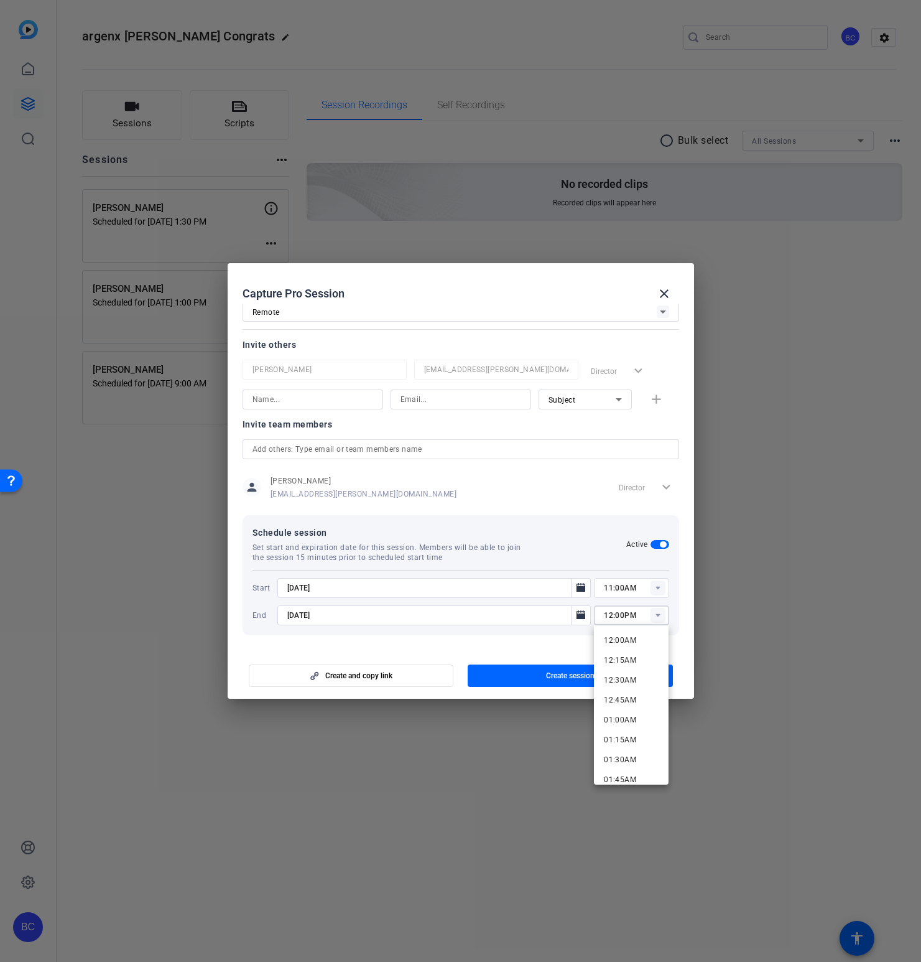
type input "12:00PM"
click at [535, 675] on span "button" at bounding box center [570, 676] width 205 height 30
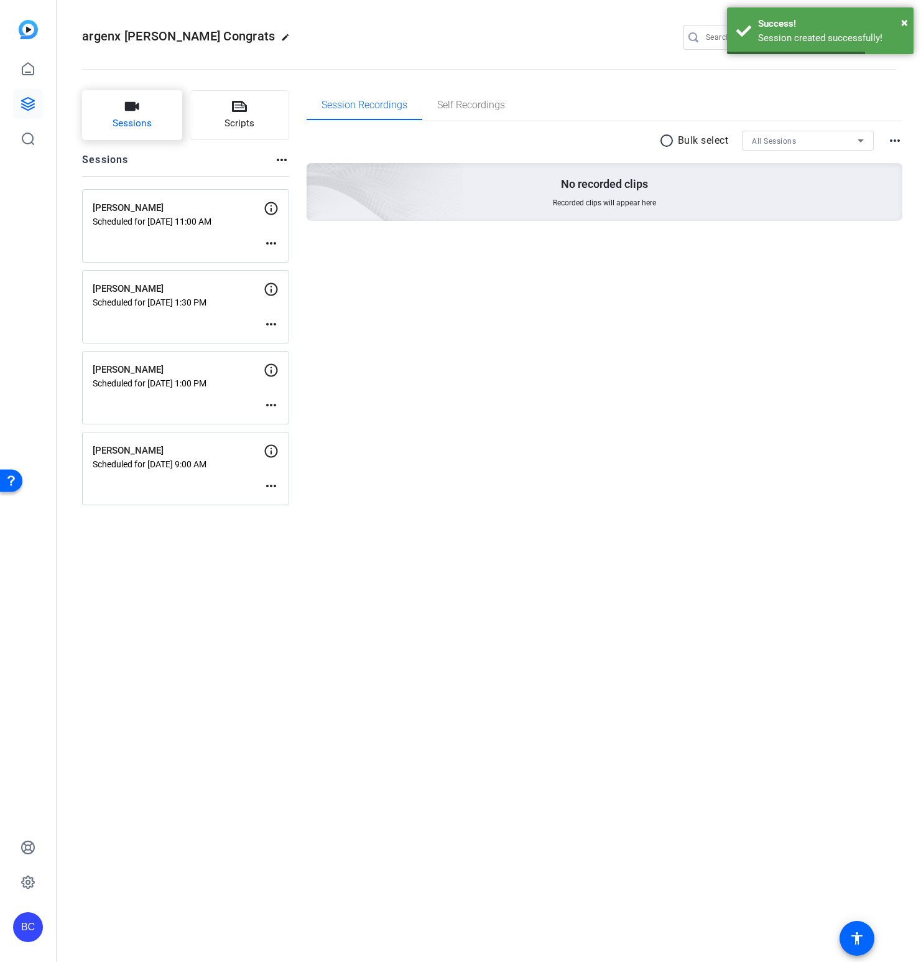
click at [143, 124] on span "Sessions" at bounding box center [132, 123] width 39 height 14
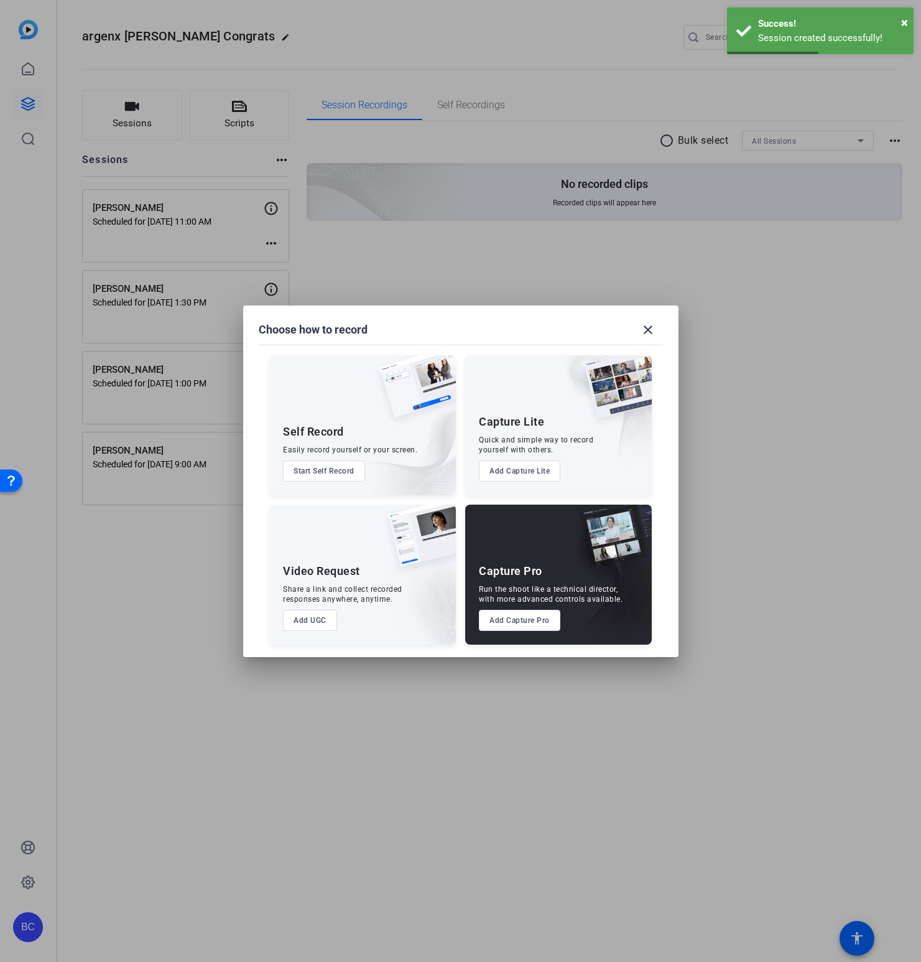
click at [506, 623] on button "Add Capture Pro" at bounding box center [519, 620] width 81 height 21
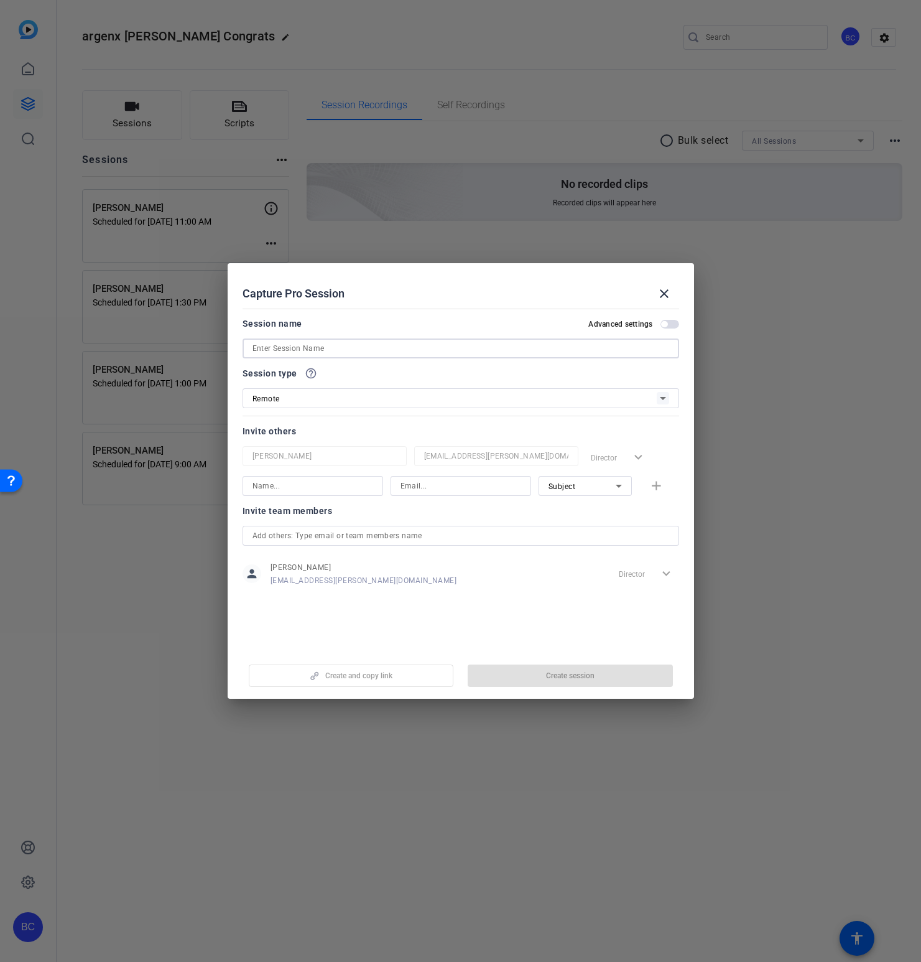
click at [352, 348] on input at bounding box center [461, 348] width 417 height 15
paste input "[PERSON_NAME]"
type input "[PERSON_NAME]"
drag, startPoint x: 669, startPoint y: 325, endPoint x: 672, endPoint y: 340, distance: 15.1
click at [669, 325] on span "button" at bounding box center [670, 324] width 19 height 9
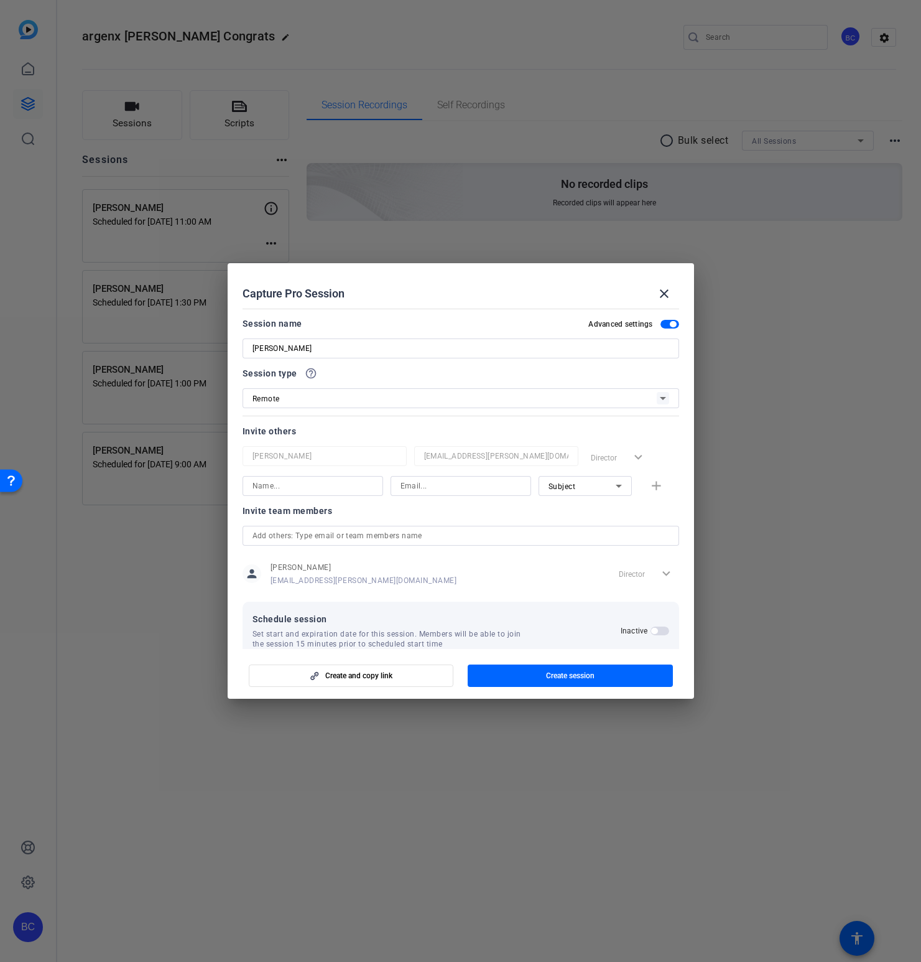
click at [657, 630] on span "button" at bounding box center [654, 631] width 6 height 6
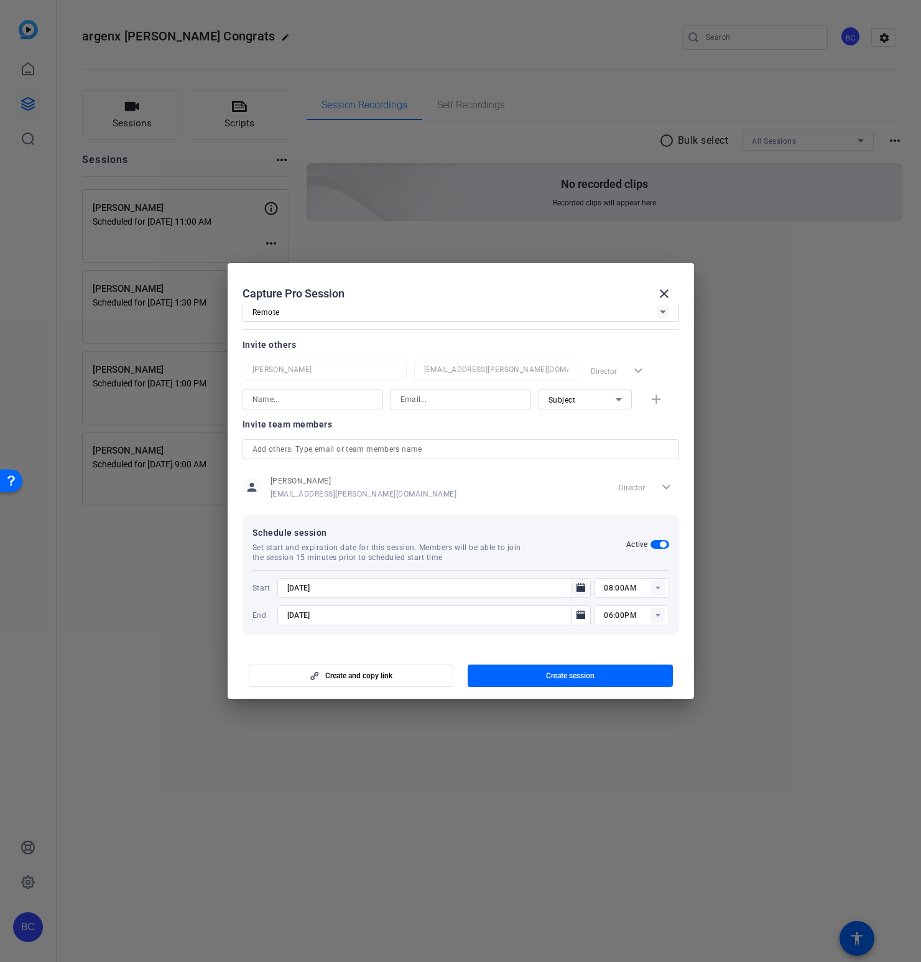
click at [580, 588] on icon "Open calendar" at bounding box center [581, 587] width 9 height 9
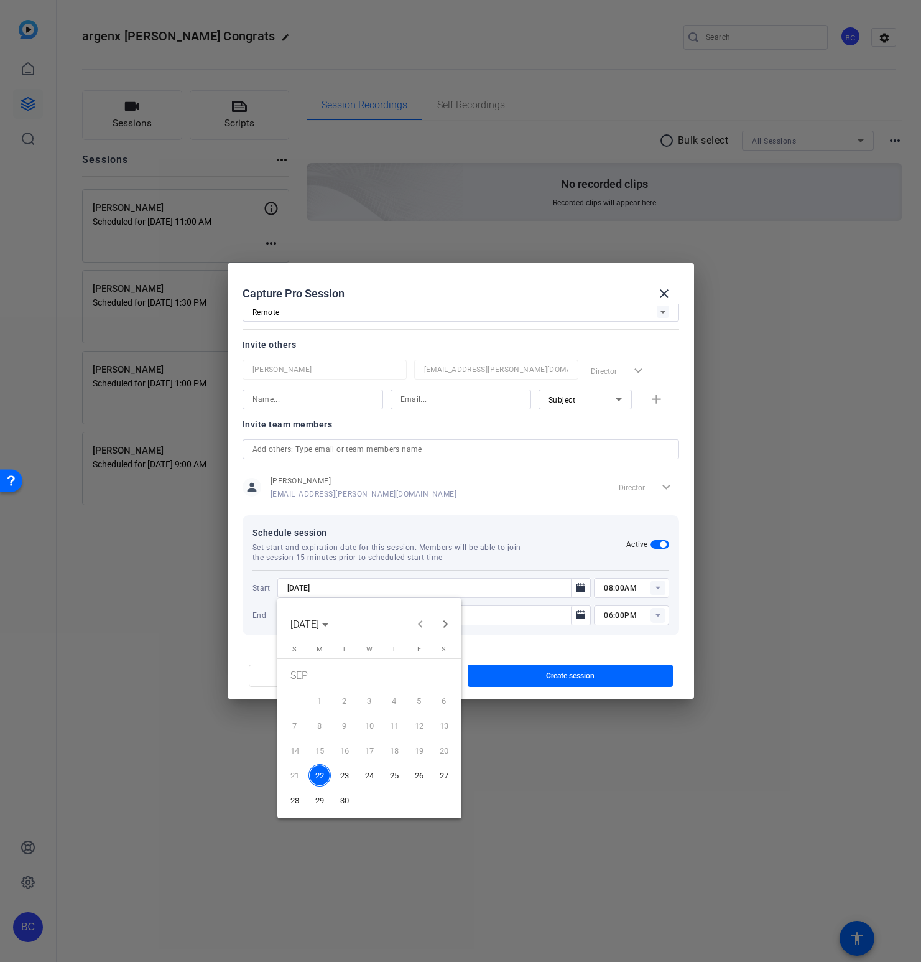
click at [344, 802] on span "30" at bounding box center [344, 800] width 22 height 22
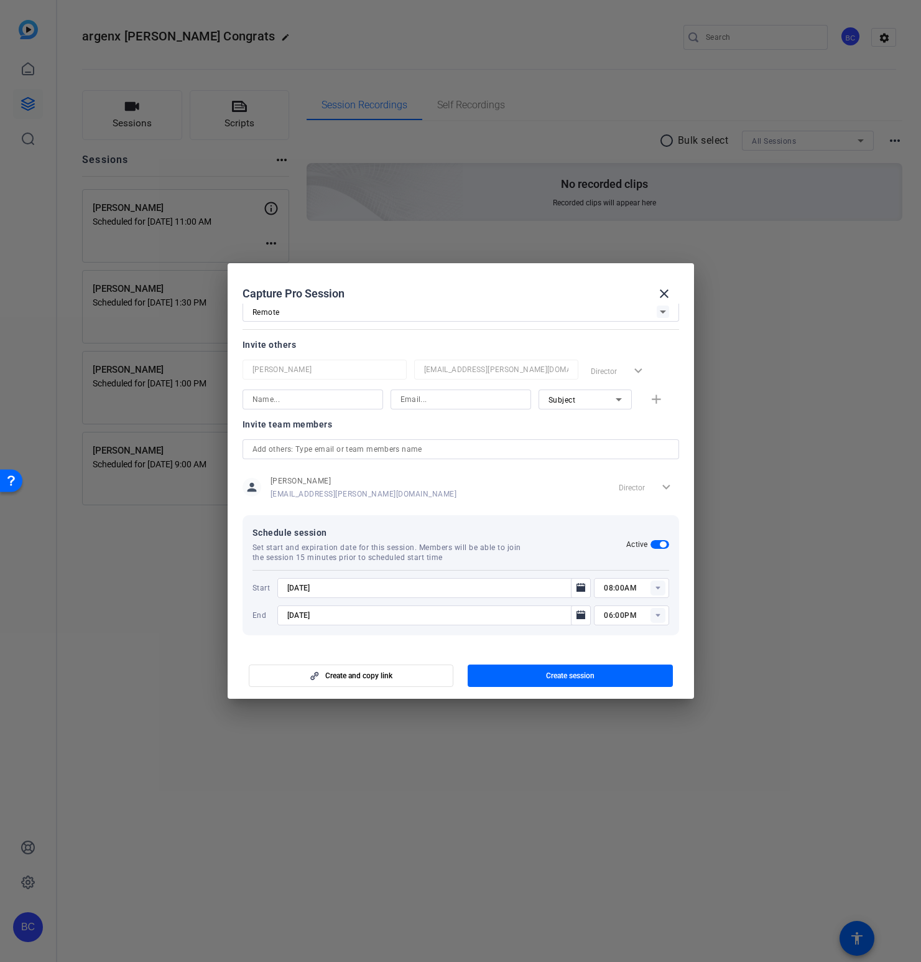
type input "[DATE]"
click at [575, 618] on mat-icon "Open calendar" at bounding box center [581, 615] width 15 height 15
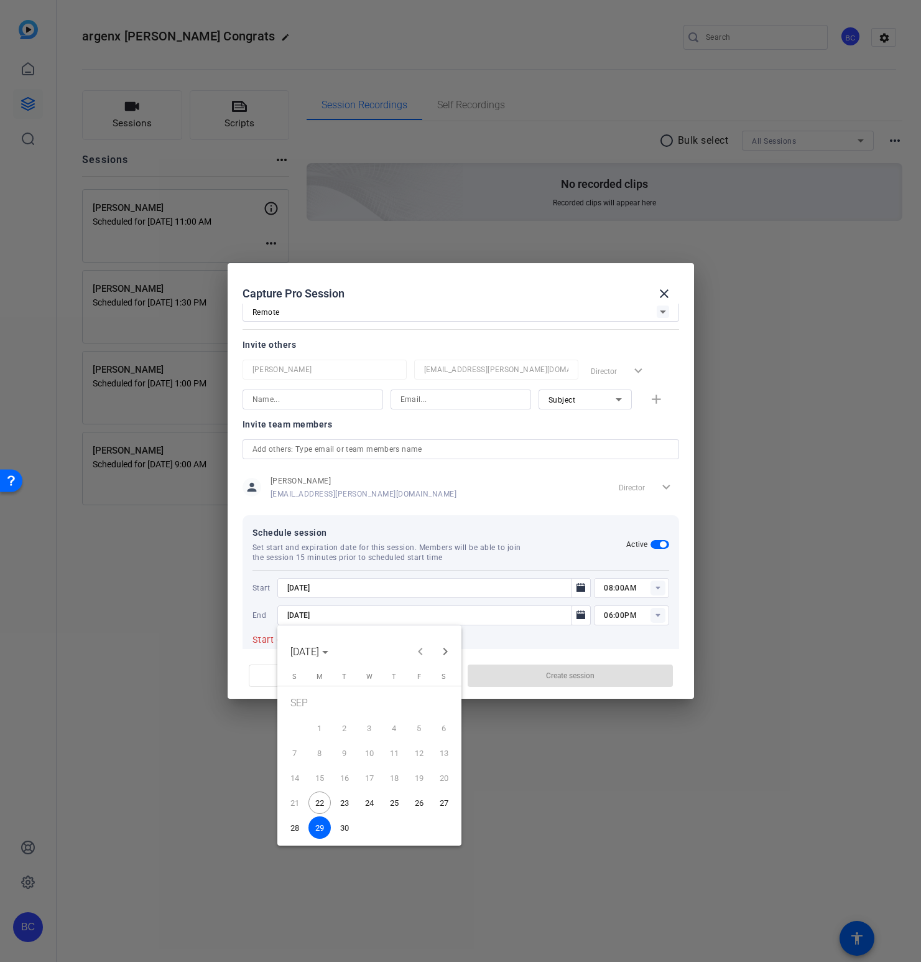
click at [345, 825] on span "30" at bounding box center [344, 827] width 22 height 22
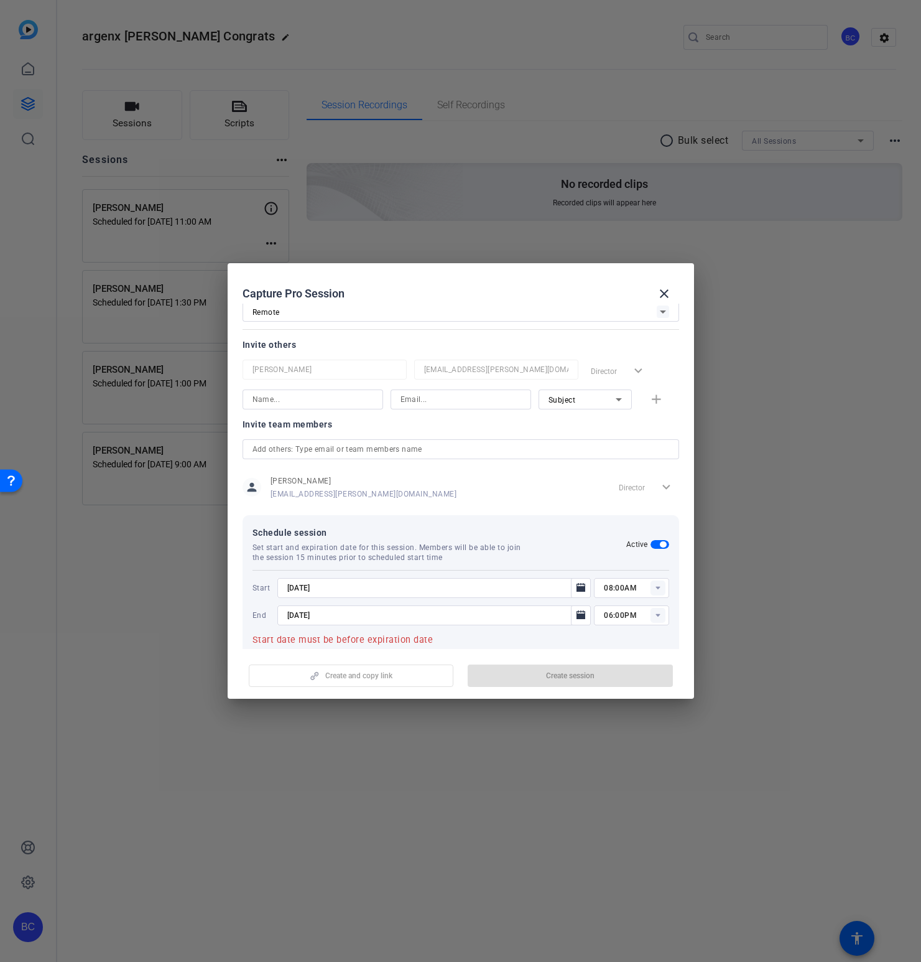
type input "[DATE]"
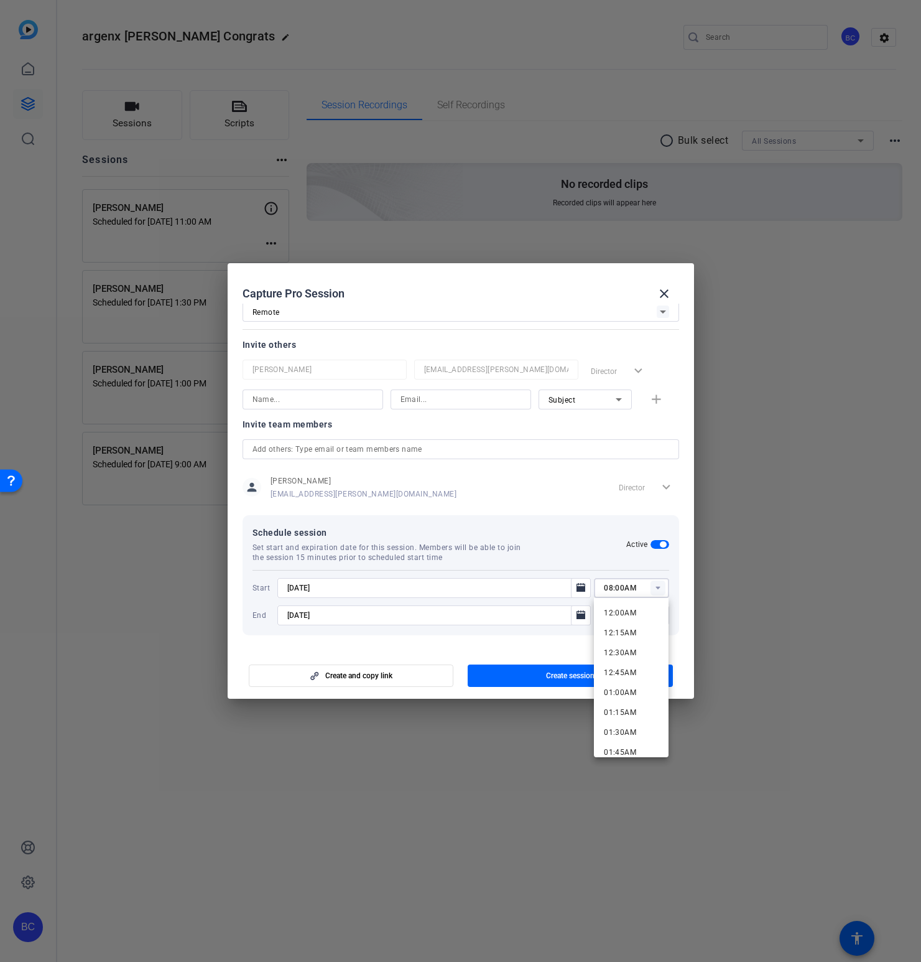
drag, startPoint x: 609, startPoint y: 588, endPoint x: 622, endPoint y: 583, distance: 14.0
click at [609, 588] on input "08:00AM" at bounding box center [636, 587] width 65 height 15
type input "12:00PM"
type input "01:00PM"
click at [550, 672] on span "Create session" at bounding box center [570, 676] width 49 height 10
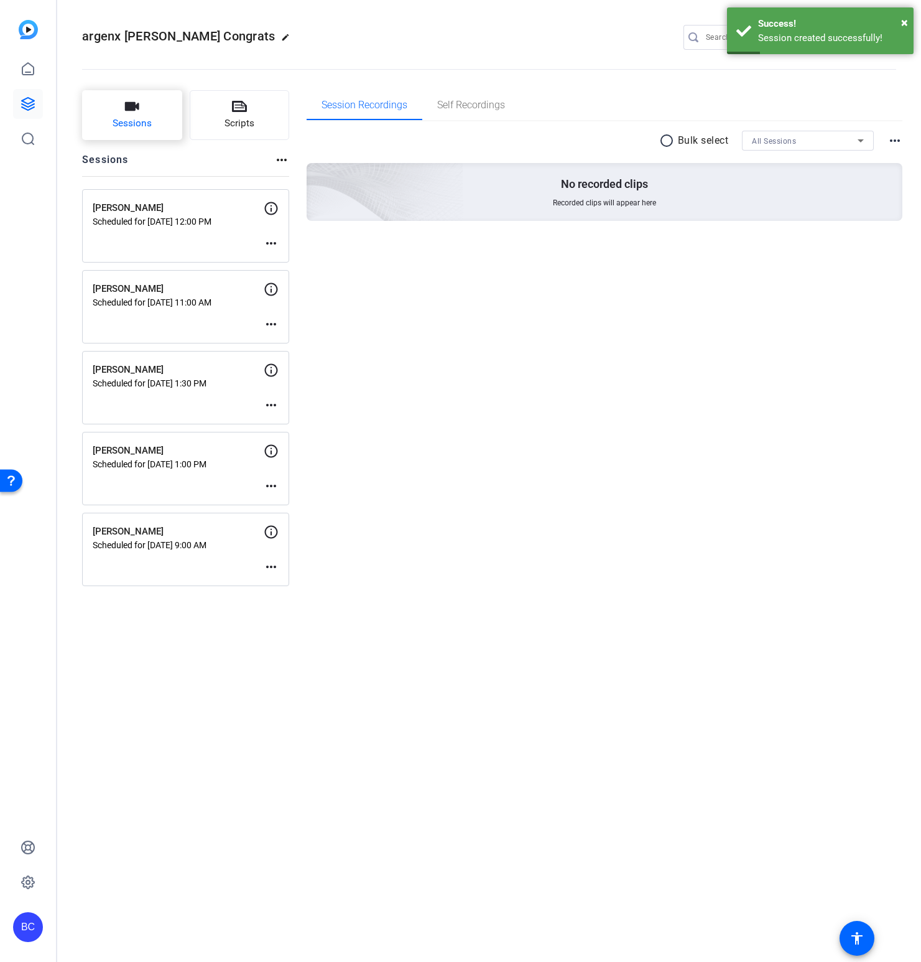
click at [131, 114] on button "Sessions" at bounding box center [132, 115] width 100 height 50
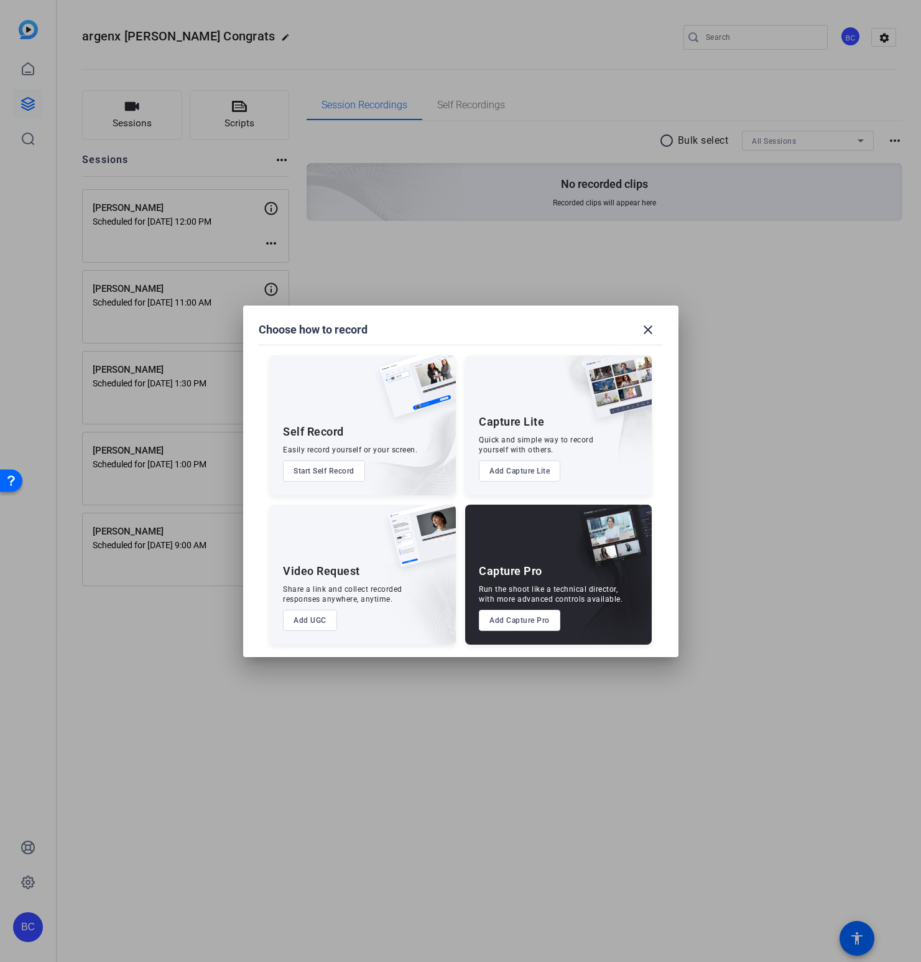
click at [519, 622] on button "Add Capture Pro" at bounding box center [519, 620] width 81 height 21
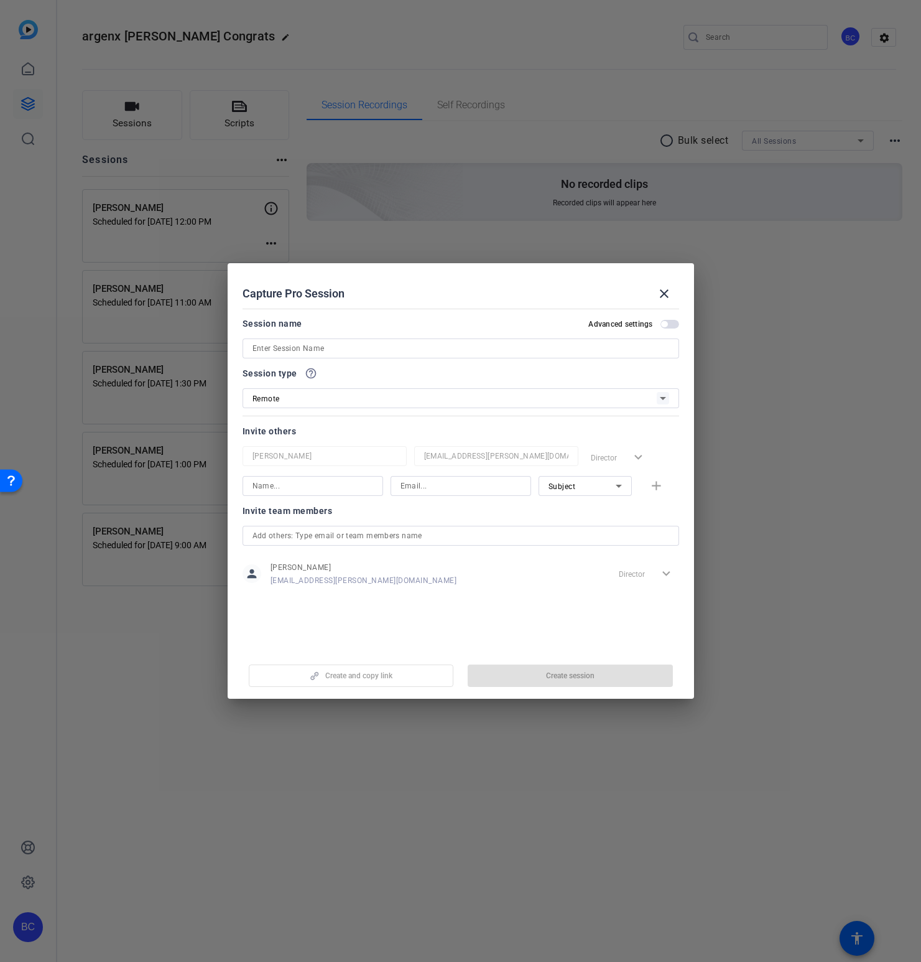
click at [668, 326] on span "button" at bounding box center [670, 324] width 19 height 9
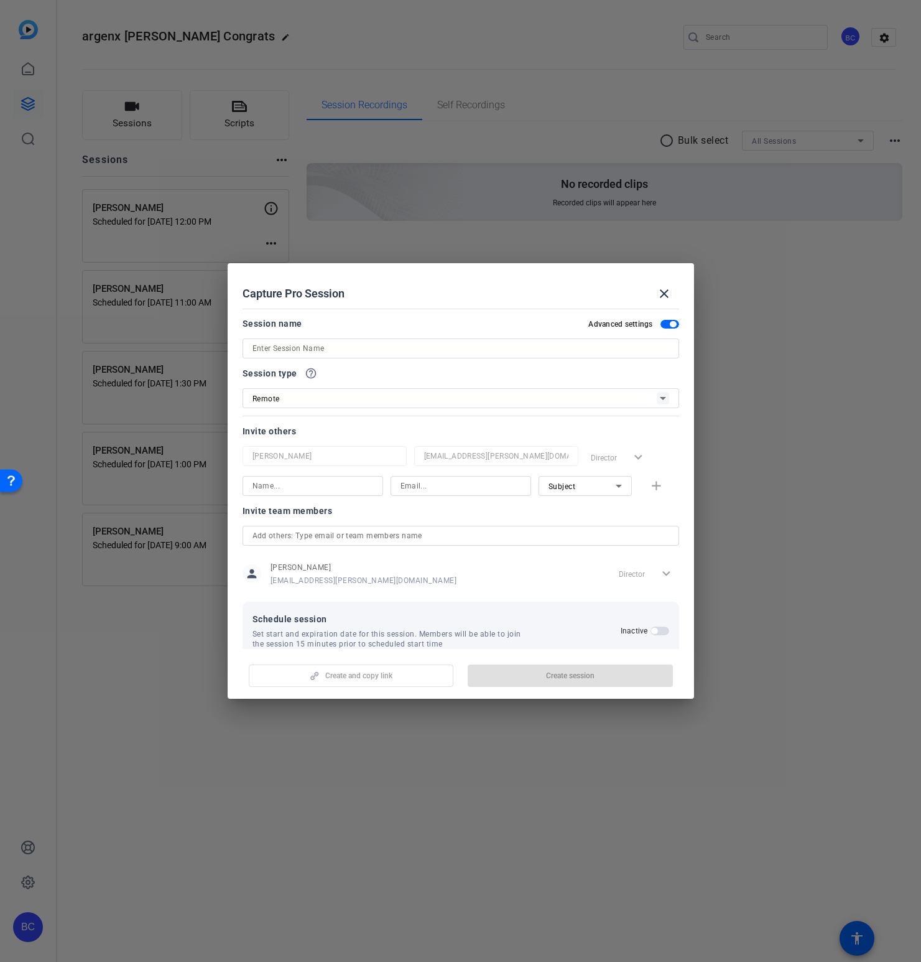
click at [368, 339] on div at bounding box center [461, 348] width 417 height 20
paste input "[PERSON_NAME]"
type input "[PERSON_NAME]"
click at [659, 629] on span "button" at bounding box center [660, 630] width 19 height 9
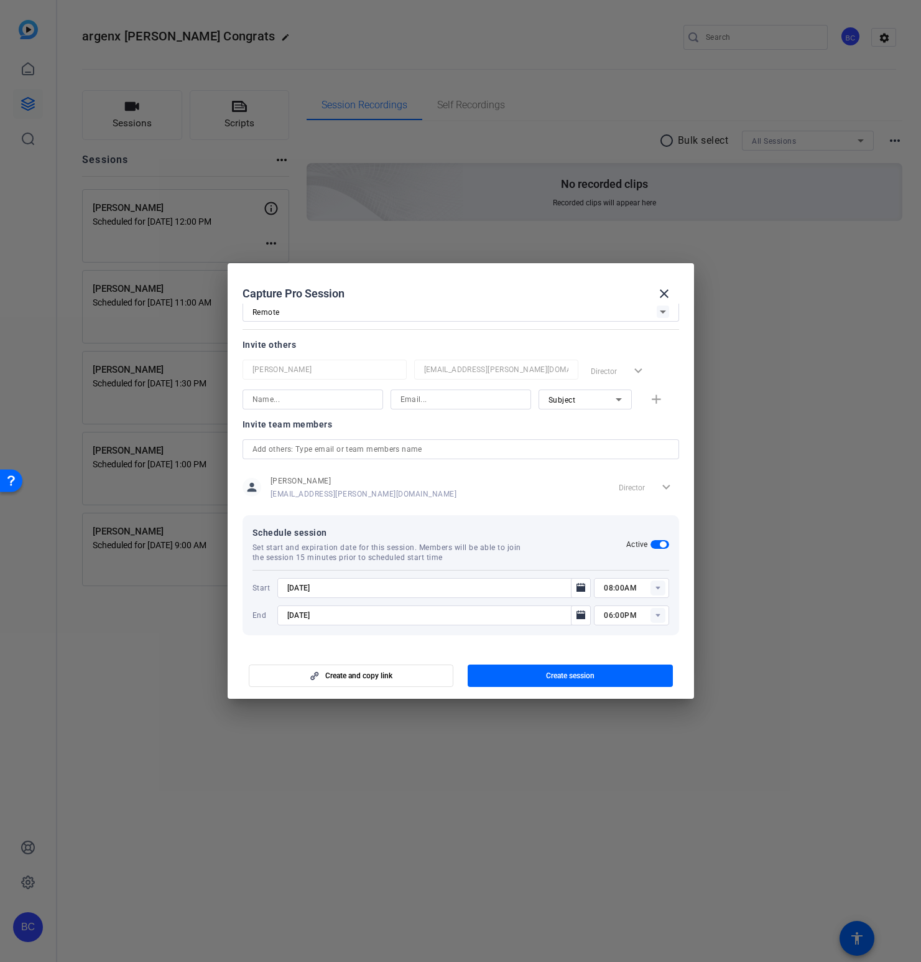
click at [402, 585] on input "[DATE]" at bounding box center [428, 587] width 282 height 15
click at [582, 585] on icon "Open calendar" at bounding box center [581, 587] width 10 height 15
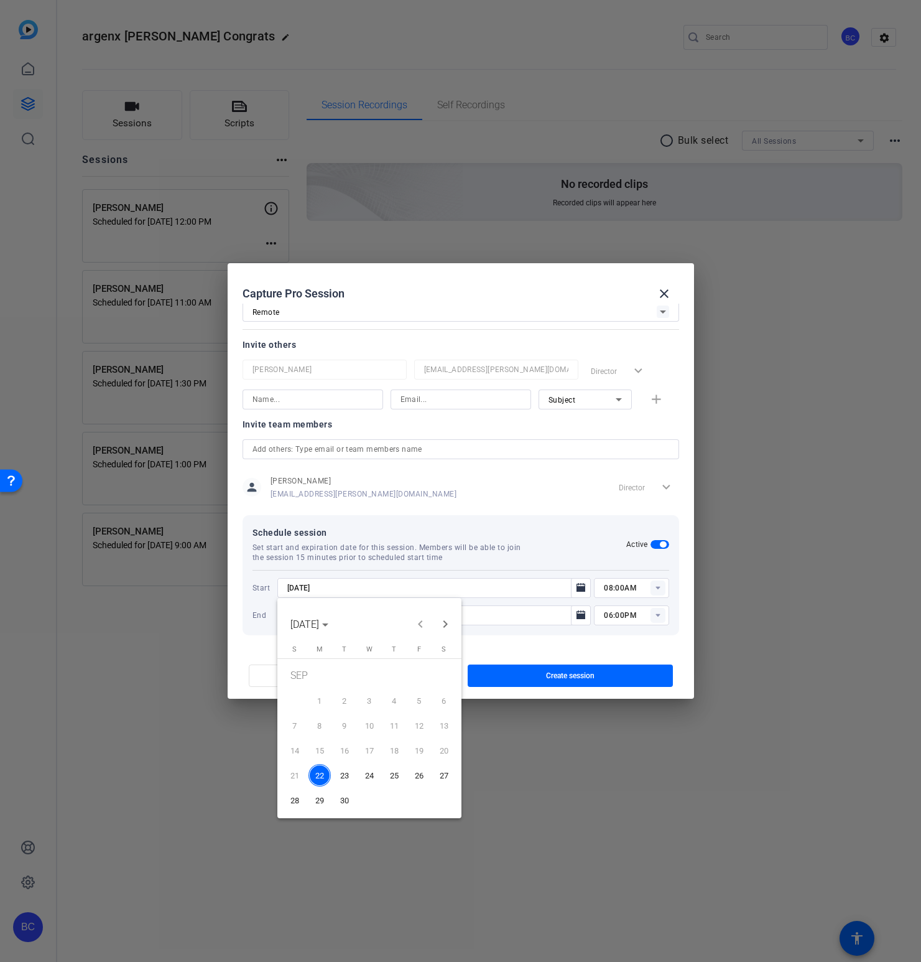
click at [342, 799] on span "30" at bounding box center [344, 800] width 22 height 22
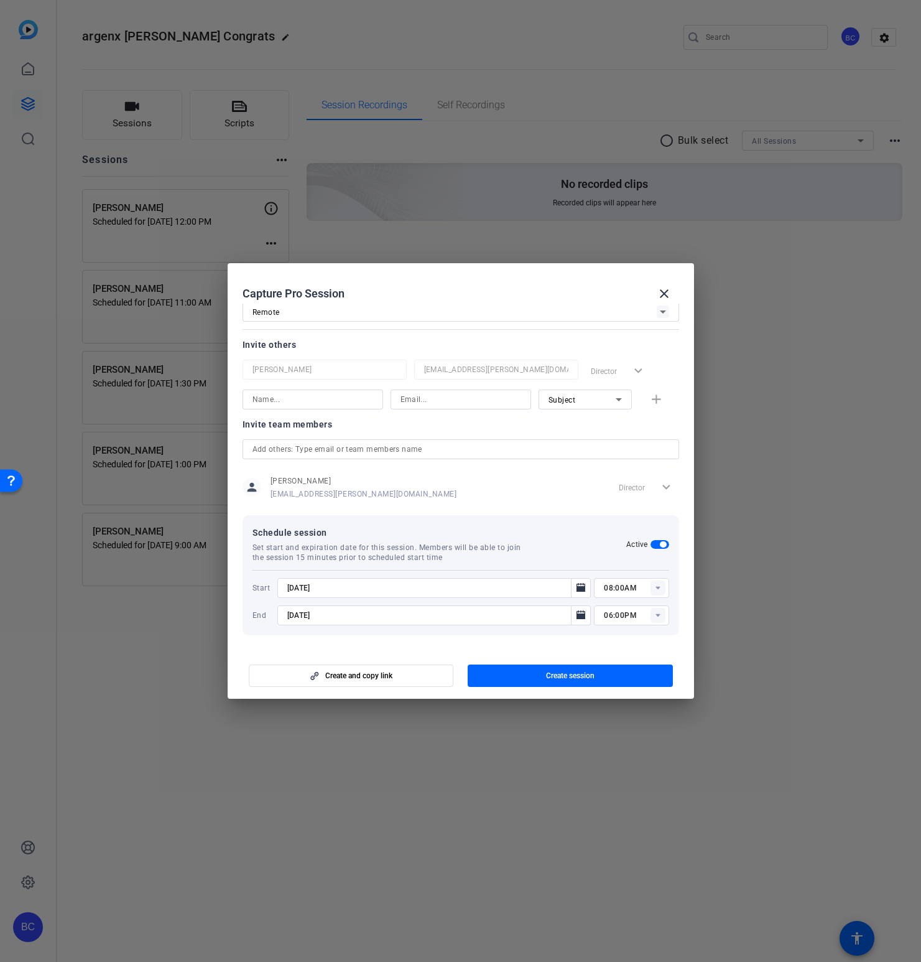
type input "[DATE]"
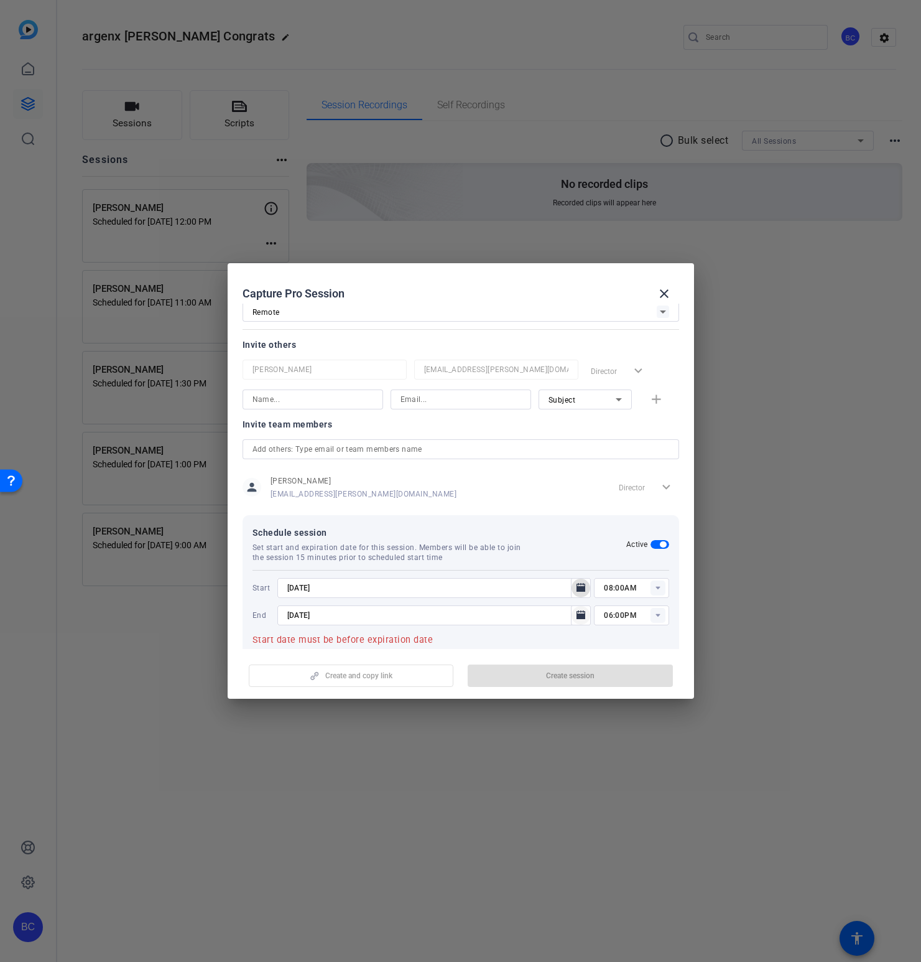
click at [578, 618] on icon "Open calendar" at bounding box center [581, 614] width 9 height 9
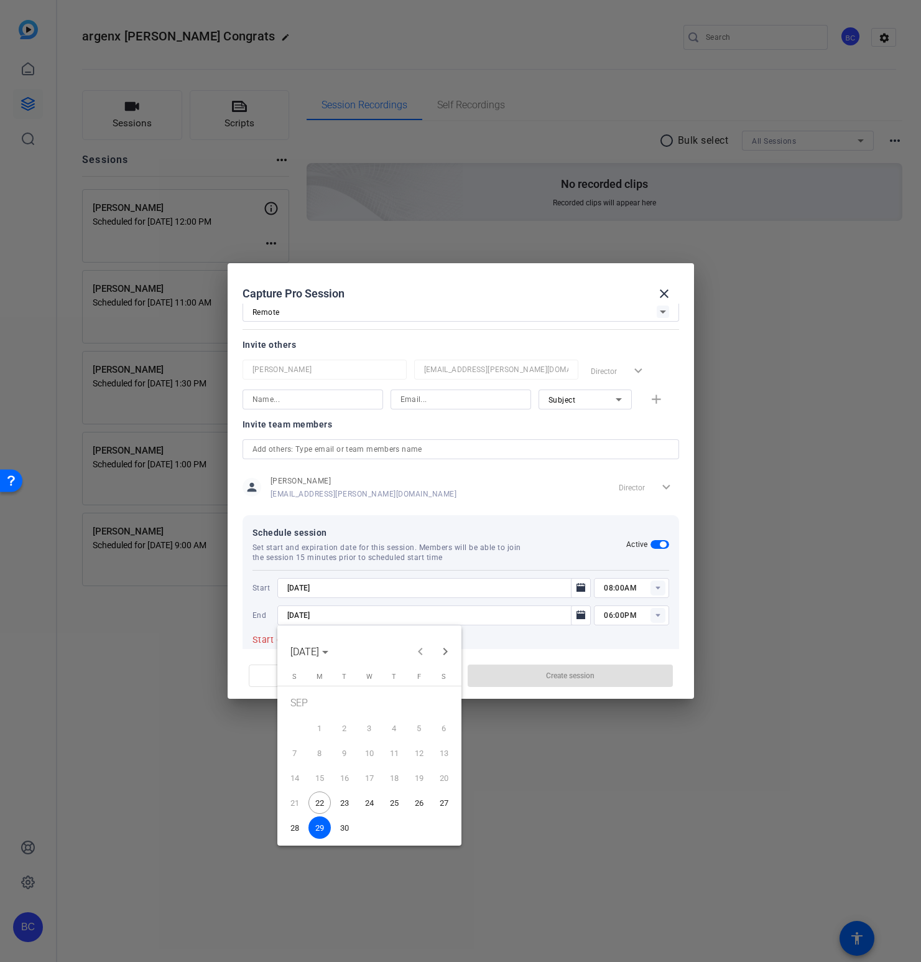
drag, startPoint x: 342, startPoint y: 827, endPoint x: 355, endPoint y: 819, distance: 15.2
click at [342, 829] on span "30" at bounding box center [344, 827] width 22 height 22
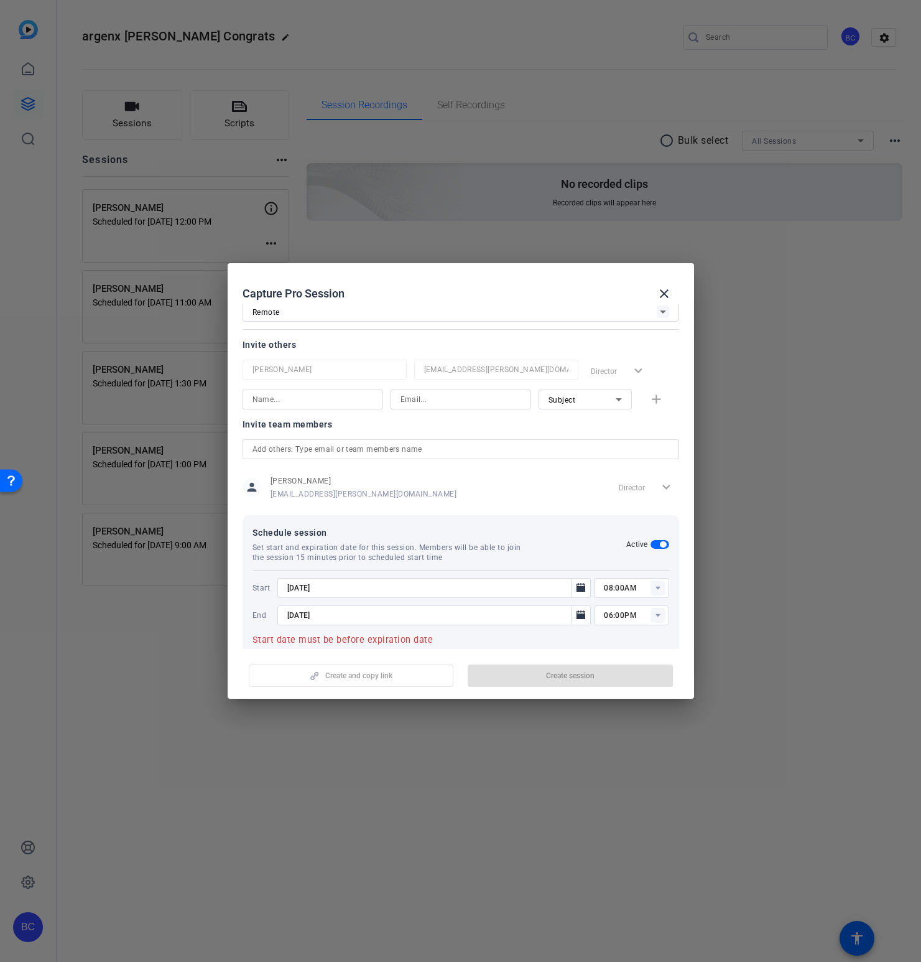
type input "[DATE]"
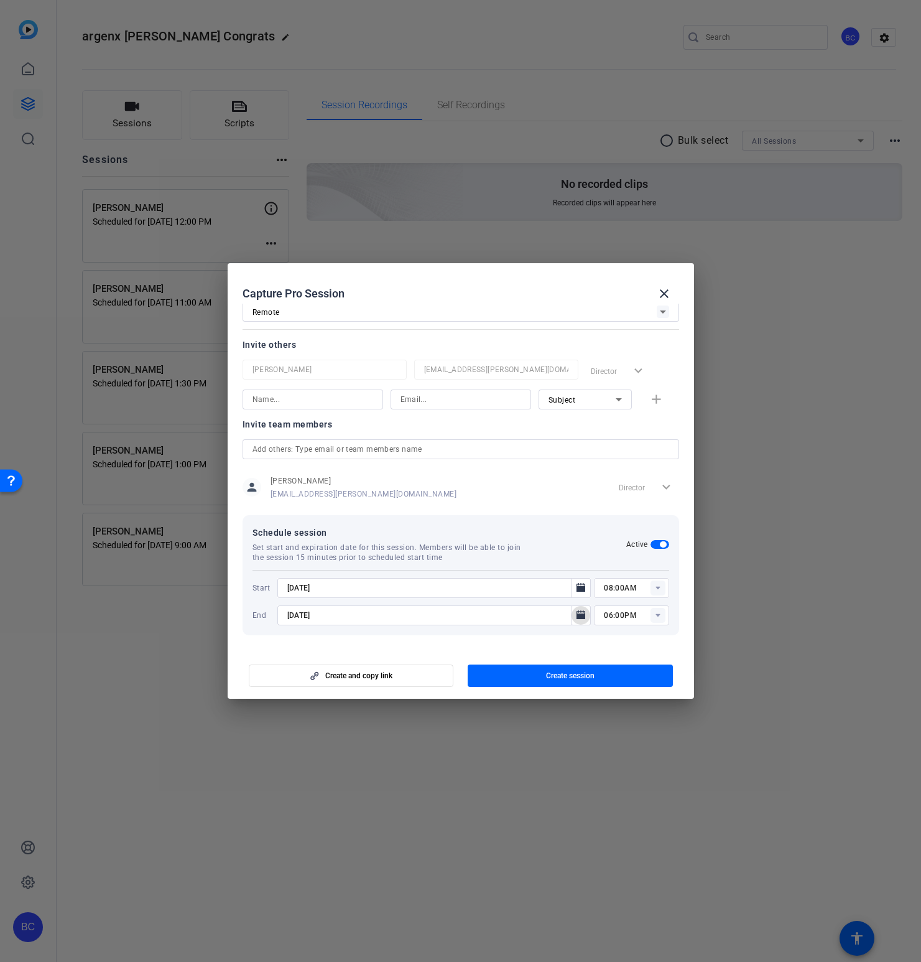
click at [608, 590] on input "08:00AM" at bounding box center [636, 587] width 65 height 15
type input "02:00PM"
type input "03:00PM"
click at [543, 674] on span "button" at bounding box center [570, 676] width 205 height 30
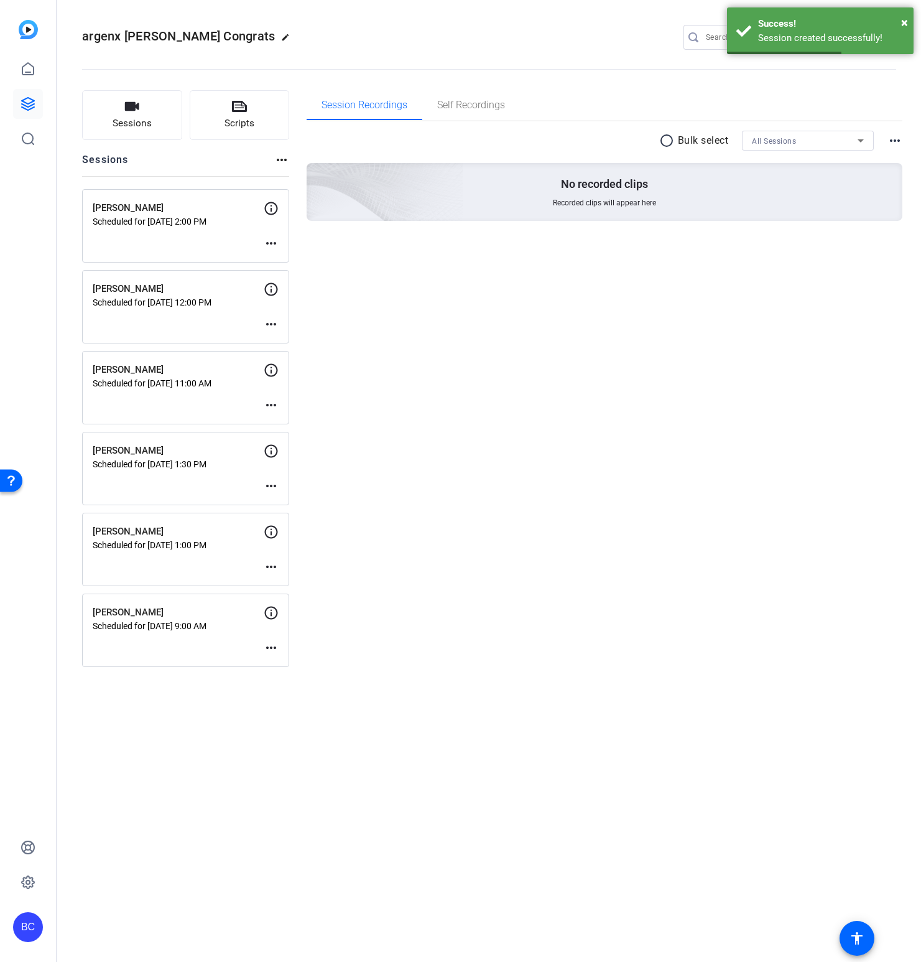
click at [271, 645] on mat-icon "more_horiz" at bounding box center [271, 647] width 15 height 15
click at [291, 661] on span "Edit Session" at bounding box center [302, 666] width 57 height 15
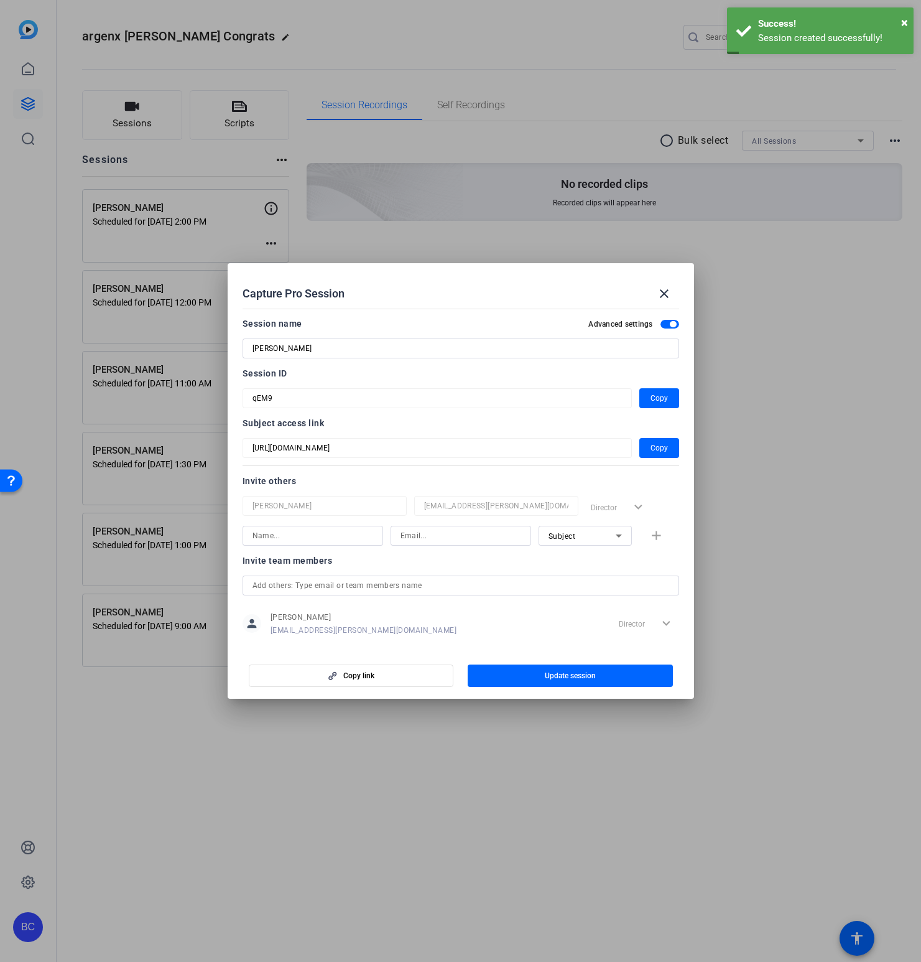
click at [325, 585] on input "text" at bounding box center [461, 585] width 417 height 15
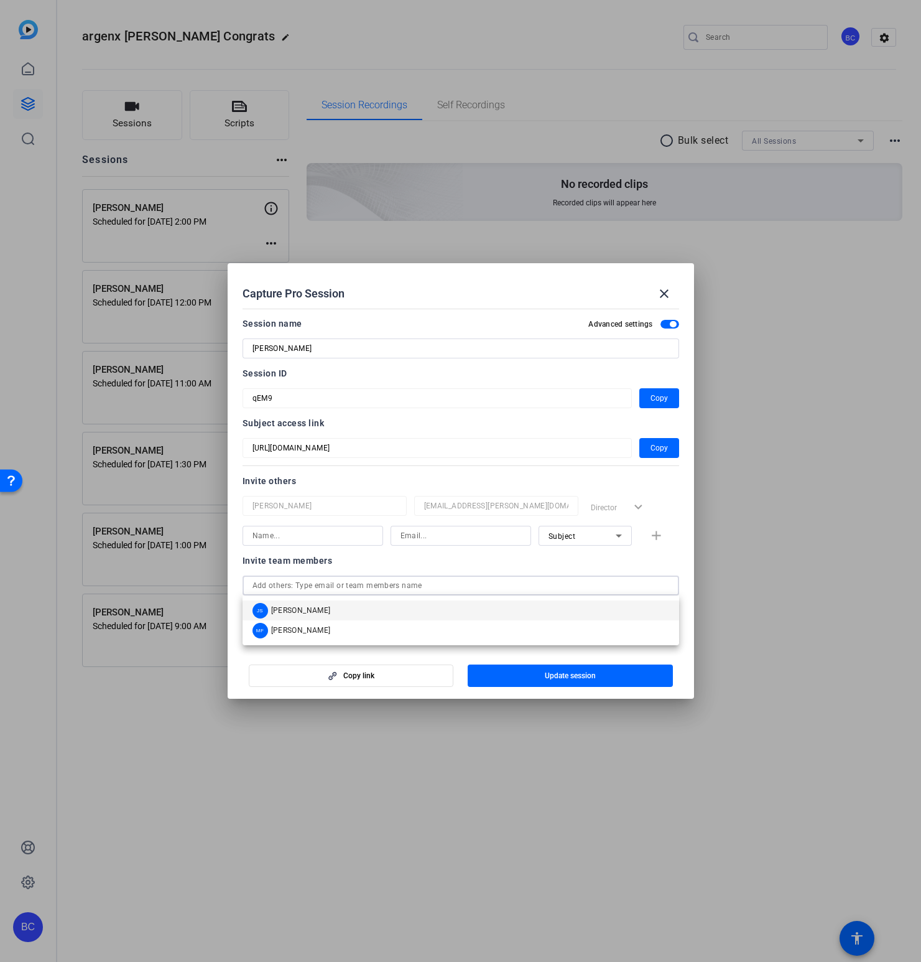
click at [312, 608] on mat-option "JS [PERSON_NAME]" at bounding box center [461, 610] width 437 height 20
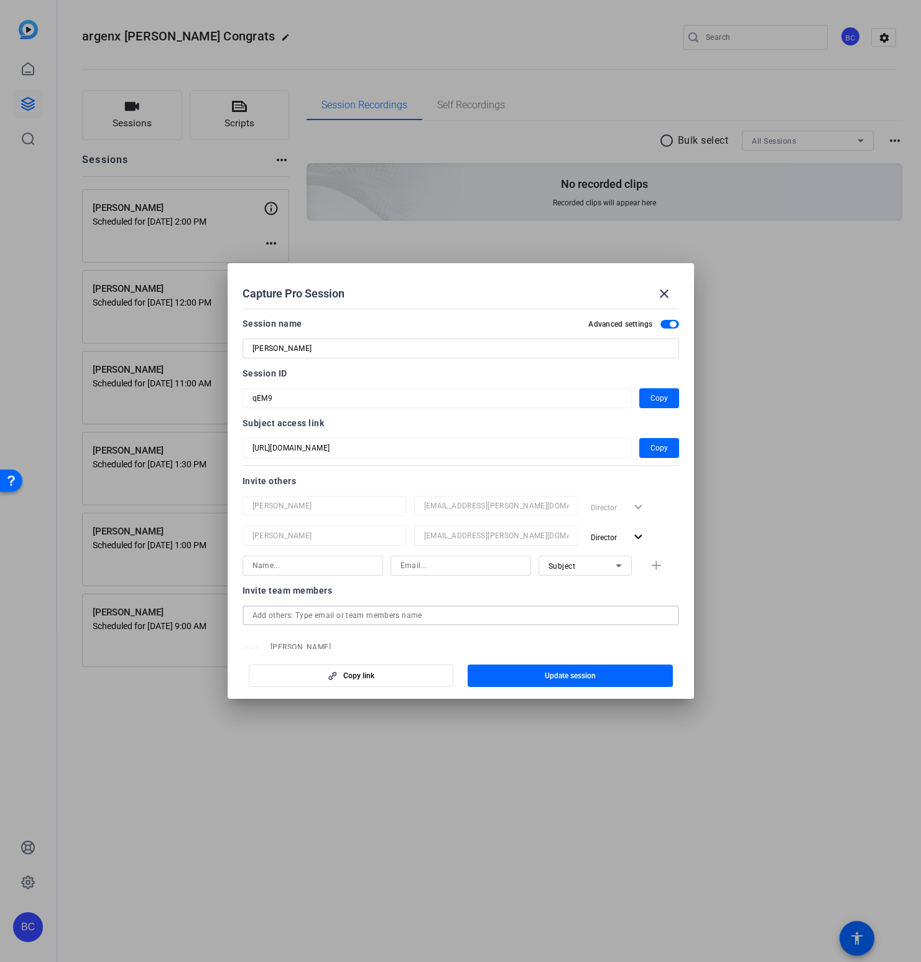
click at [311, 613] on input "text" at bounding box center [461, 615] width 417 height 15
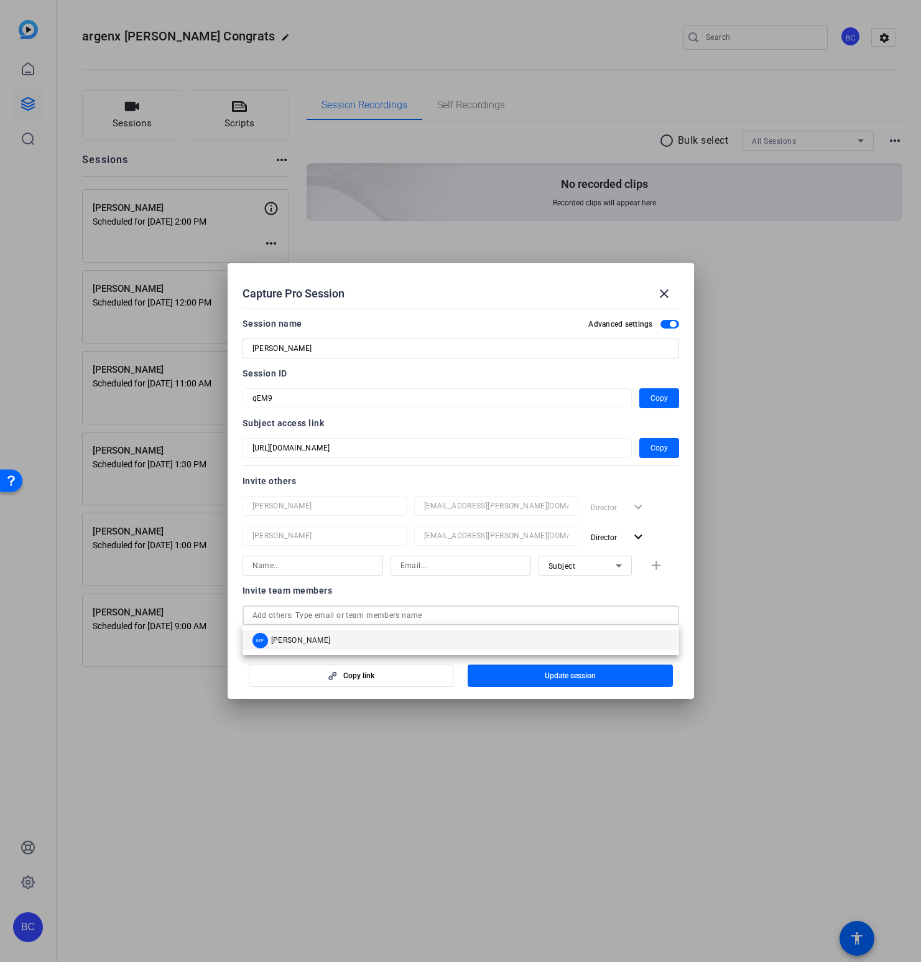
click at [305, 639] on span "[PERSON_NAME]" at bounding box center [301, 640] width 60 height 10
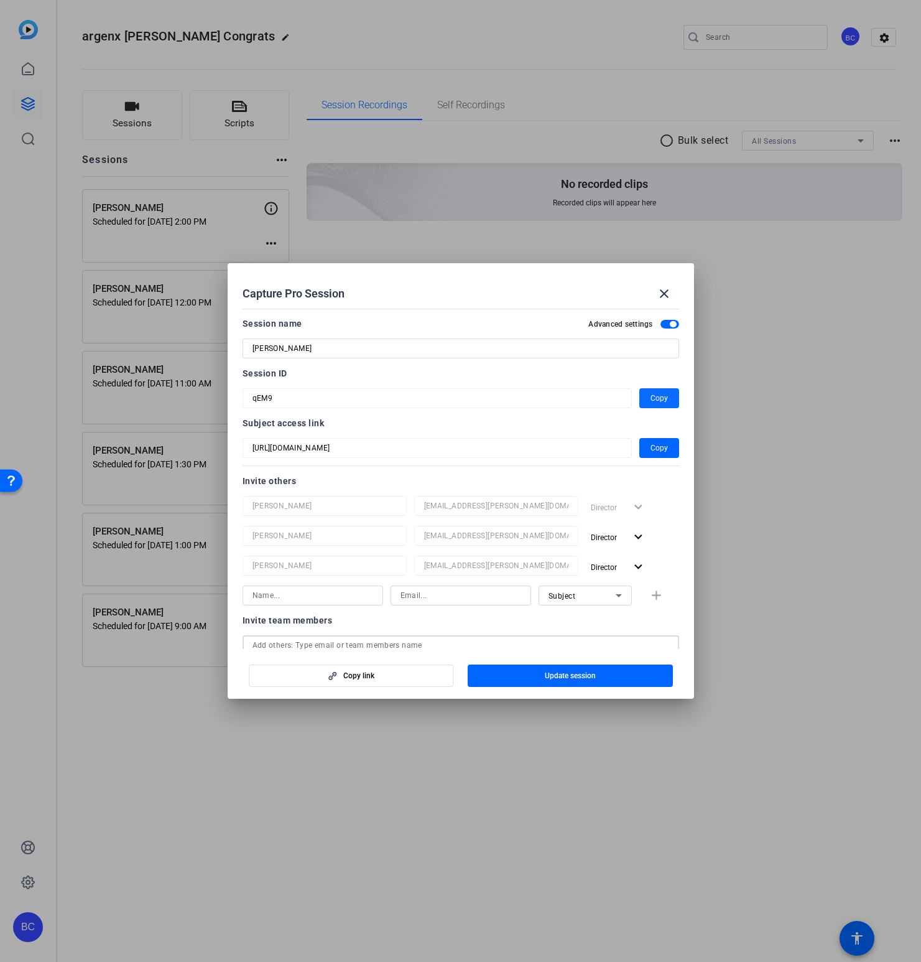
click at [659, 394] on span "Copy" at bounding box center [659, 398] width 17 height 15
click at [570, 675] on span "Update session" at bounding box center [570, 676] width 51 height 10
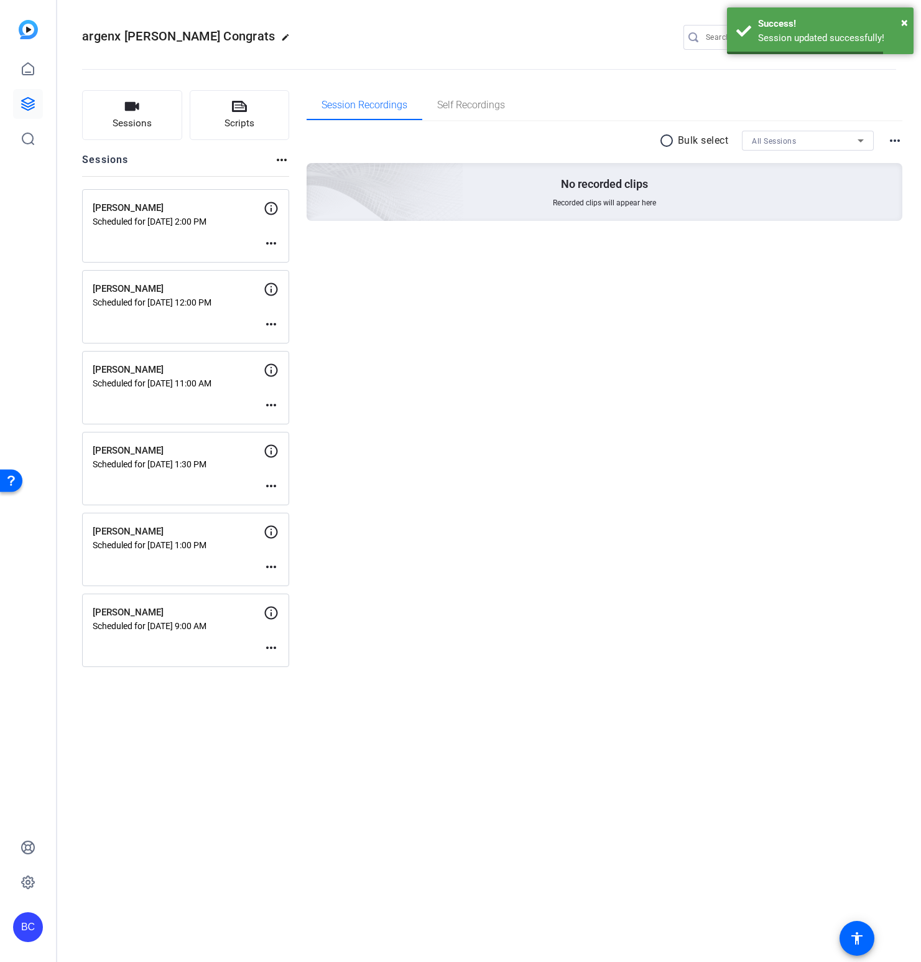
click at [266, 565] on mat-icon "more_horiz" at bounding box center [271, 566] width 15 height 15
click at [300, 585] on span "Edit Session" at bounding box center [302, 585] width 57 height 15
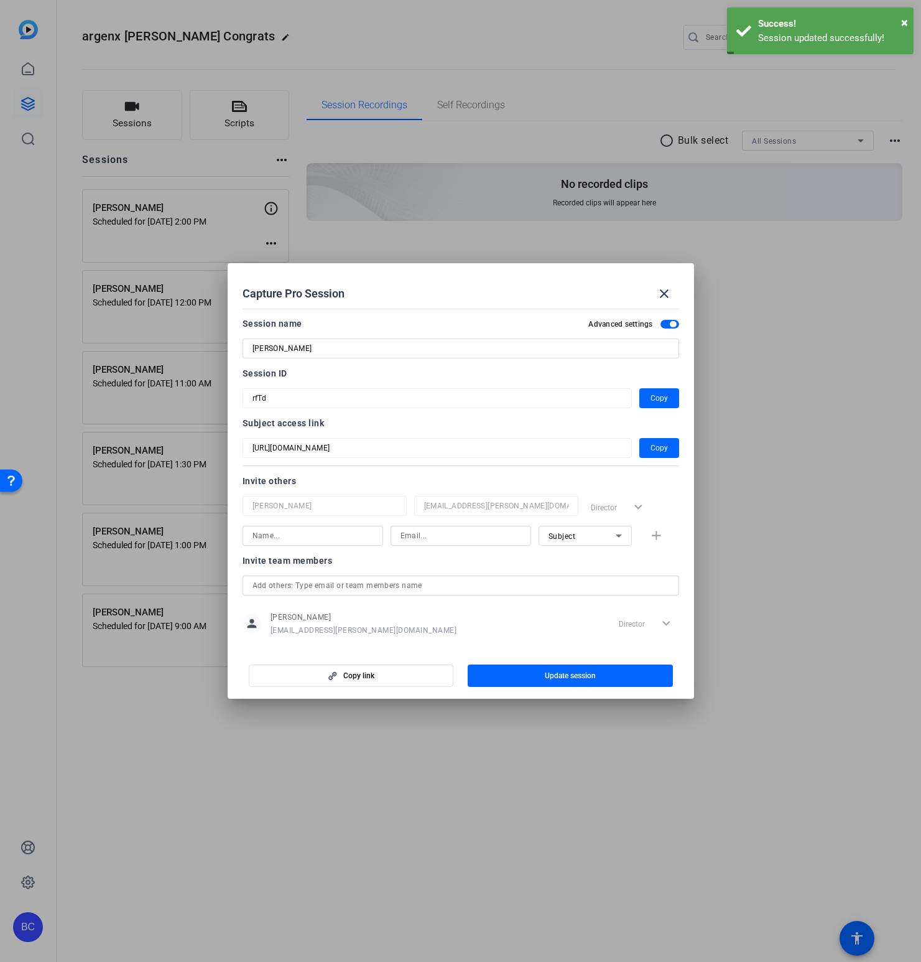
click at [322, 593] on div at bounding box center [461, 585] width 417 height 20
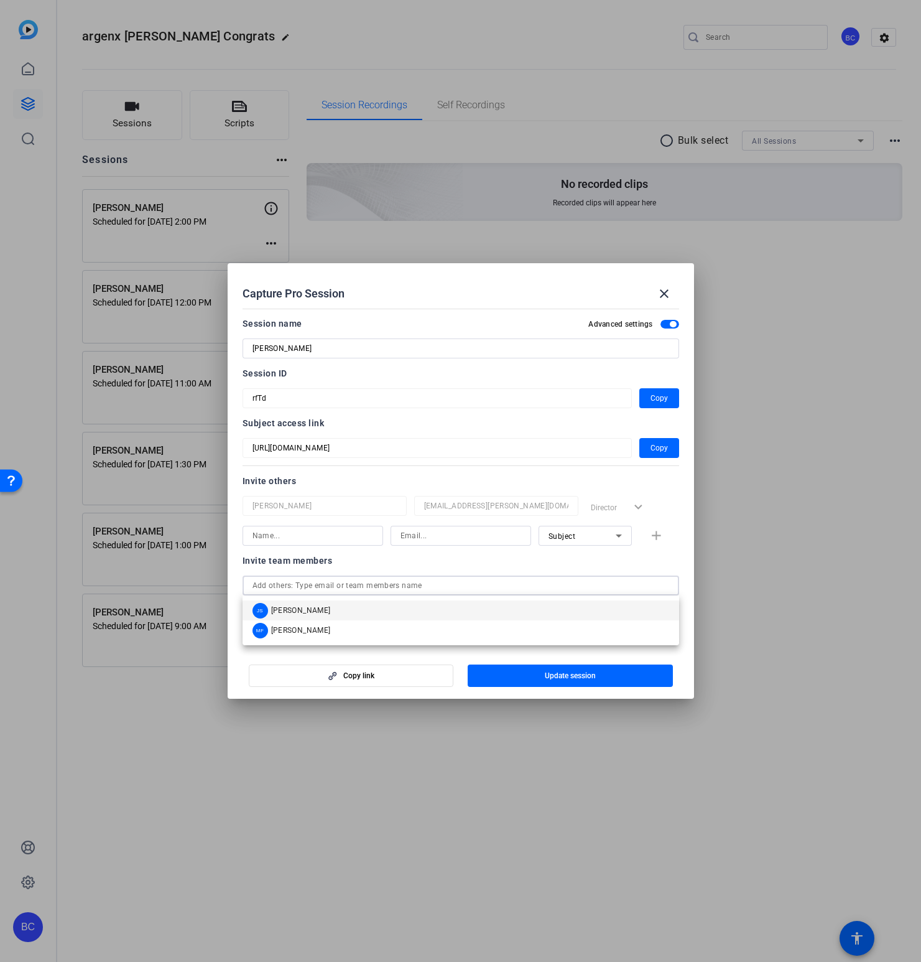
click at [311, 612] on mat-option "JS [PERSON_NAME]" at bounding box center [461, 610] width 437 height 20
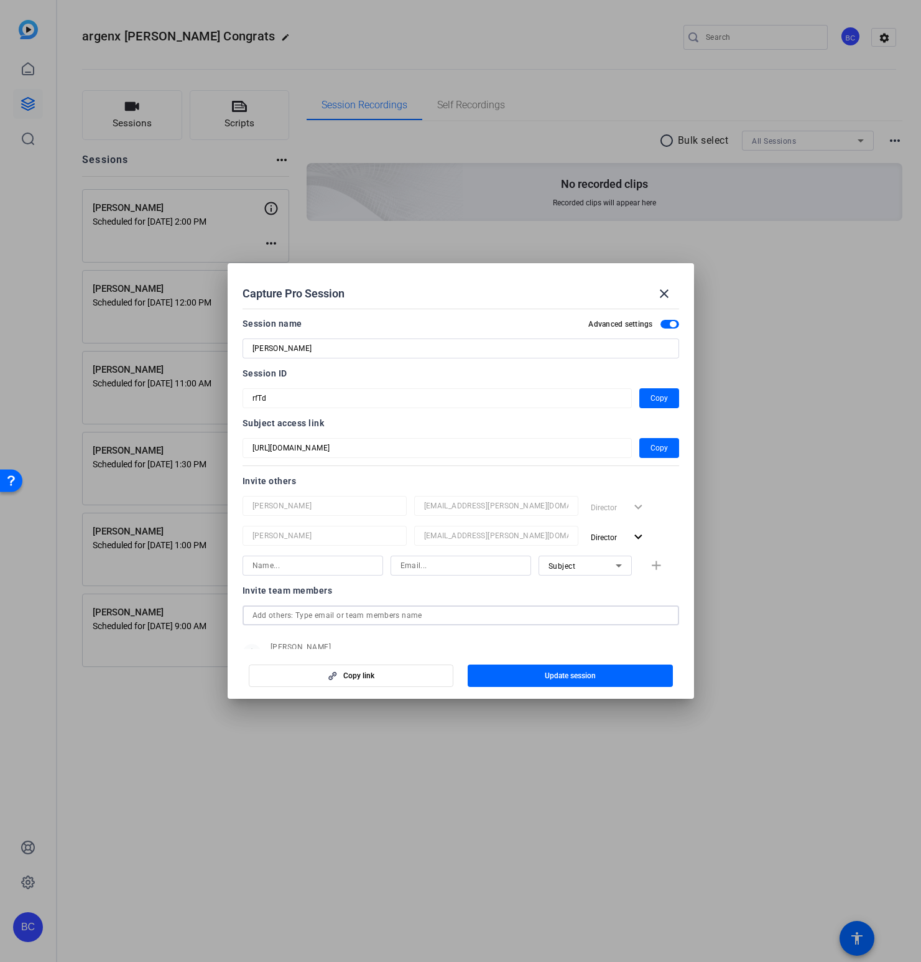
click at [300, 611] on input "text" at bounding box center [461, 615] width 417 height 15
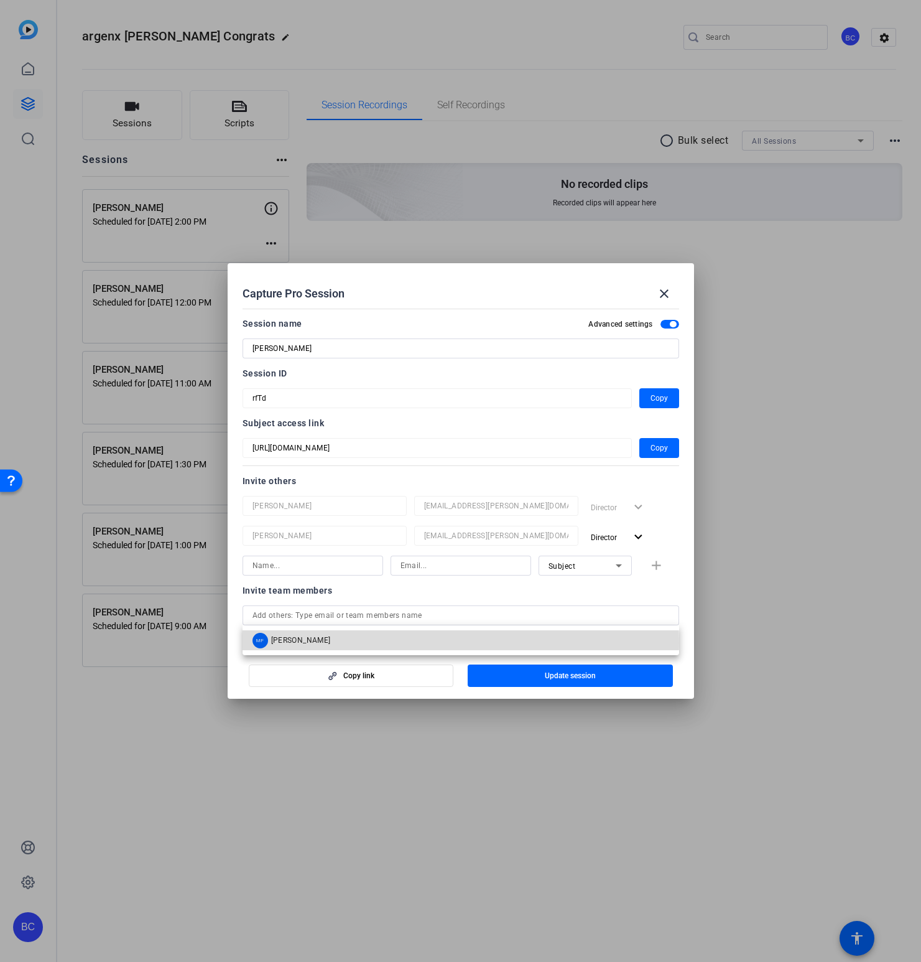
click at [298, 643] on span "[PERSON_NAME]" at bounding box center [301, 640] width 60 height 10
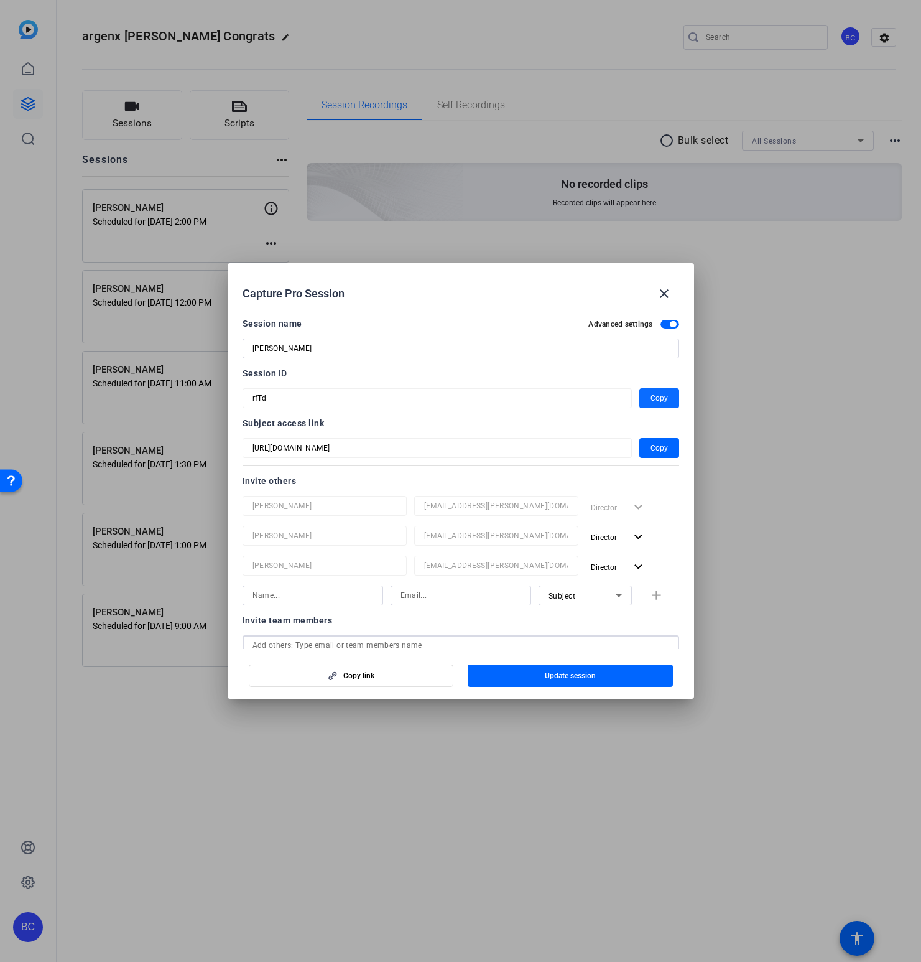
click at [659, 399] on span "Copy" at bounding box center [659, 398] width 17 height 15
click at [542, 673] on span "button" at bounding box center [570, 676] width 205 height 30
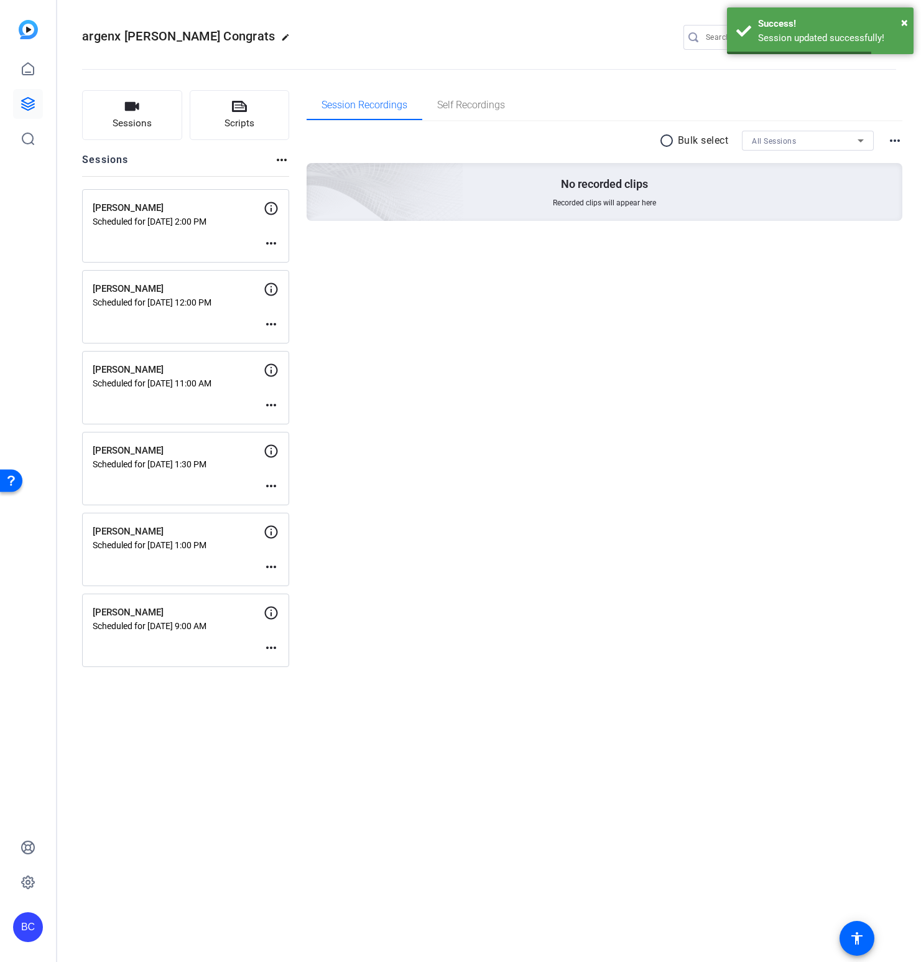
click at [272, 488] on mat-icon "more_horiz" at bounding box center [271, 485] width 15 height 15
click at [280, 506] on span "Edit Session" at bounding box center [302, 504] width 57 height 15
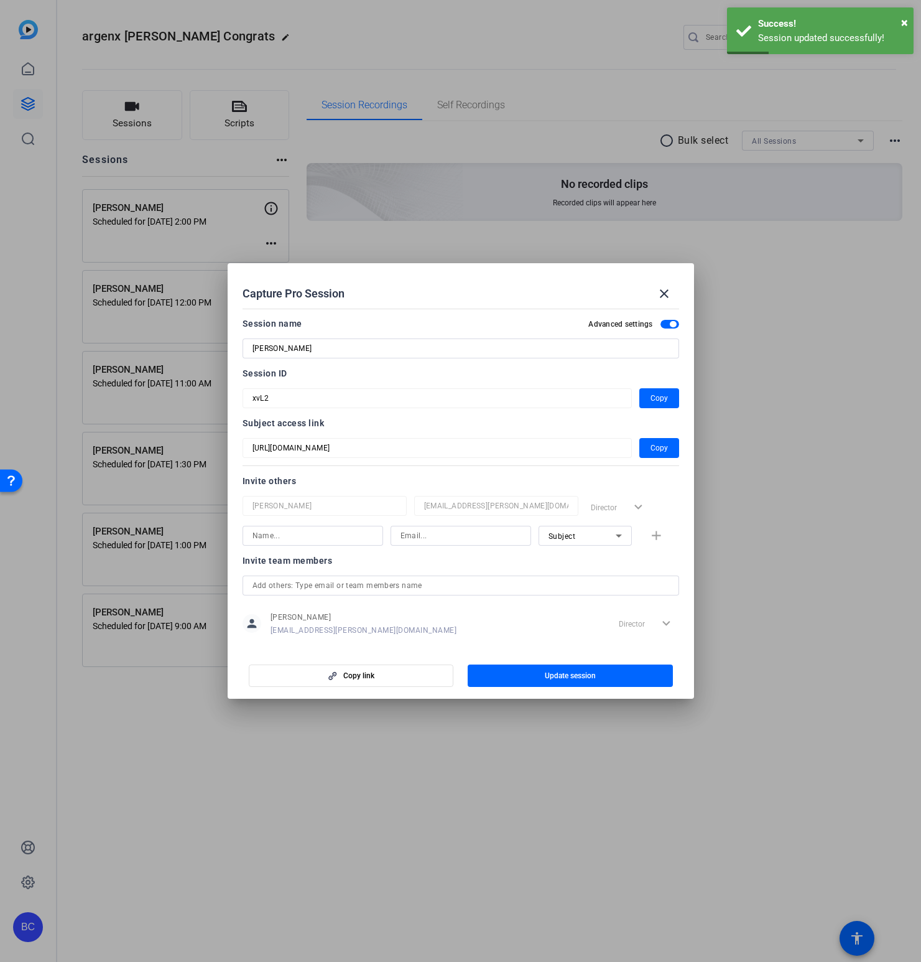
click at [335, 585] on input "text" at bounding box center [461, 585] width 417 height 15
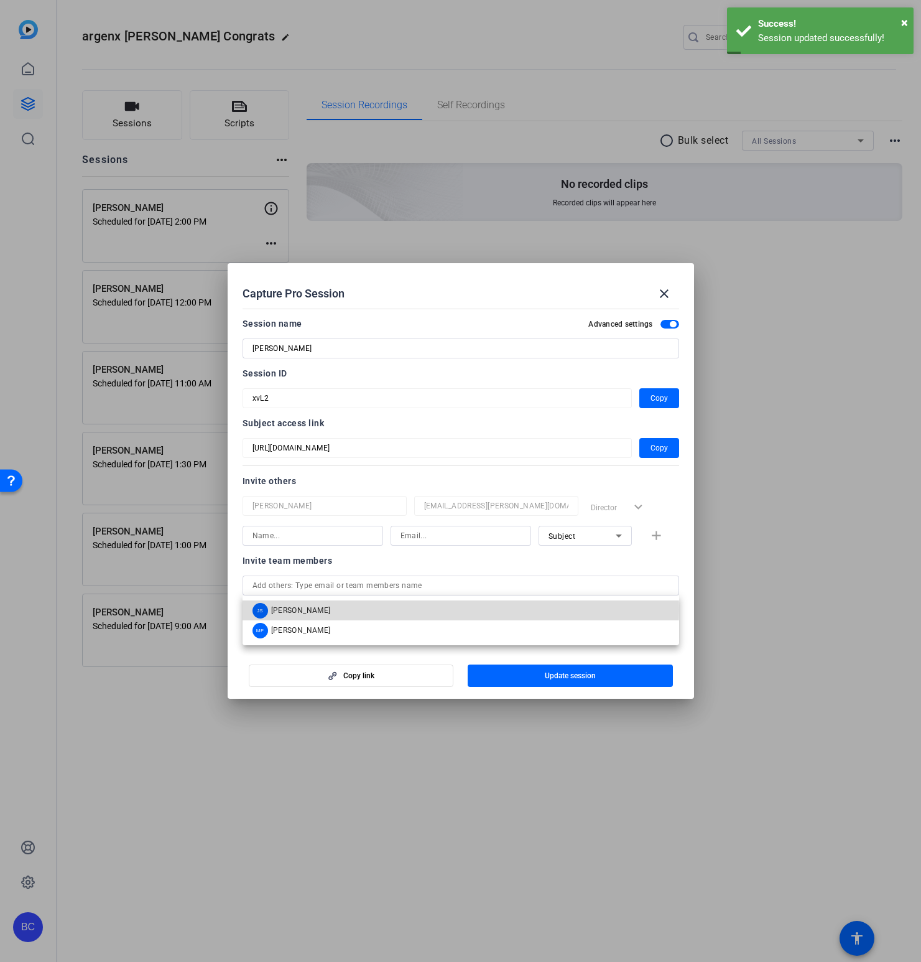
click at [315, 609] on mat-option "JS [PERSON_NAME]" at bounding box center [461, 610] width 437 height 20
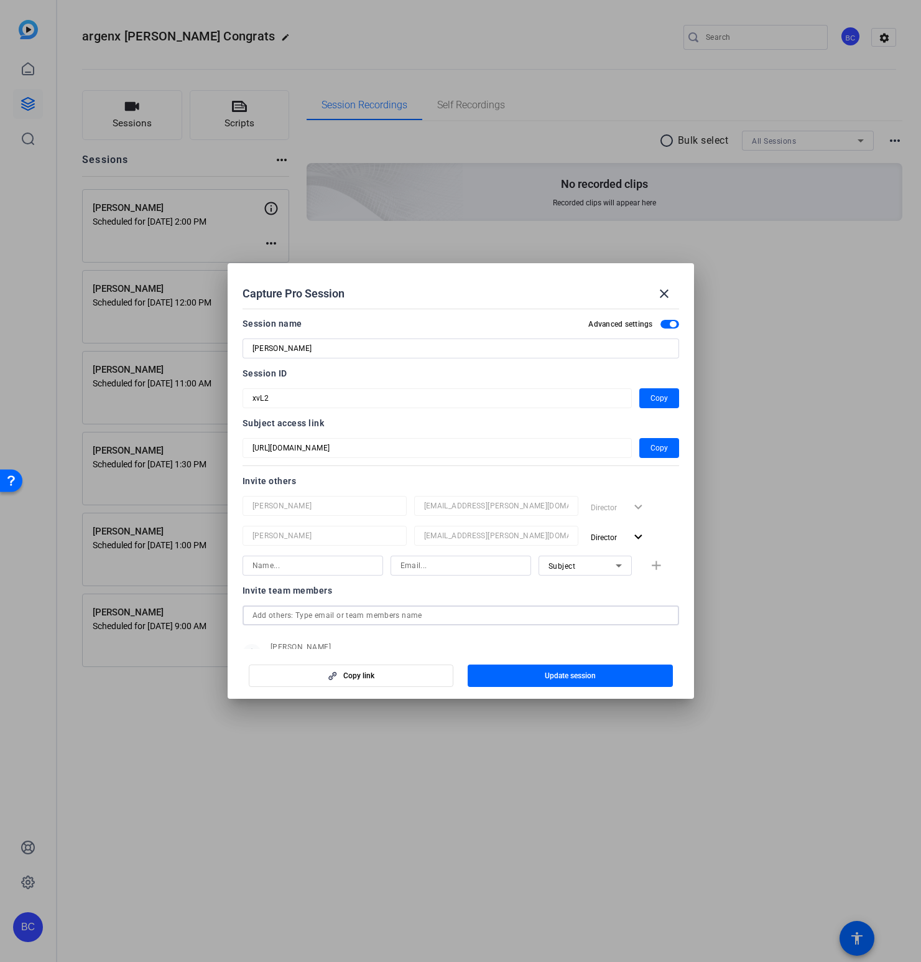
click at [305, 609] on input "text" at bounding box center [461, 615] width 417 height 15
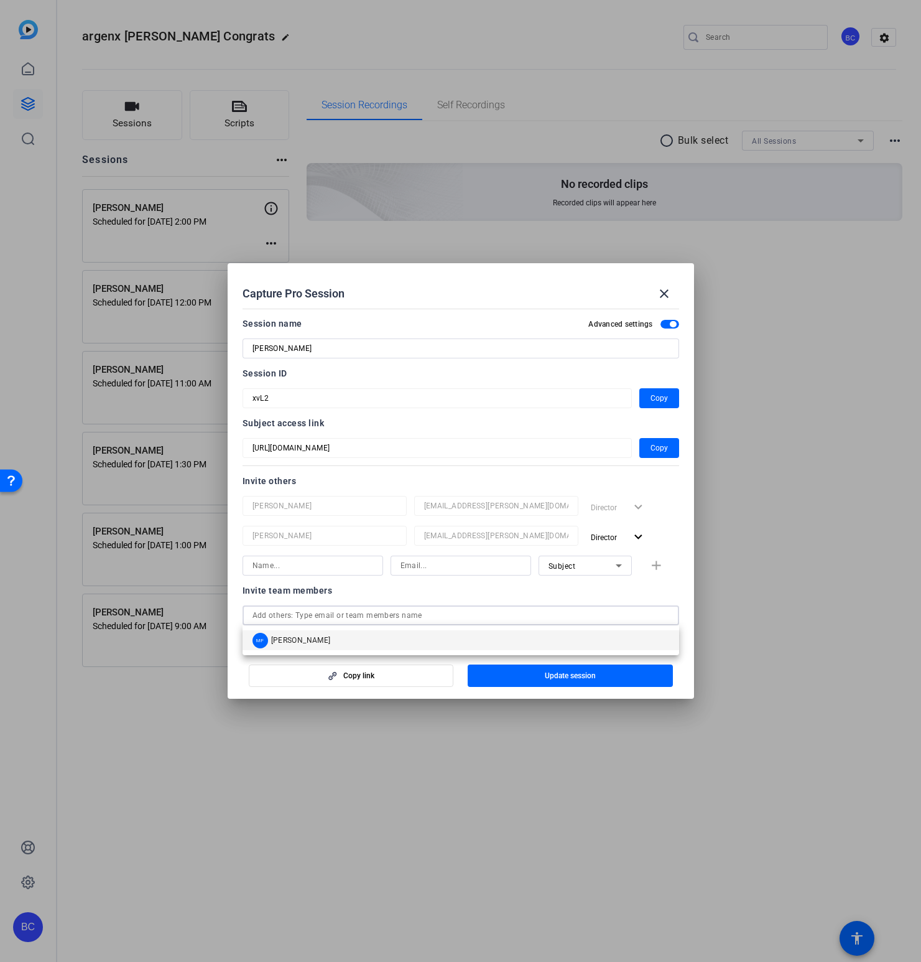
click at [306, 643] on span "[PERSON_NAME]" at bounding box center [301, 640] width 60 height 10
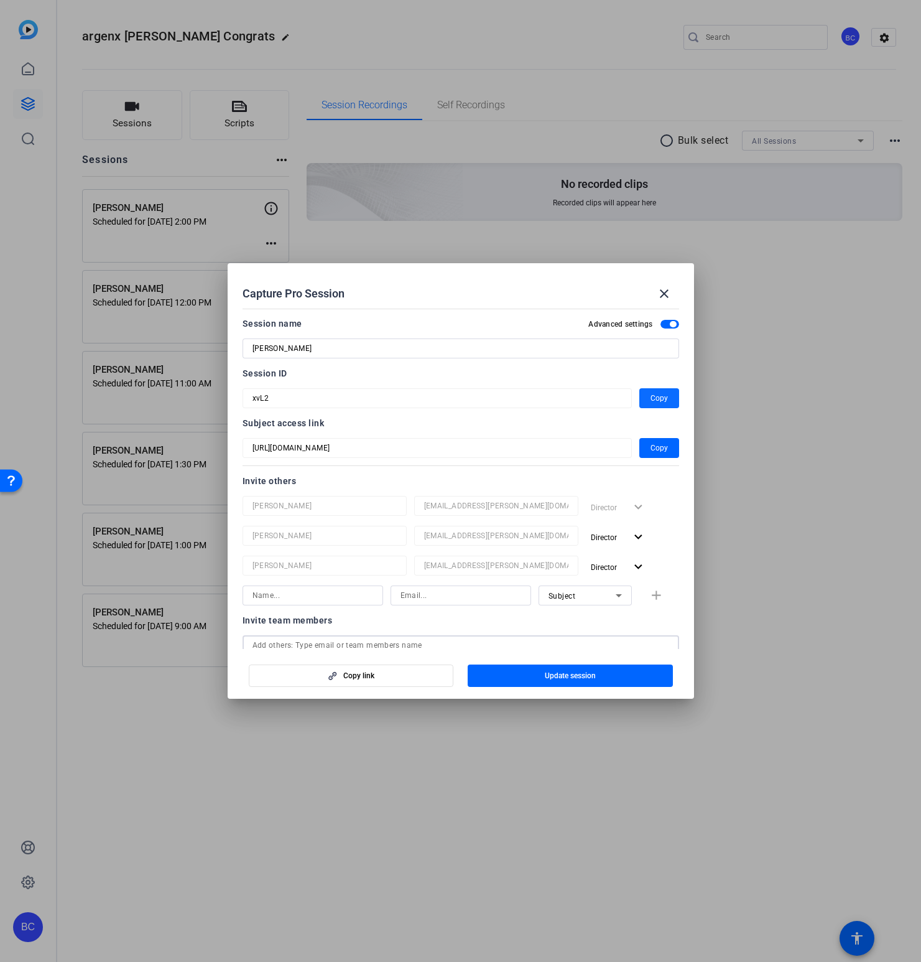
click at [659, 399] on span "Copy" at bounding box center [659, 398] width 17 height 15
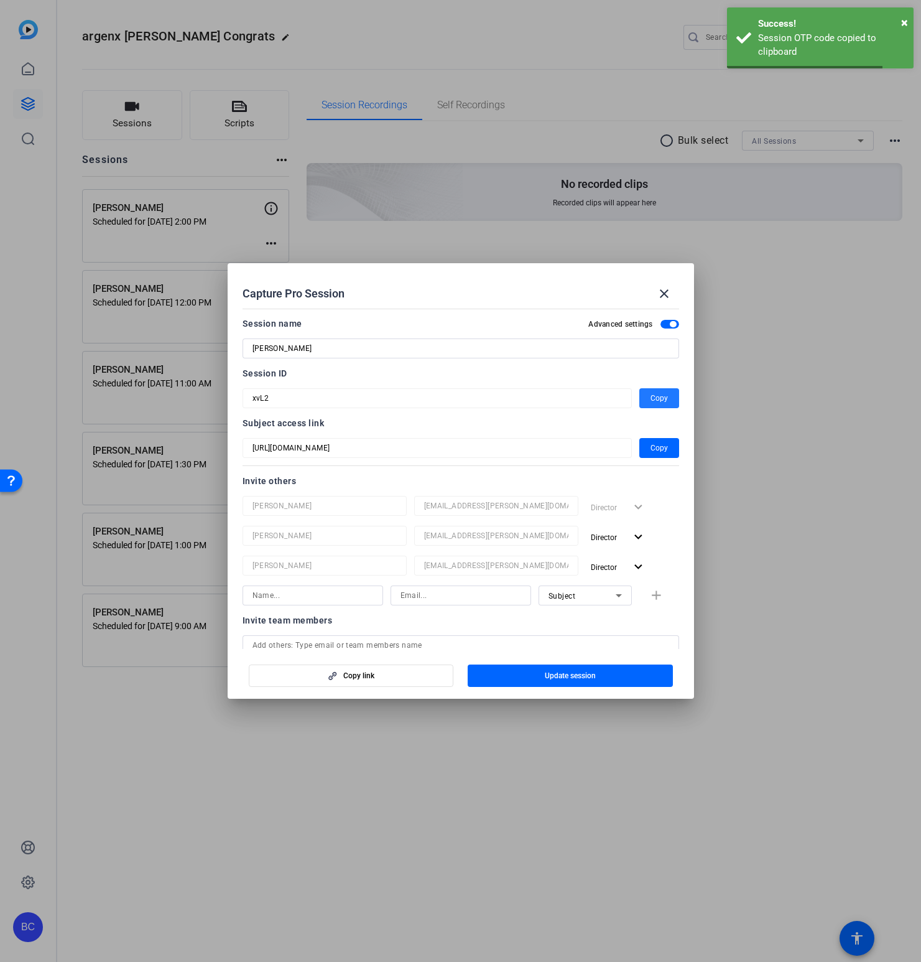
drag, startPoint x: 539, startPoint y: 675, endPoint x: 551, endPoint y: 674, distance: 11.9
click at [539, 675] on span "button" at bounding box center [570, 676] width 205 height 30
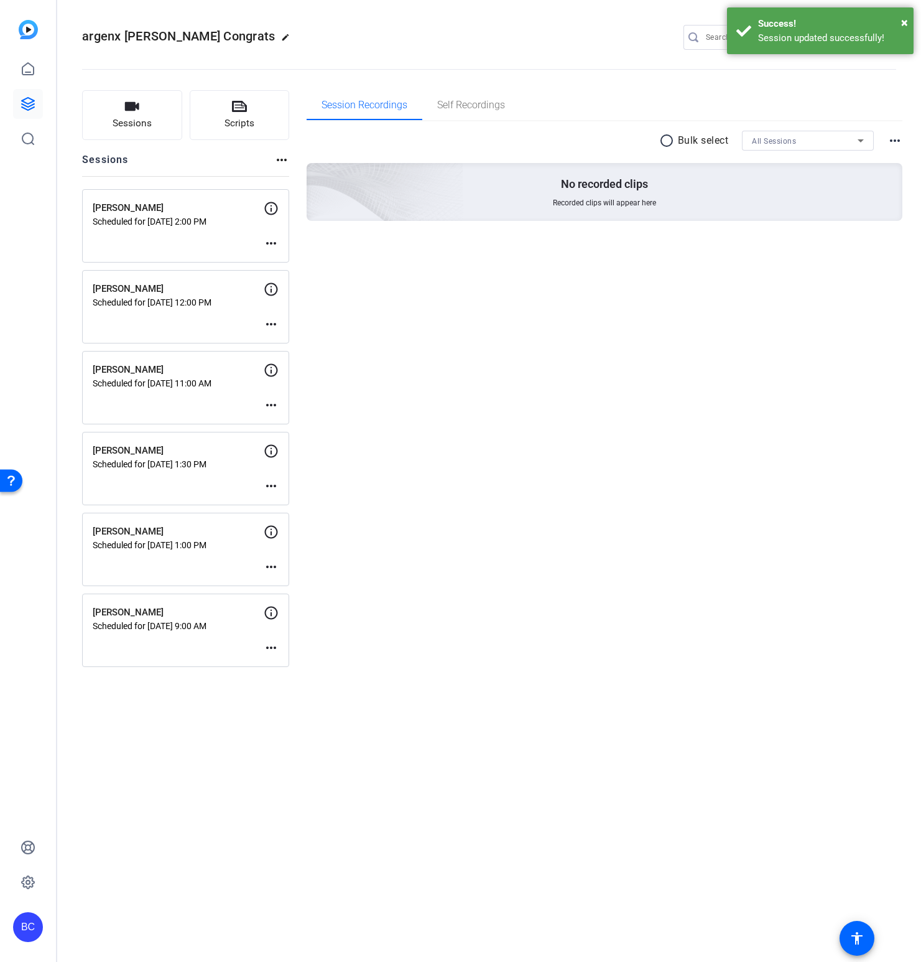
click at [269, 403] on mat-icon "more_horiz" at bounding box center [271, 404] width 15 height 15
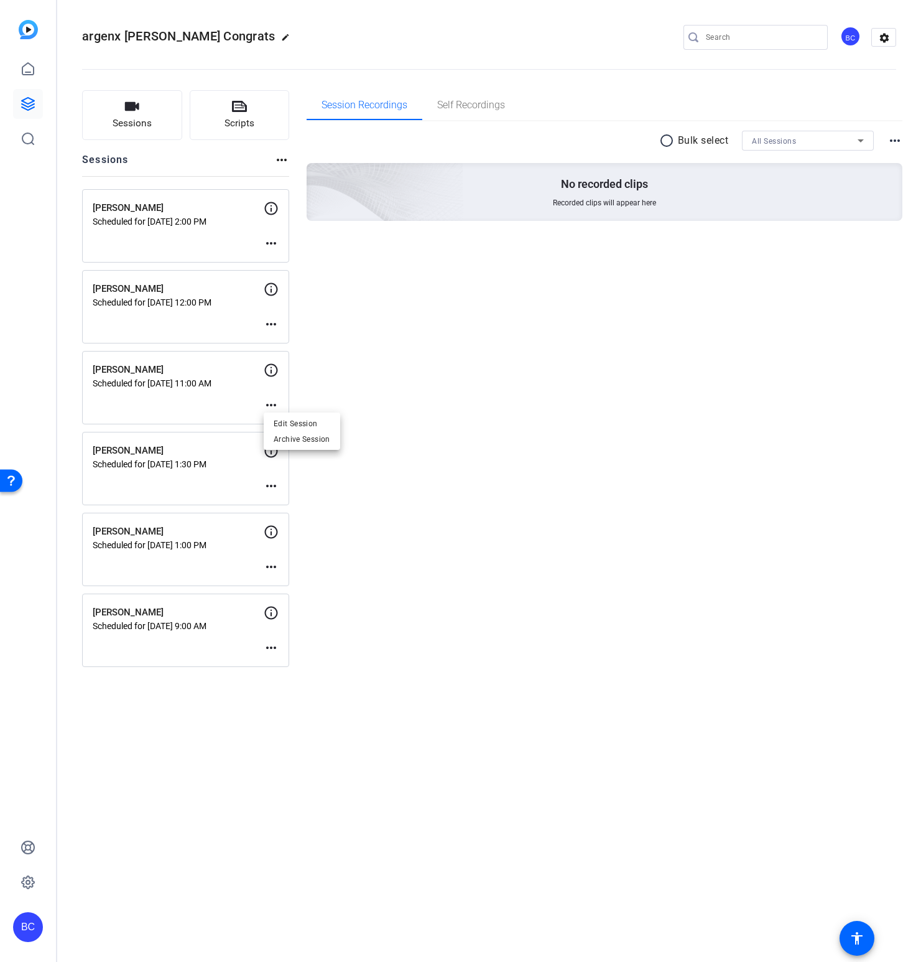
click at [313, 426] on span "Edit Session" at bounding box center [302, 423] width 57 height 15
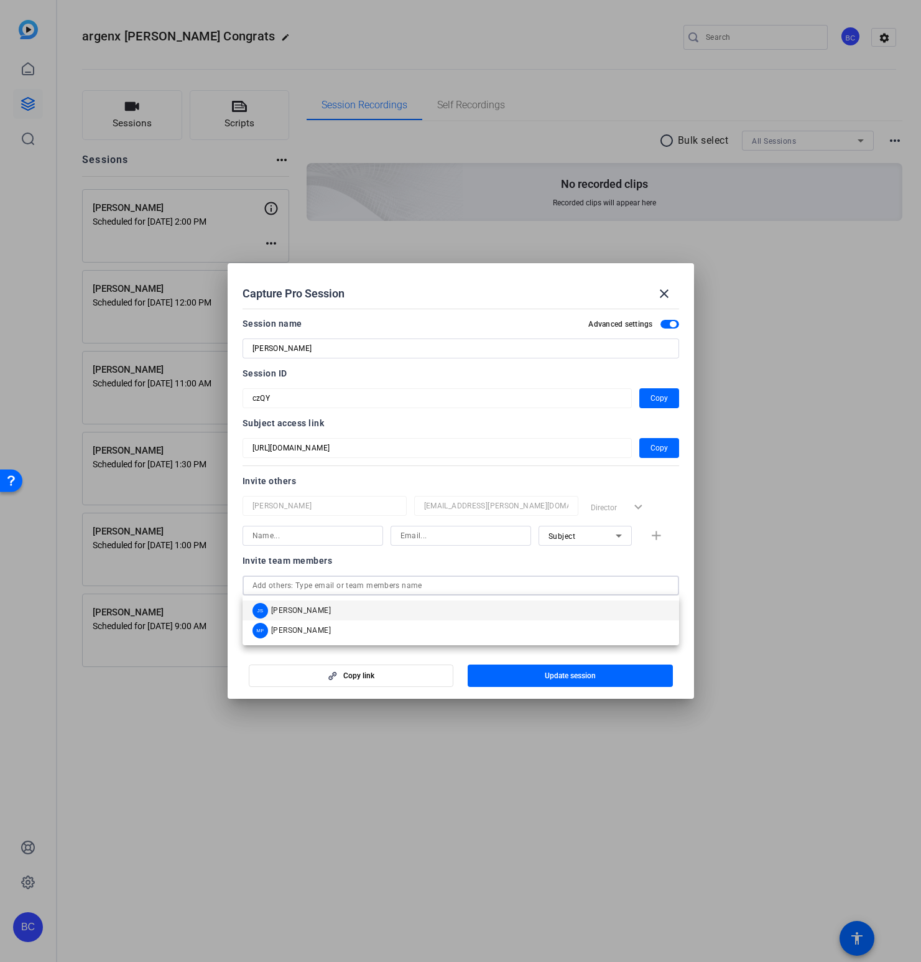
click at [308, 582] on input "text" at bounding box center [461, 585] width 417 height 15
click at [301, 611] on span "[PERSON_NAME]" at bounding box center [301, 610] width 60 height 10
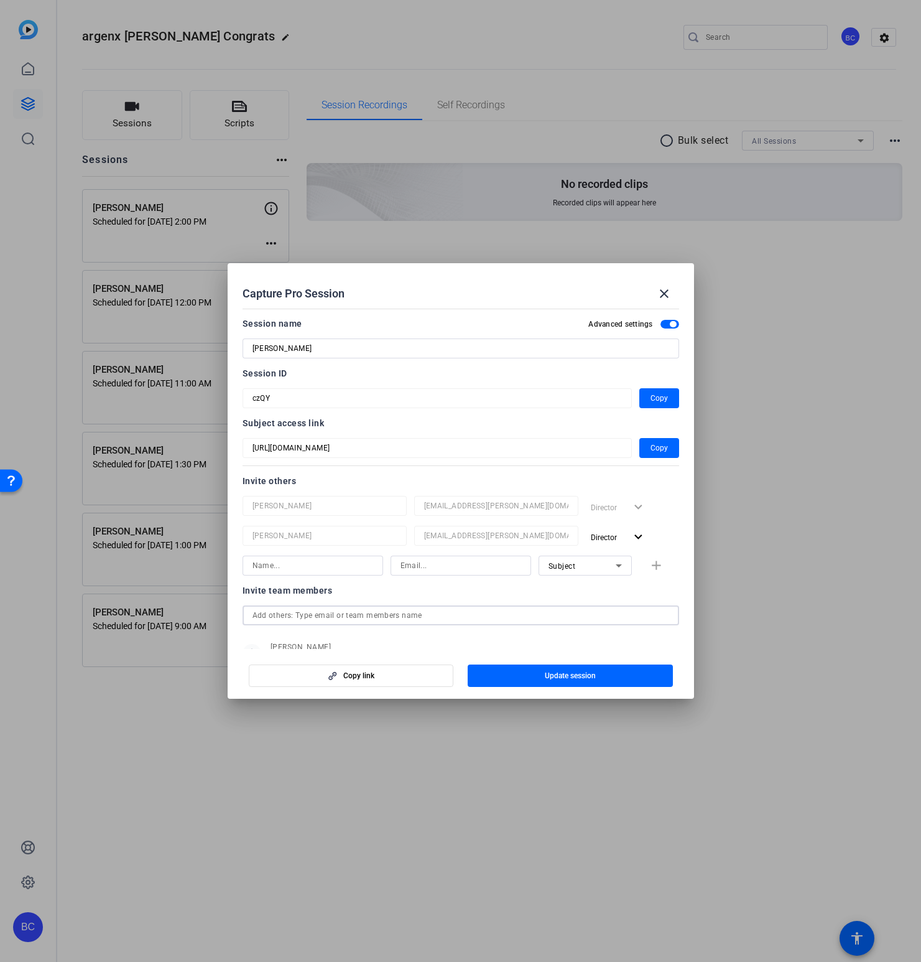
drag, startPoint x: 286, startPoint y: 613, endPoint x: 289, endPoint y: 618, distance: 6.4
click at [286, 614] on input "text" at bounding box center [461, 615] width 417 height 15
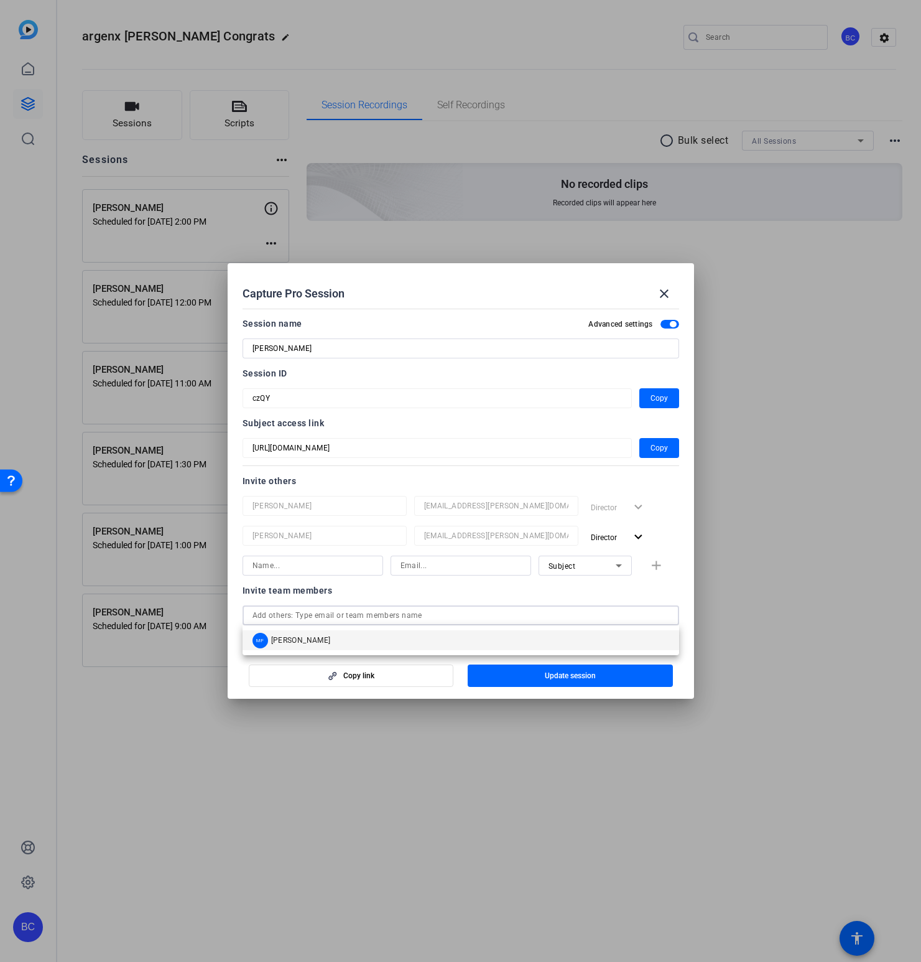
drag, startPoint x: 295, startPoint y: 639, endPoint x: 302, endPoint y: 638, distance: 7.0
click at [295, 639] on span "[PERSON_NAME]" at bounding box center [301, 640] width 60 height 10
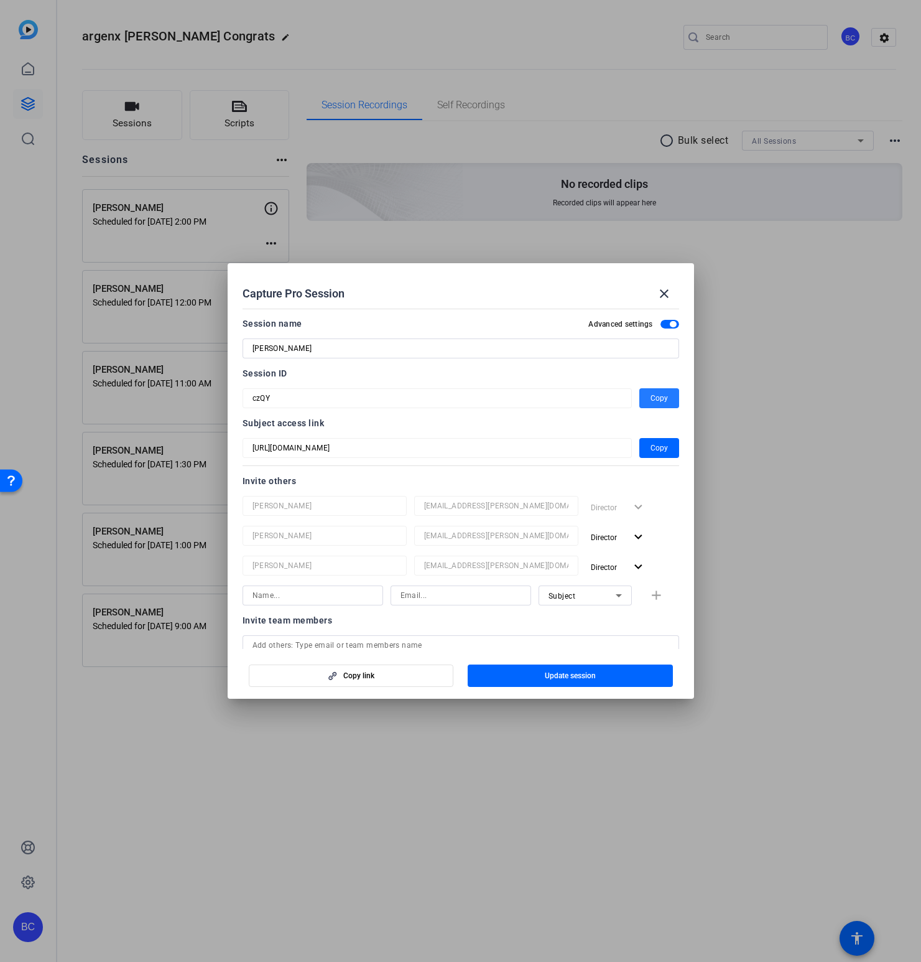
drag, startPoint x: 659, startPoint y: 397, endPoint x: 659, endPoint y: 406, distance: 9.4
click at [659, 397] on span "Copy" at bounding box center [659, 398] width 17 height 15
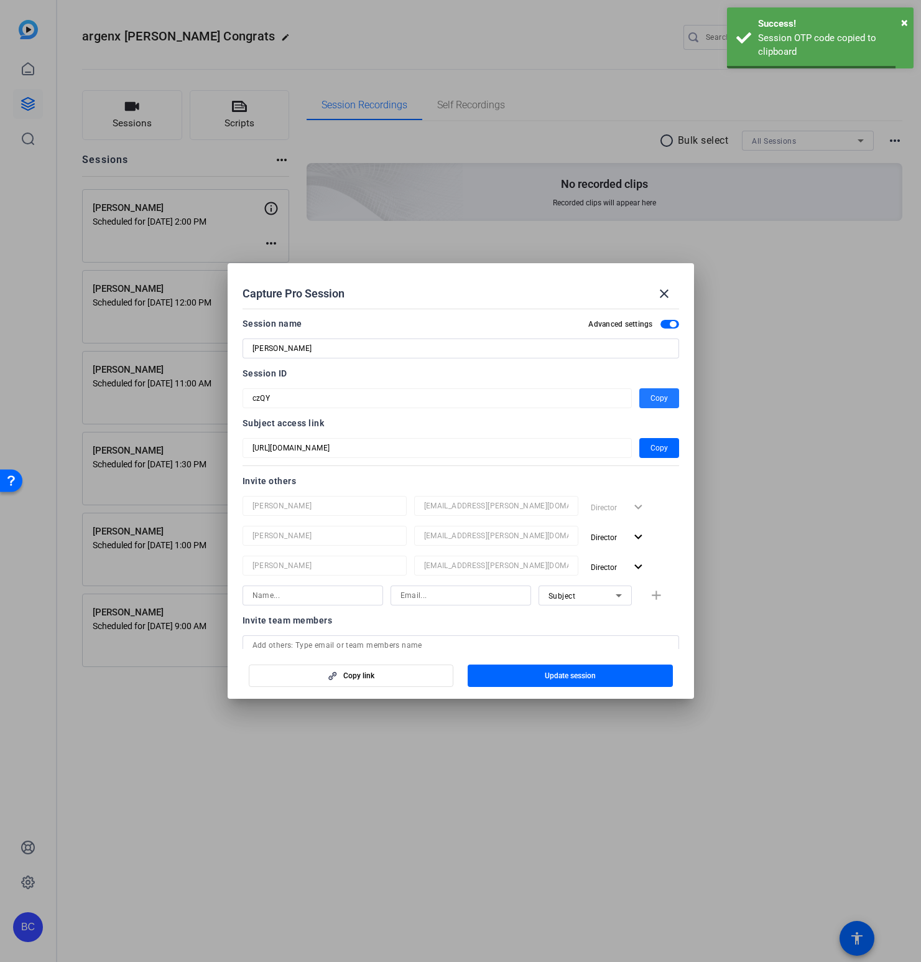
click at [545, 680] on span "Update session" at bounding box center [570, 676] width 51 height 10
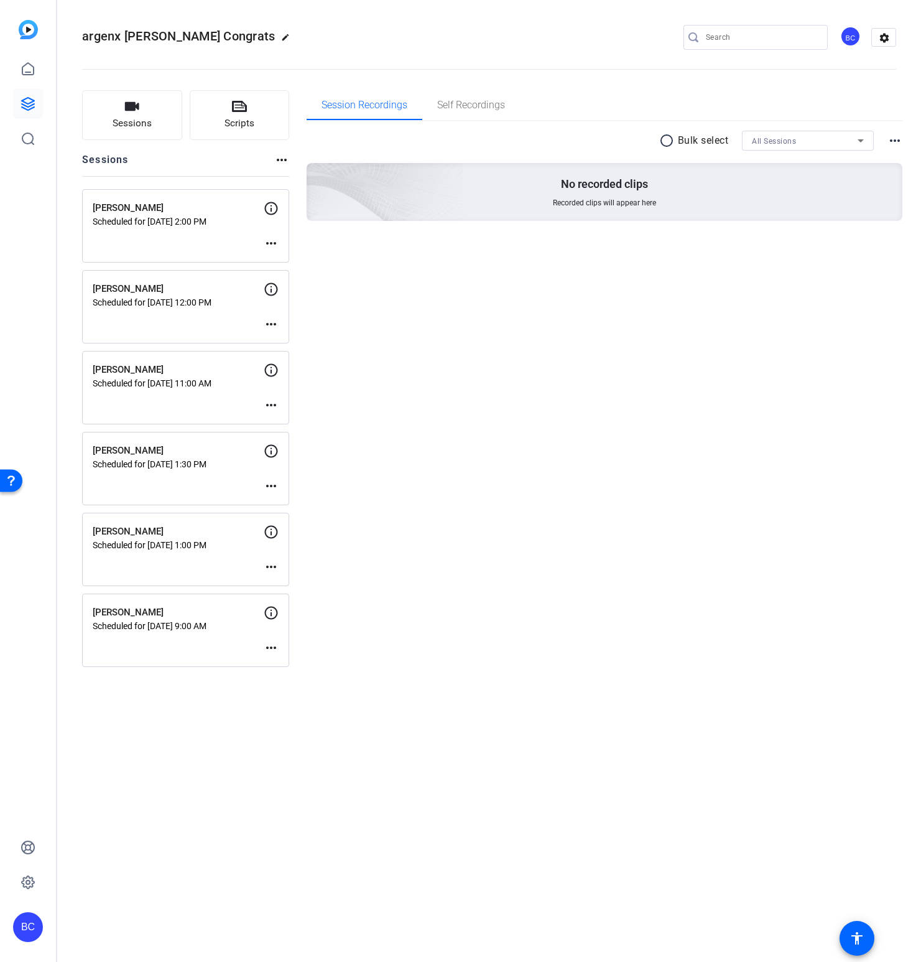
click at [271, 323] on mat-icon "more_horiz" at bounding box center [271, 324] width 15 height 15
click at [288, 345] on span "Edit Session" at bounding box center [302, 342] width 57 height 15
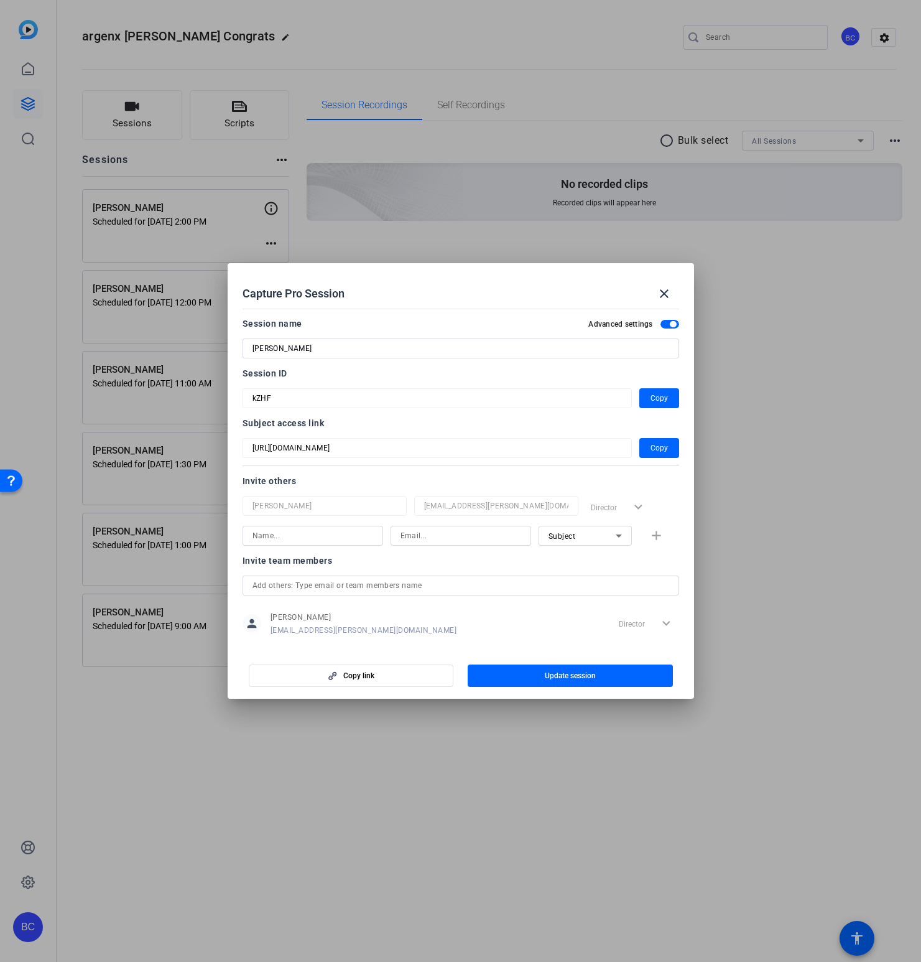
drag, startPoint x: 457, startPoint y: 578, endPoint x: 439, endPoint y: 587, distance: 19.8
click at [457, 578] on input "text" at bounding box center [461, 585] width 417 height 15
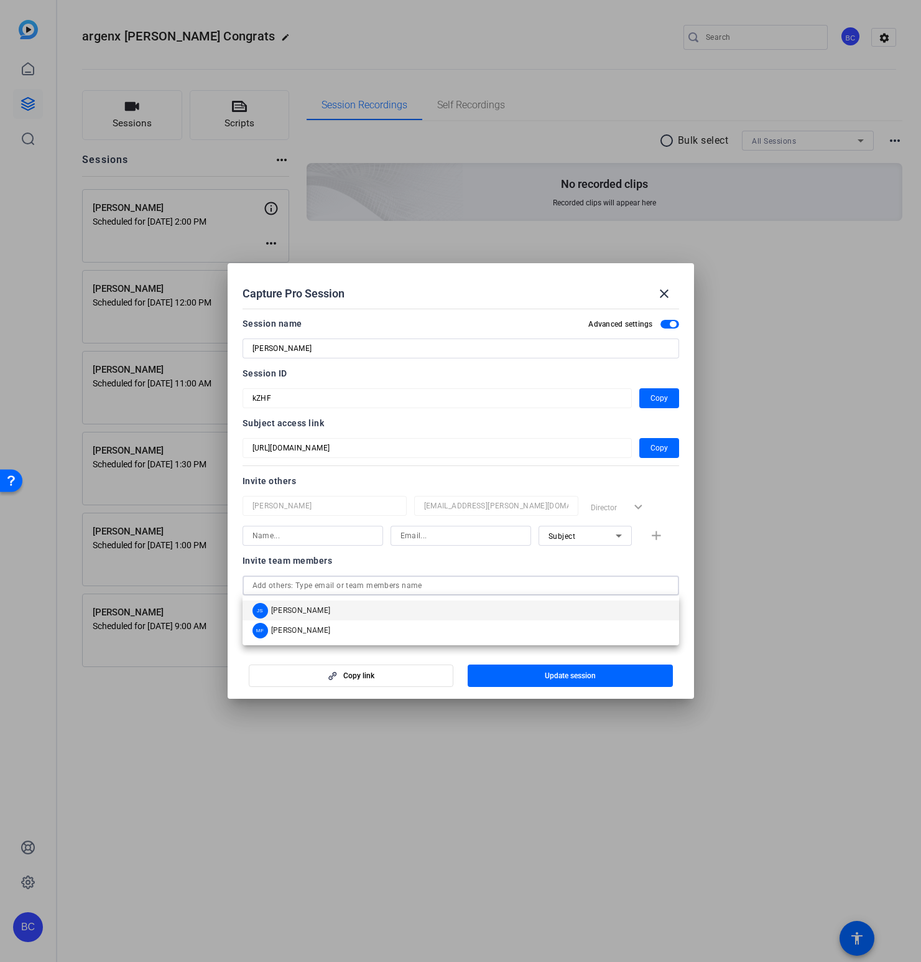
click at [374, 611] on mat-option "JS [PERSON_NAME]" at bounding box center [461, 610] width 437 height 20
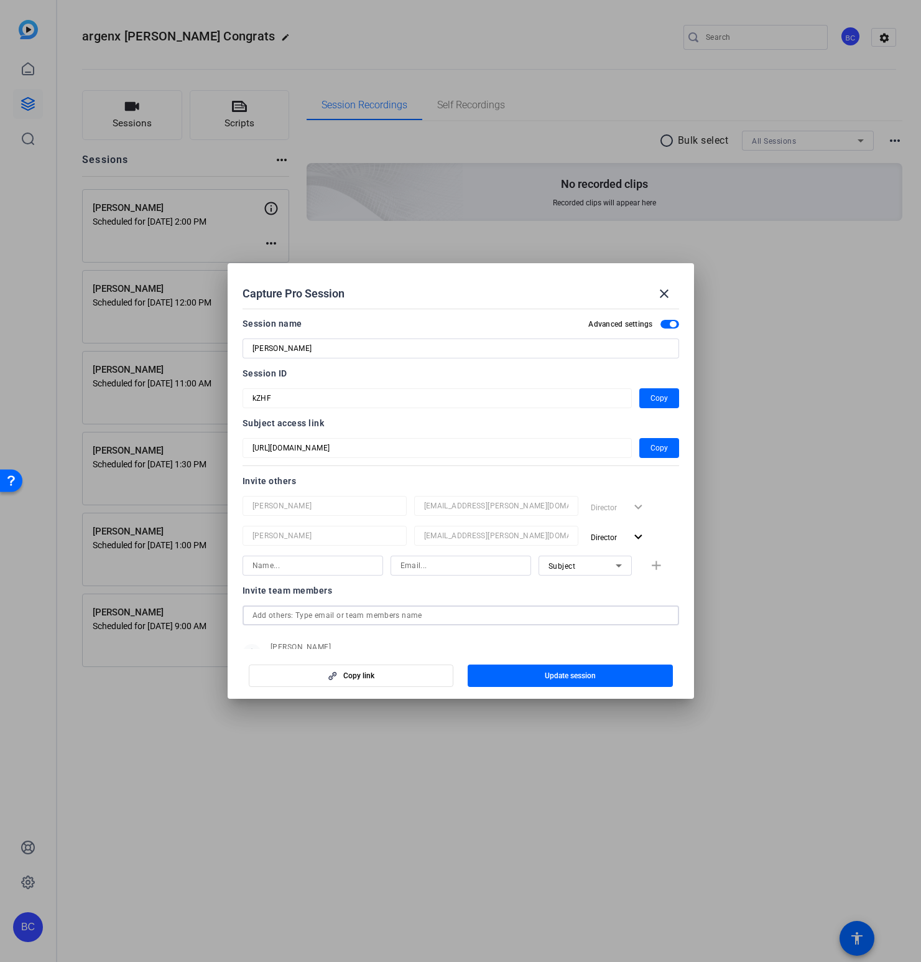
drag, startPoint x: 323, startPoint y: 609, endPoint x: 322, endPoint y: 615, distance: 6.3
click at [323, 609] on input "text" at bounding box center [461, 615] width 417 height 15
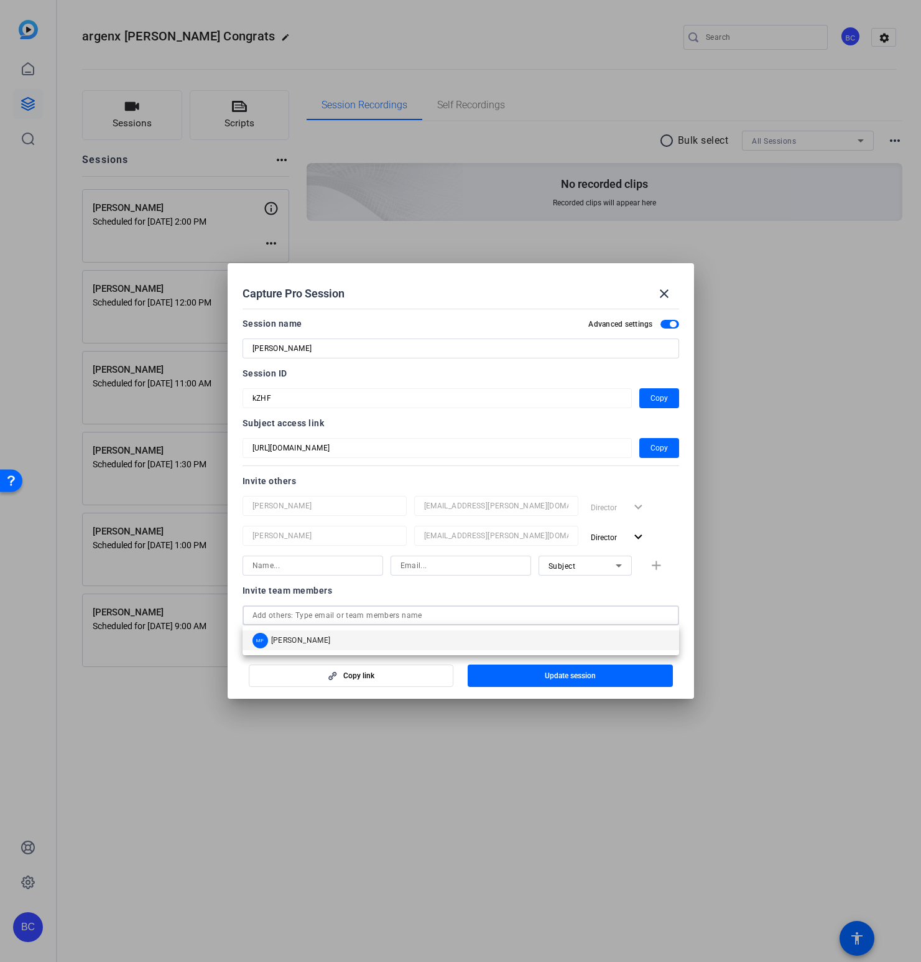
click at [305, 636] on span "[PERSON_NAME]" at bounding box center [301, 640] width 60 height 10
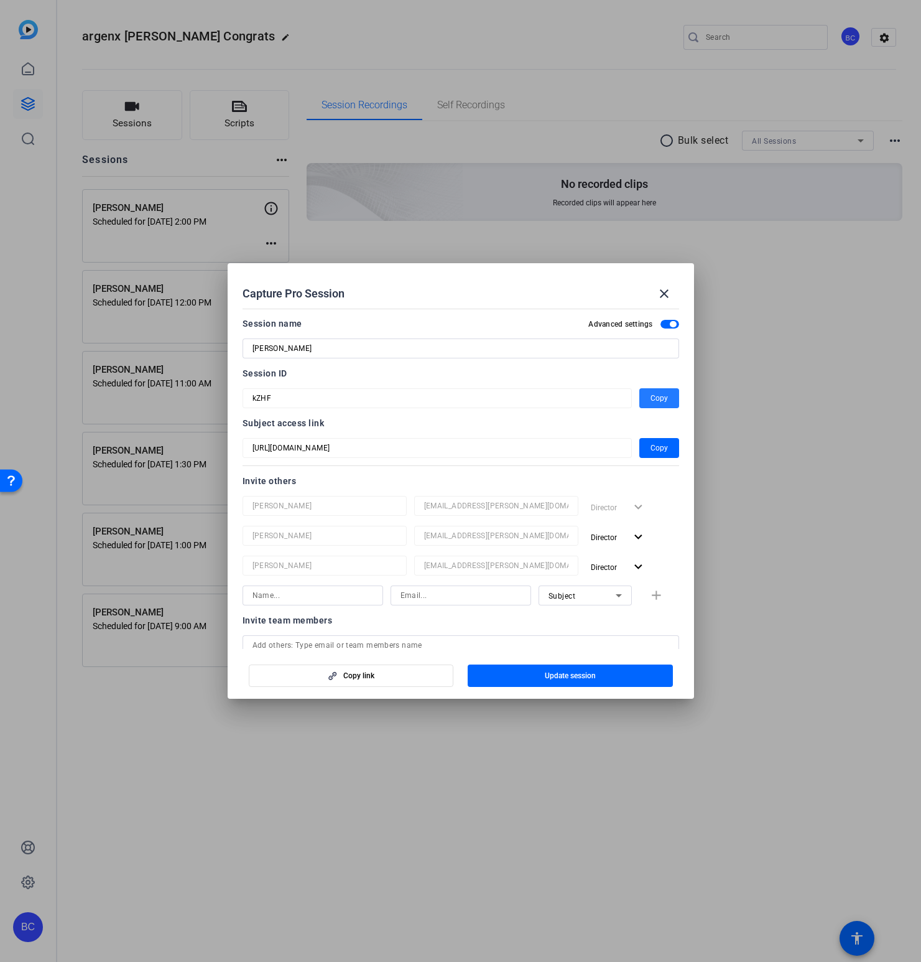
click at [662, 388] on span "button" at bounding box center [659, 398] width 40 height 30
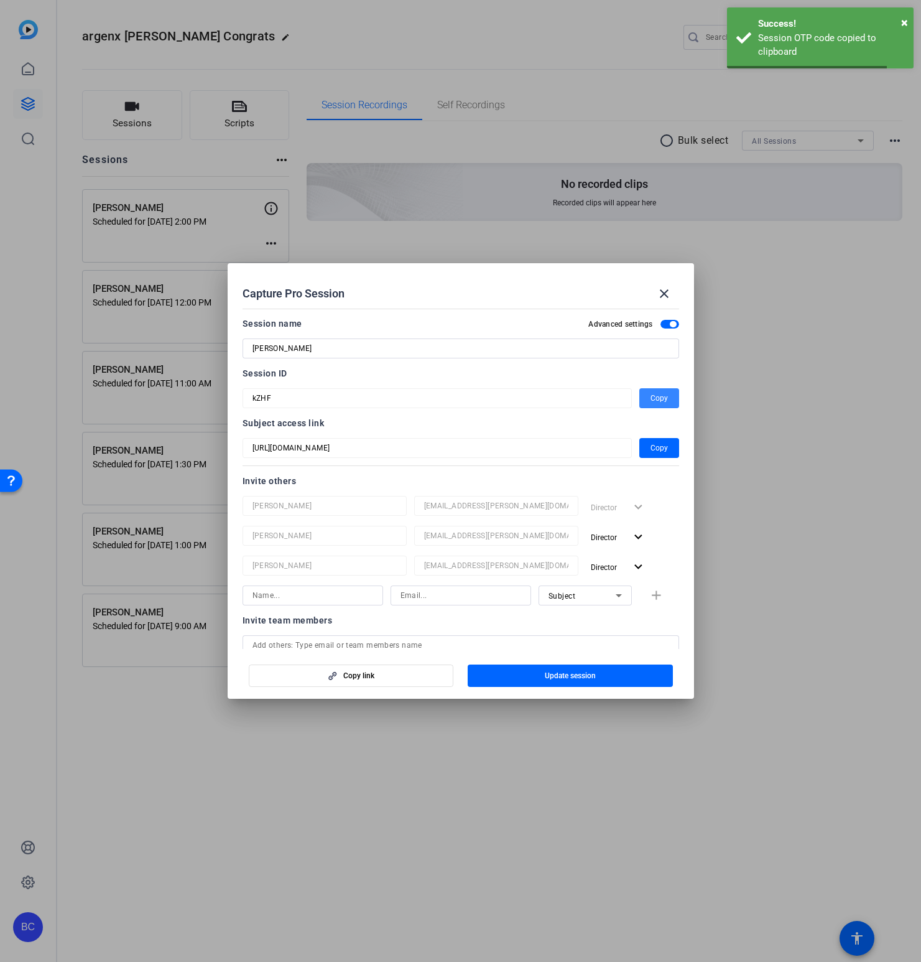
click at [653, 396] on span "Copy" at bounding box center [659, 398] width 17 height 15
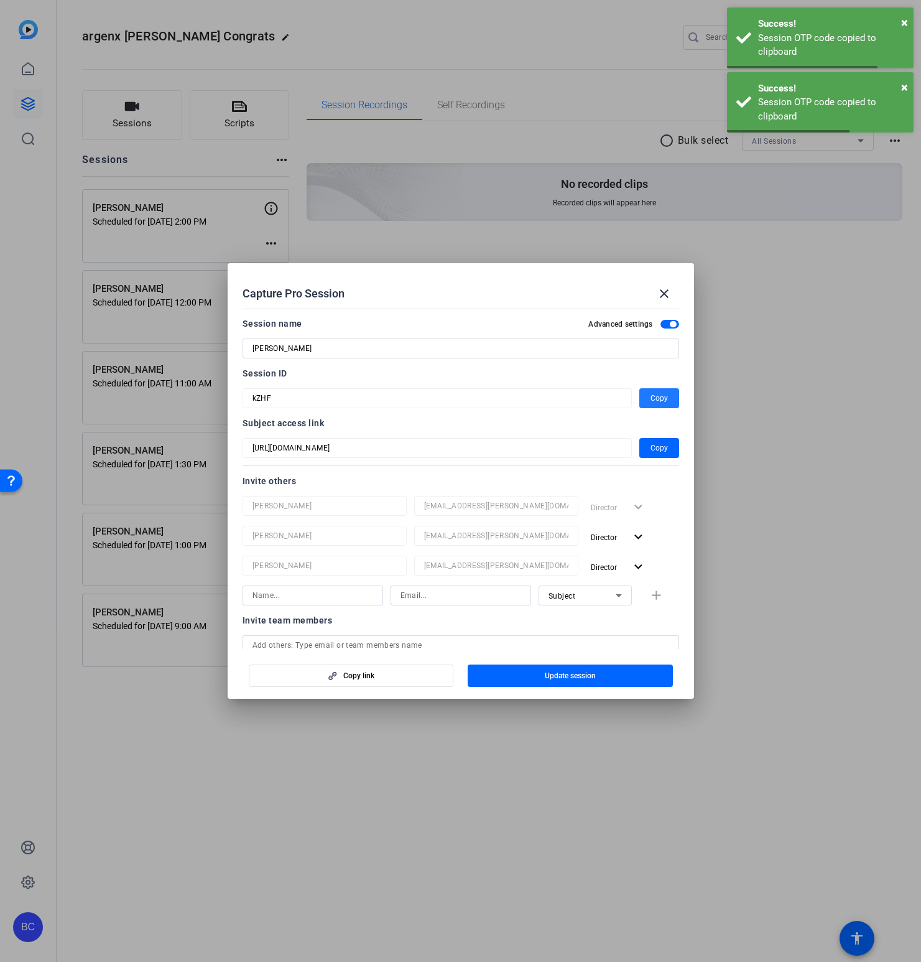
click at [564, 677] on span "Update session" at bounding box center [570, 676] width 51 height 10
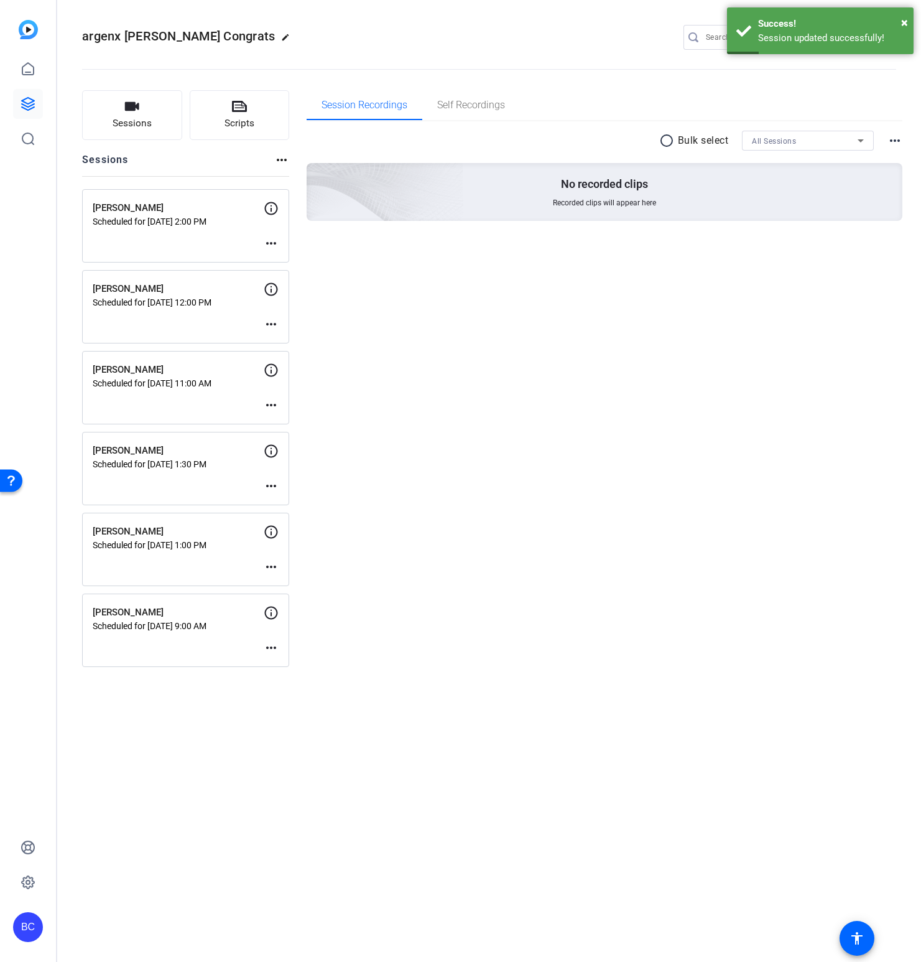
click at [271, 243] on mat-icon "more_horiz" at bounding box center [271, 243] width 15 height 15
click at [284, 263] on span "Edit Session" at bounding box center [302, 261] width 57 height 15
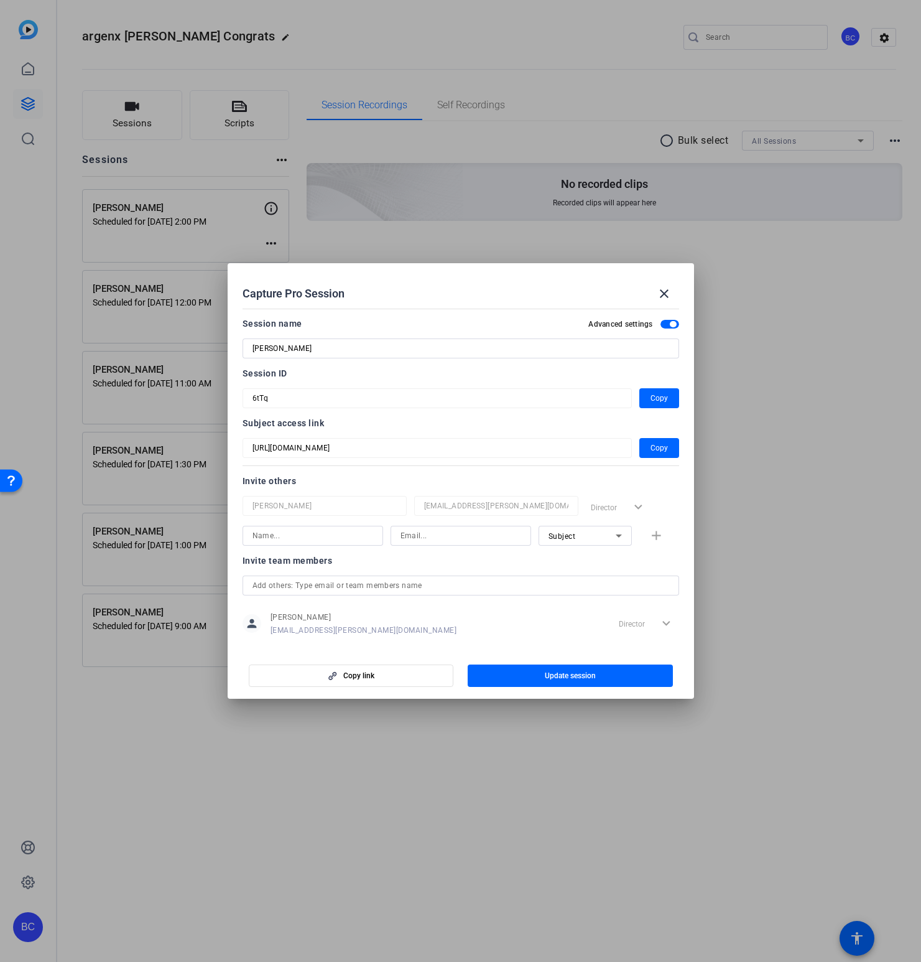
click at [314, 586] on input "text" at bounding box center [461, 585] width 417 height 15
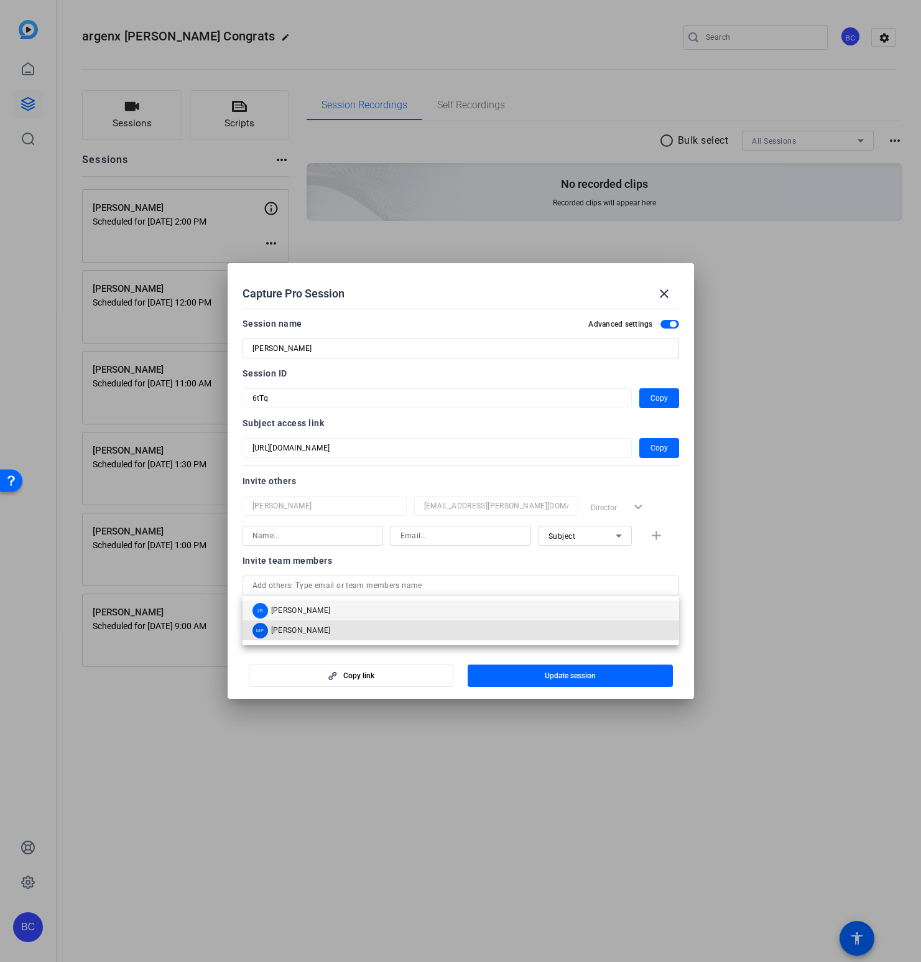
drag, startPoint x: 306, startPoint y: 625, endPoint x: 307, endPoint y: 618, distance: 6.9
click at [305, 625] on span "[PERSON_NAME]" at bounding box center [301, 630] width 60 height 10
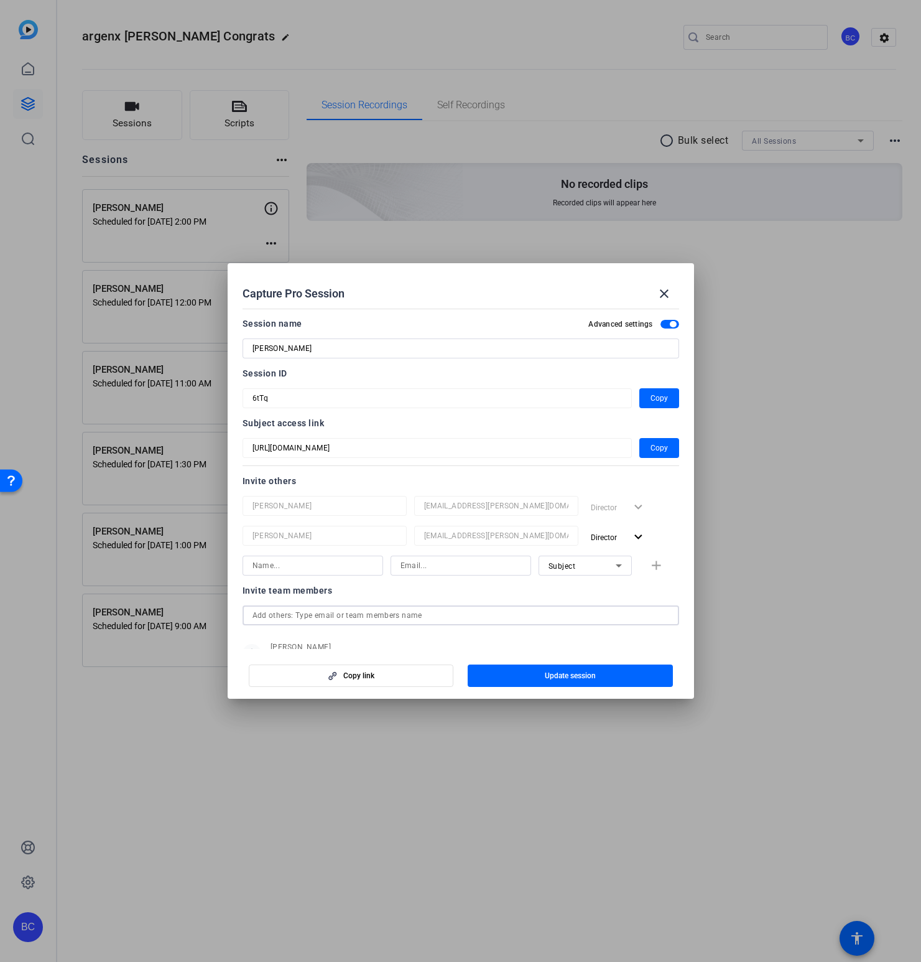
drag, startPoint x: 303, startPoint y: 612, endPoint x: 300, endPoint y: 621, distance: 9.1
click at [302, 613] on input "text" at bounding box center [461, 615] width 417 height 15
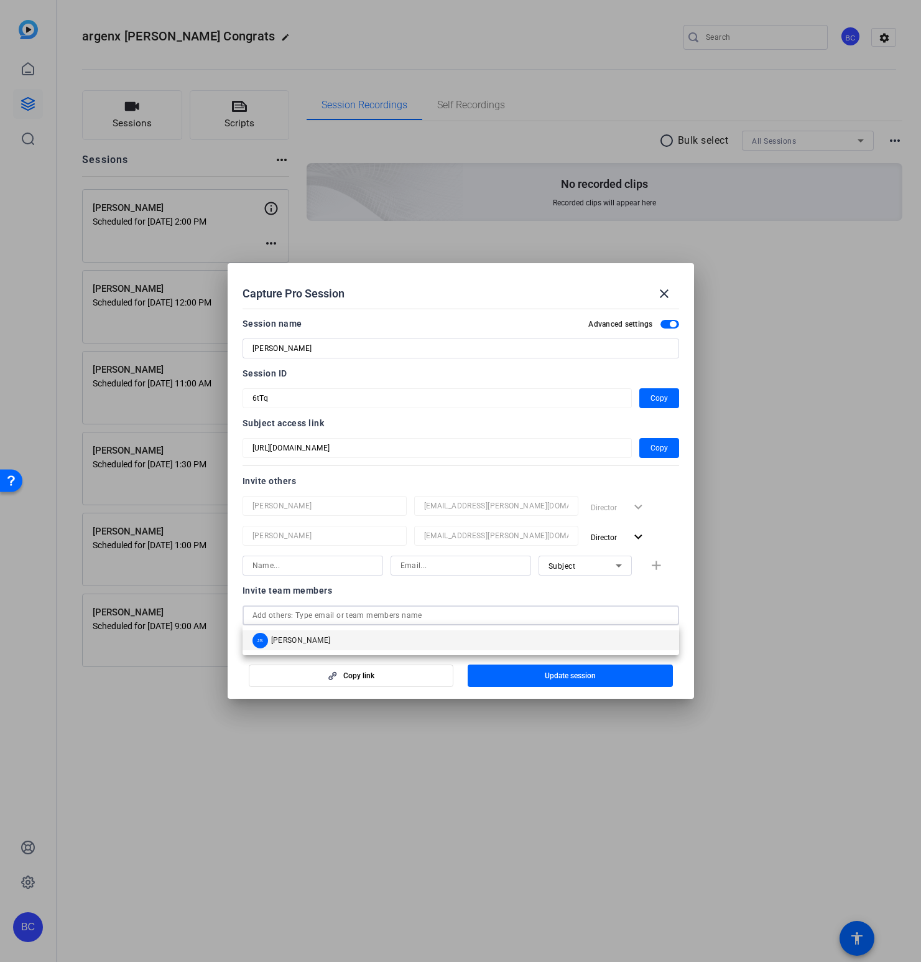
click at [294, 639] on span "[PERSON_NAME]" at bounding box center [301, 640] width 60 height 10
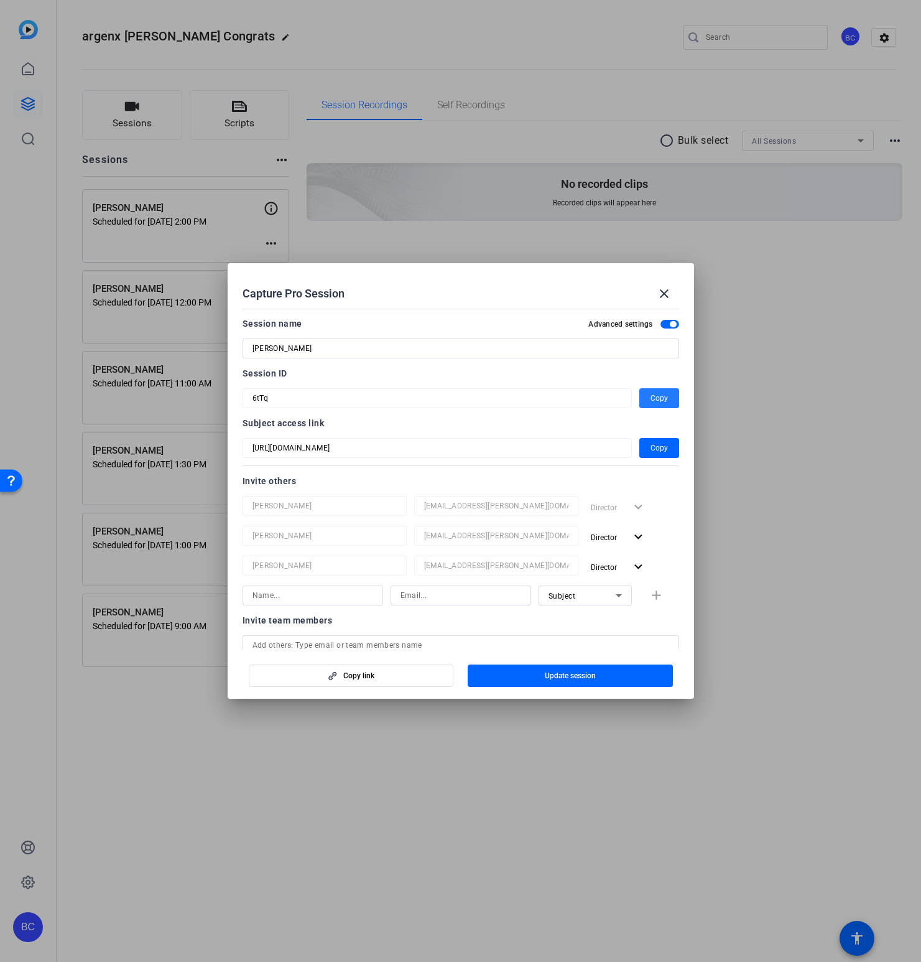
click at [656, 397] on span "Copy" at bounding box center [659, 398] width 17 height 15
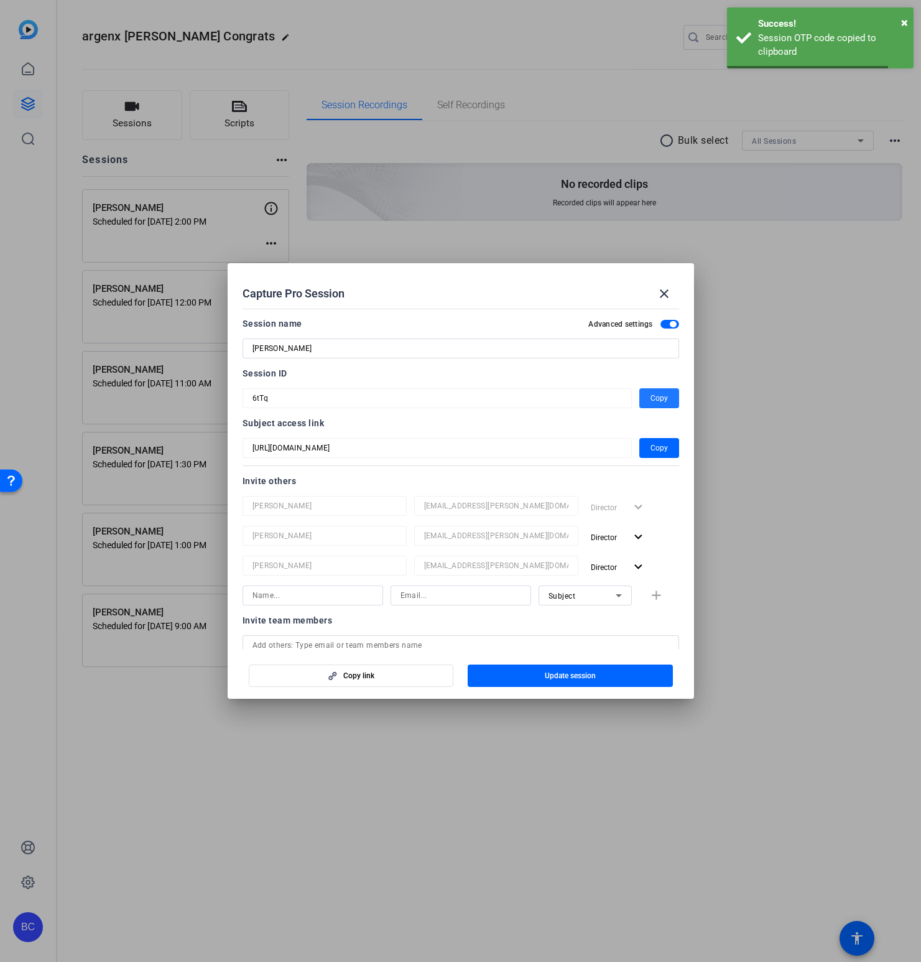
click at [537, 672] on span "button" at bounding box center [570, 676] width 205 height 30
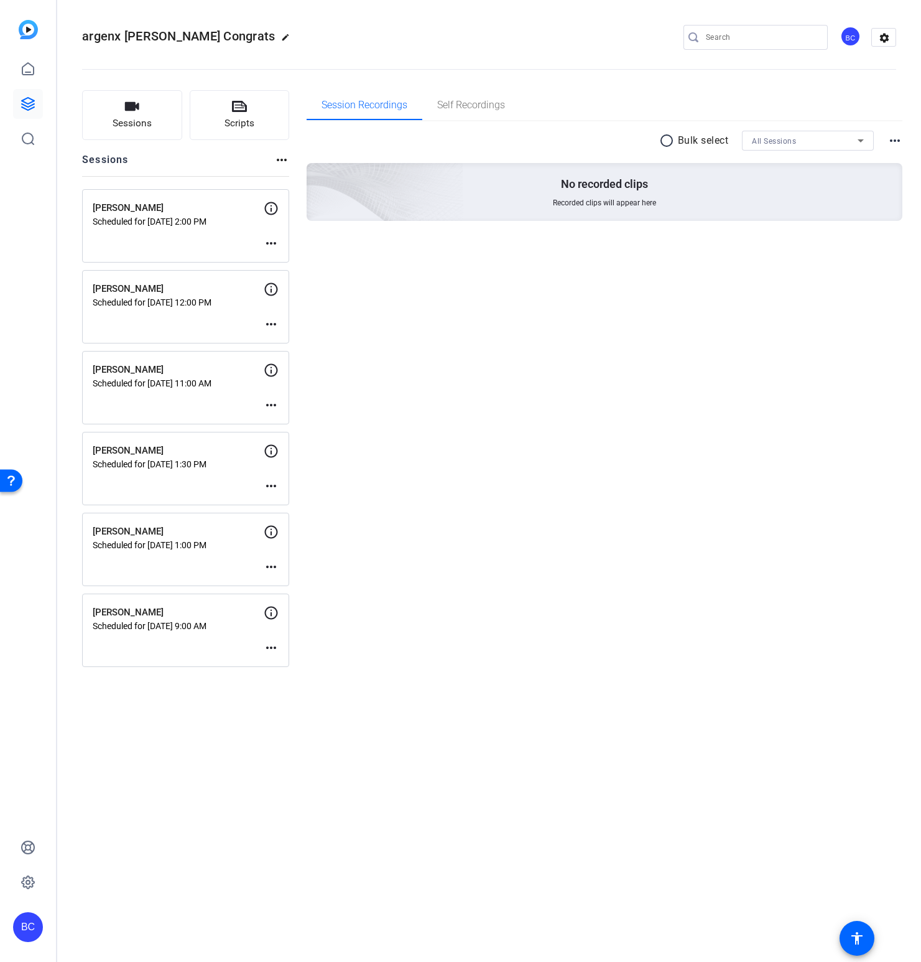
click at [270, 649] on mat-icon "more_horiz" at bounding box center [271, 647] width 15 height 15
click at [295, 660] on span "Edit Session" at bounding box center [302, 666] width 57 height 15
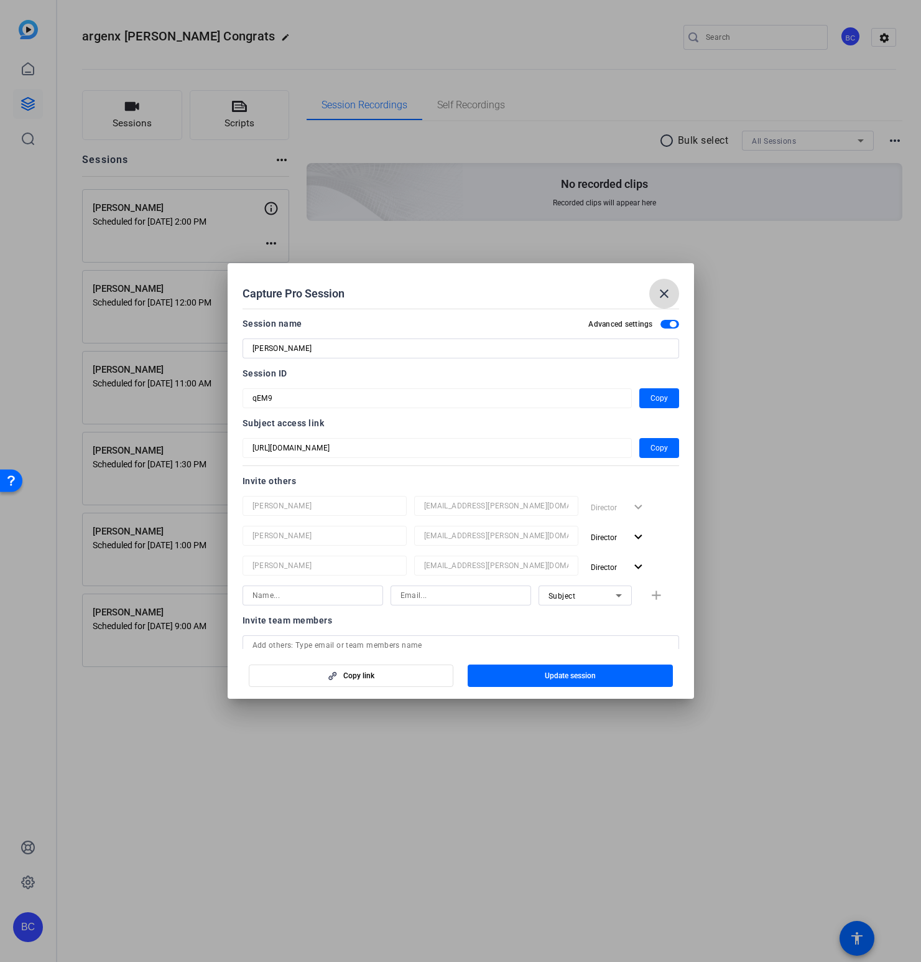
click at [658, 294] on mat-icon "close" at bounding box center [664, 293] width 15 height 15
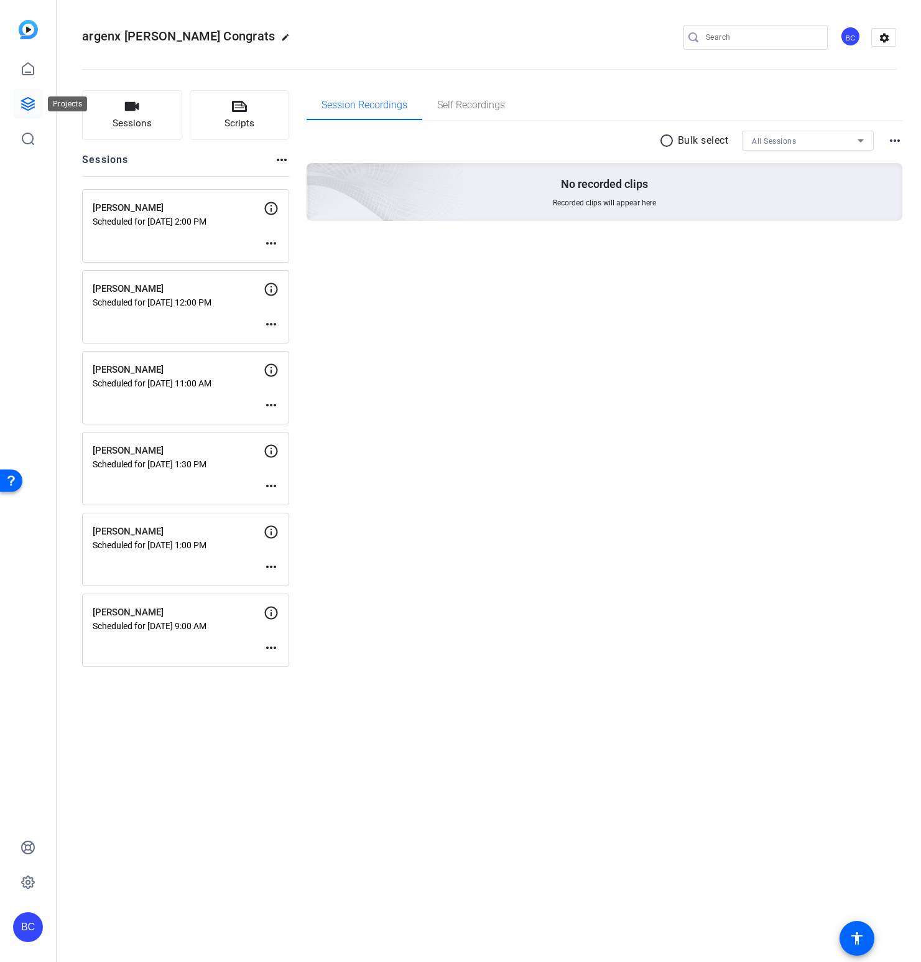
click at [30, 103] on icon at bounding box center [28, 104] width 12 height 12
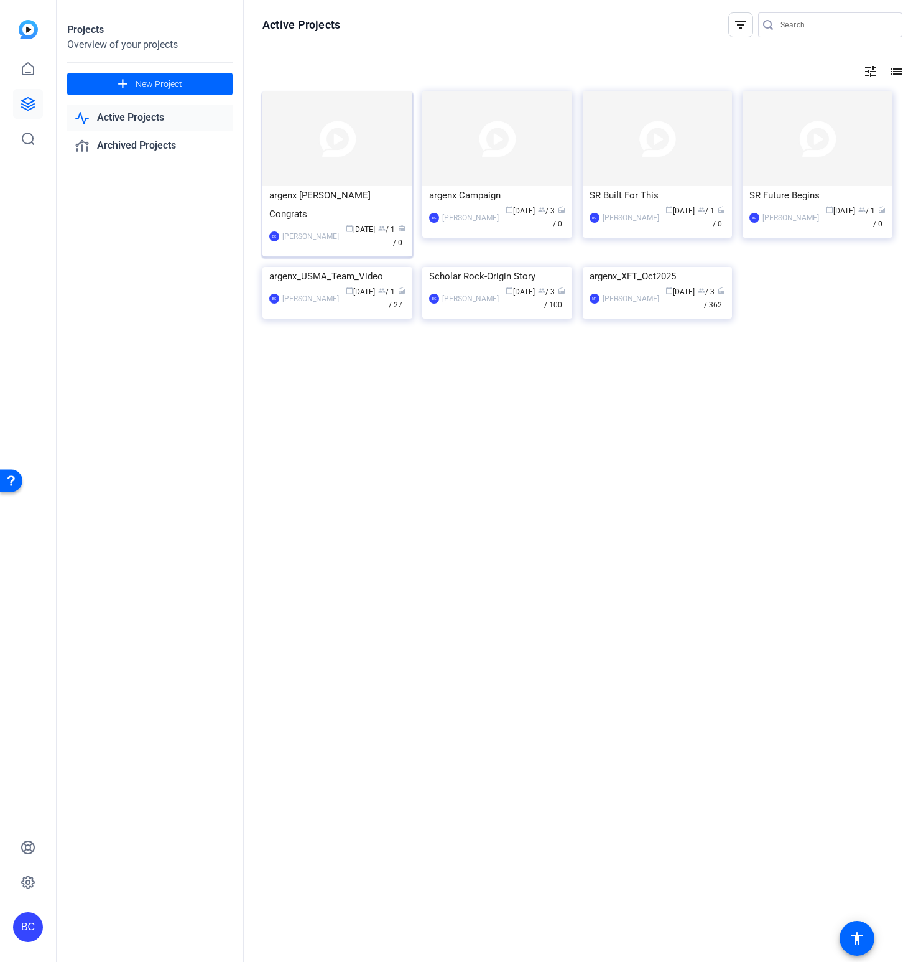
click at [323, 202] on div "argenx [PERSON_NAME] Congrats" at bounding box center [337, 204] width 136 height 37
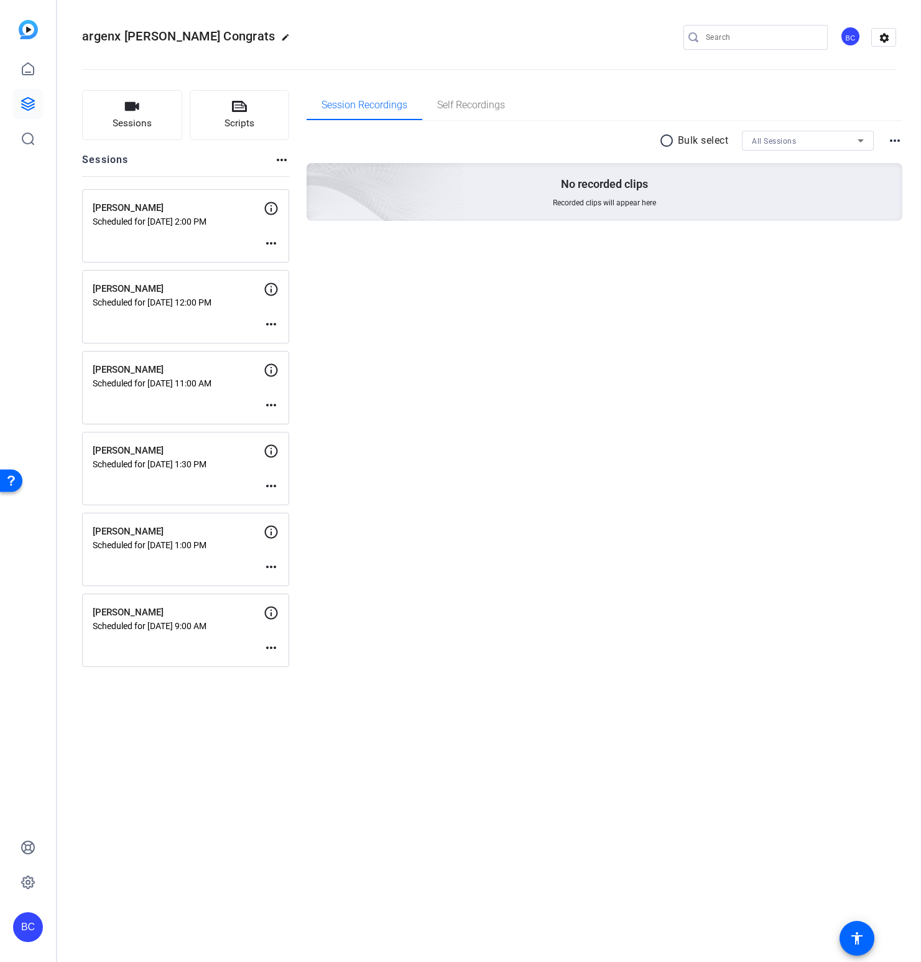
click at [890, 140] on mat-icon "more_horiz" at bounding box center [895, 140] width 15 height 15
click at [729, 86] on div at bounding box center [460, 481] width 921 height 962
click at [881, 35] on mat-icon "settings" at bounding box center [884, 38] width 25 height 19
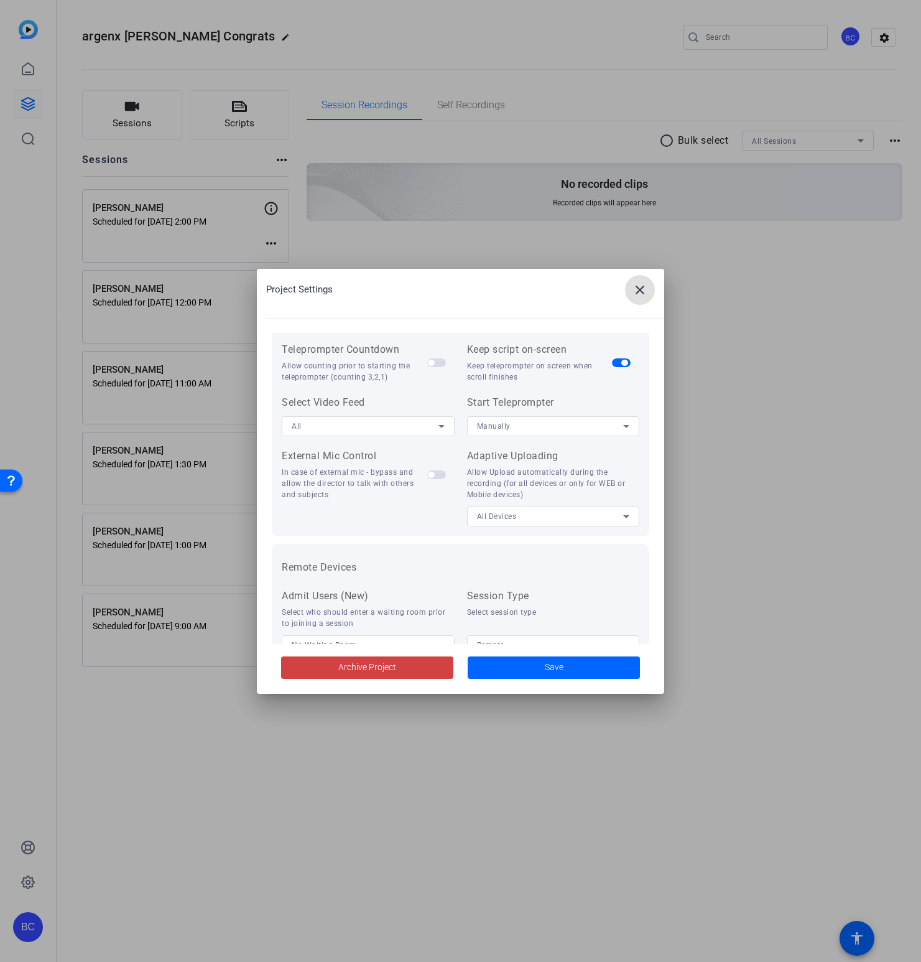
scroll to position [257, 0]
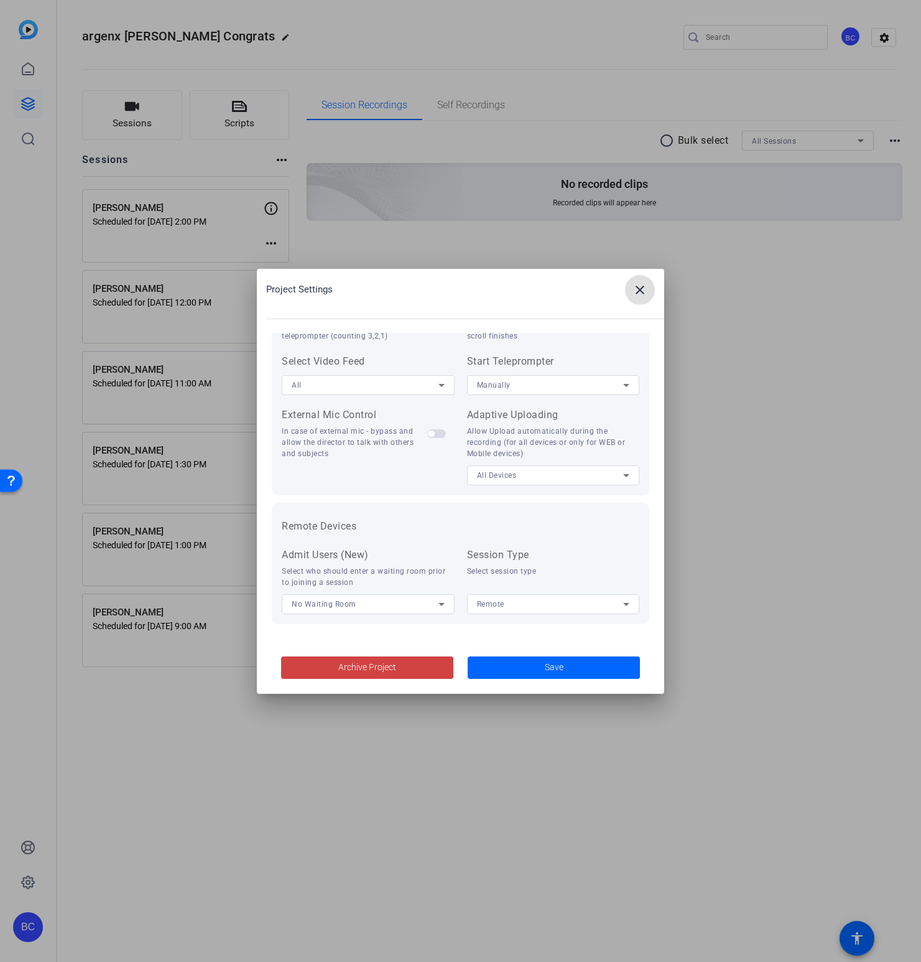
click at [636, 291] on mat-icon "close" at bounding box center [640, 289] width 15 height 15
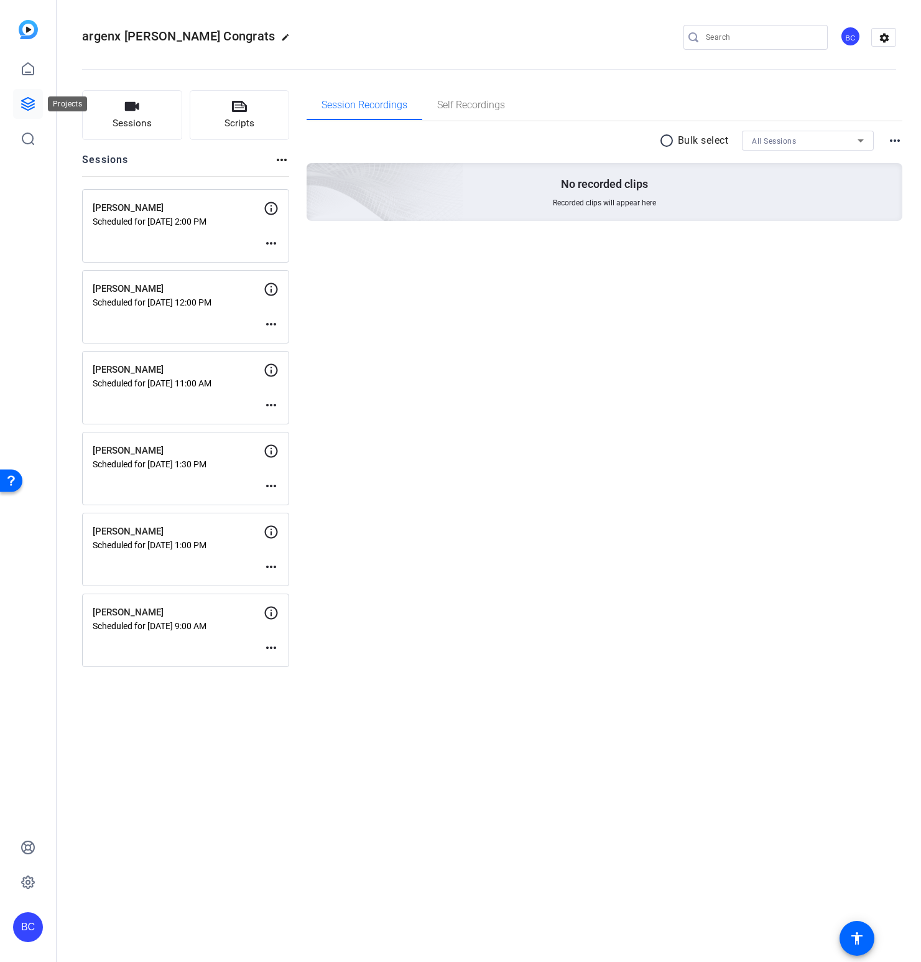
click at [27, 106] on icon at bounding box center [28, 104] width 12 height 12
